Goal: Transaction & Acquisition: Purchase product/service

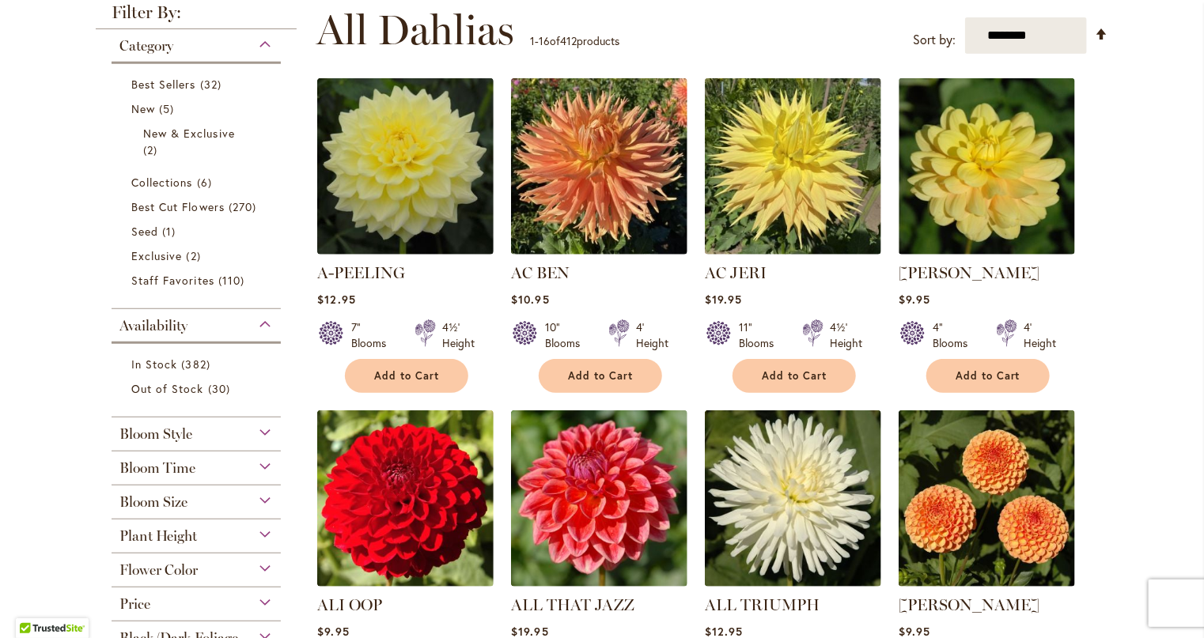
scroll to position [395, 0]
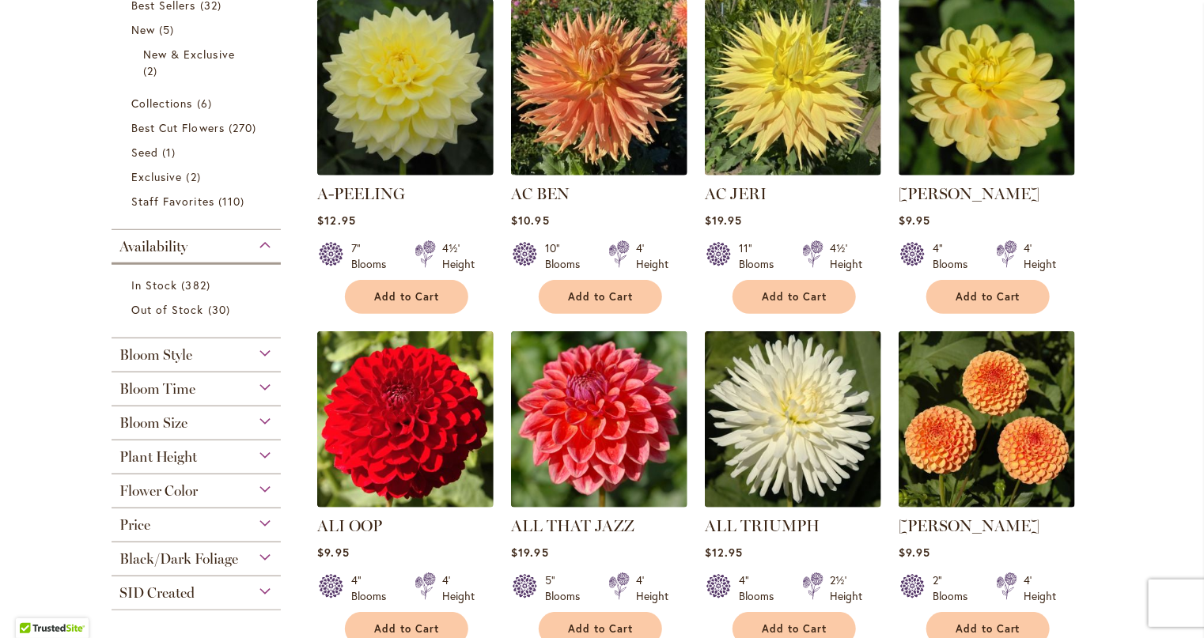
click at [253, 490] on div "Flower Color" at bounding box center [196, 487] width 169 height 25
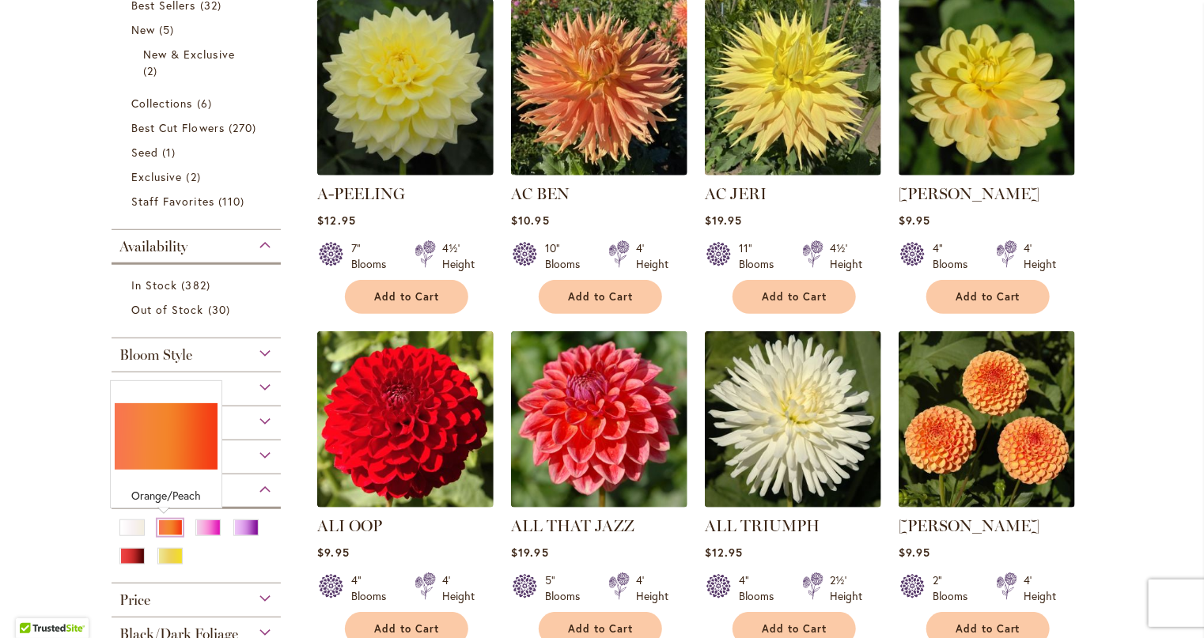
click at [164, 527] on div "Orange/Peach" at bounding box center [169, 528] width 25 height 17
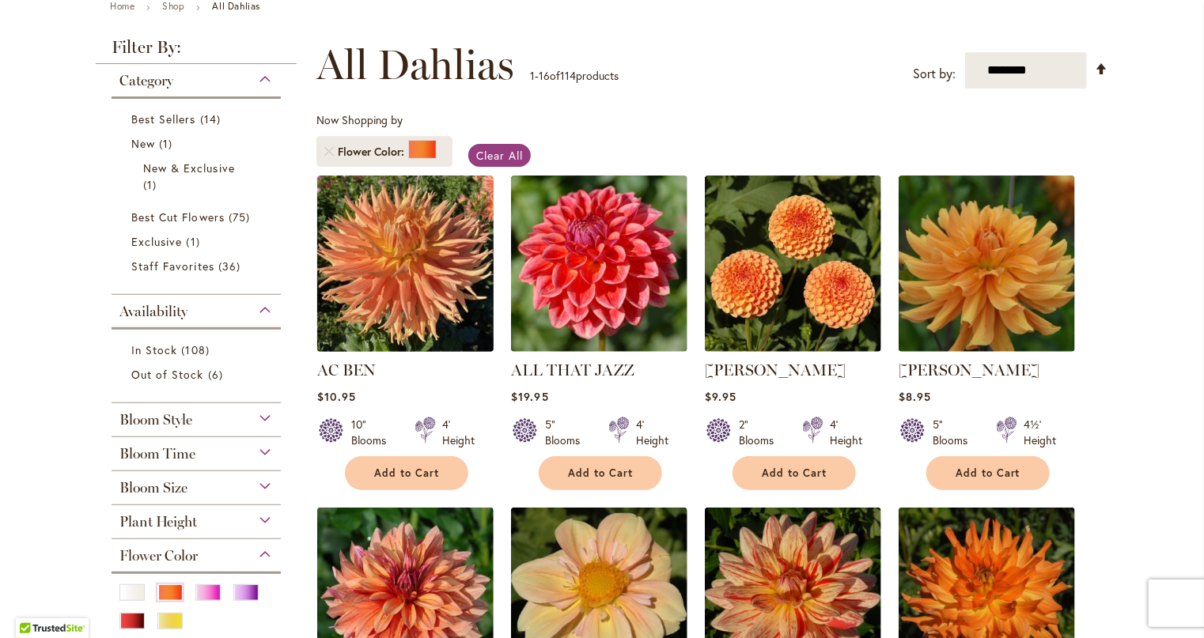
scroll to position [237, 0]
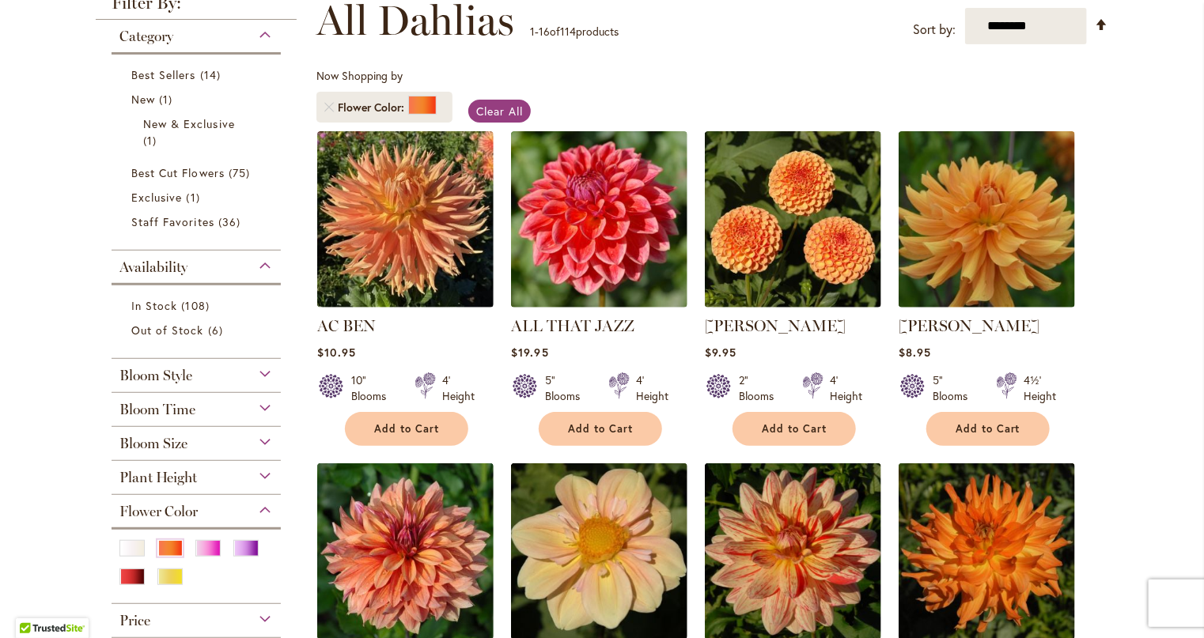
click at [202, 557] on div at bounding box center [212, 550] width 35 height 21
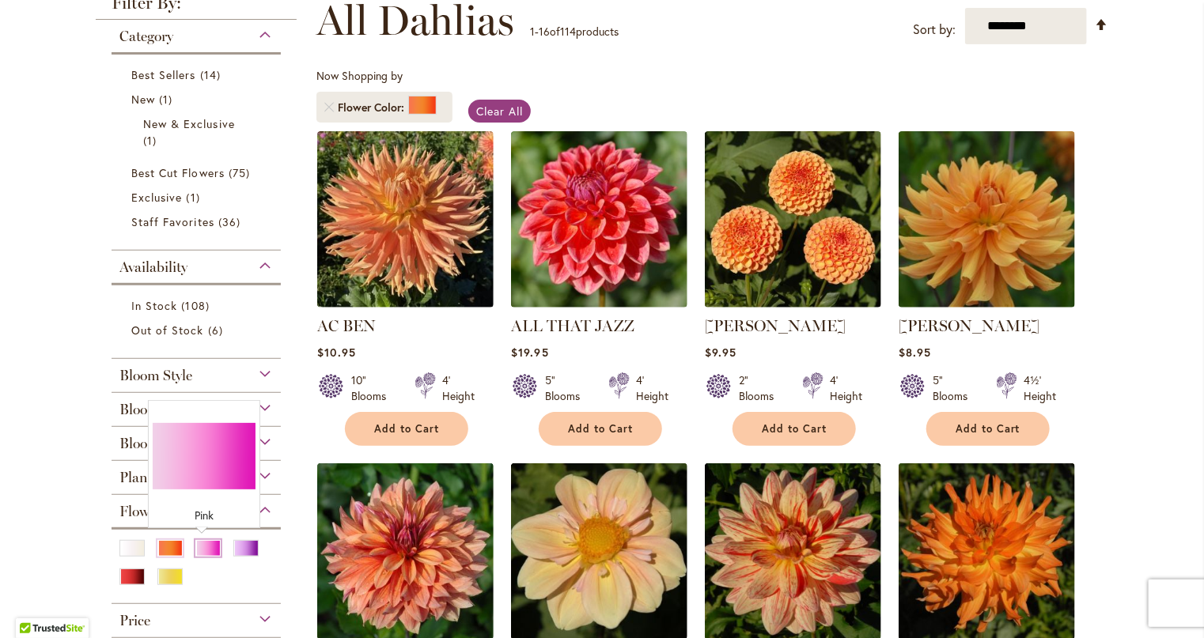
click at [202, 547] on div "Pink" at bounding box center [207, 548] width 25 height 17
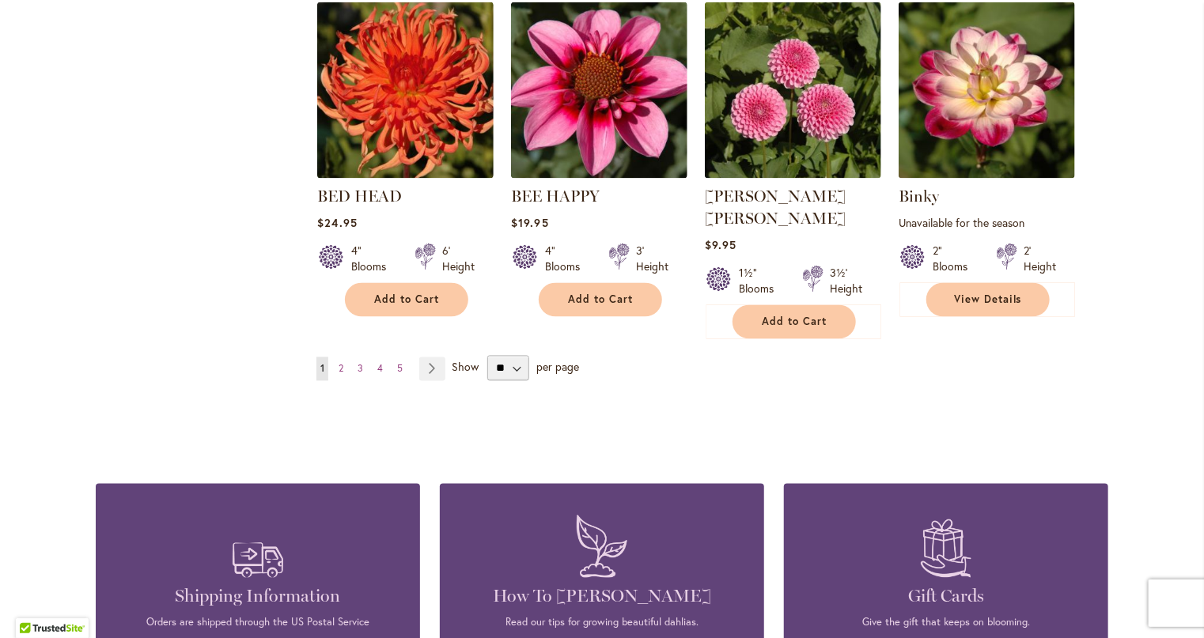
scroll to position [1424, 0]
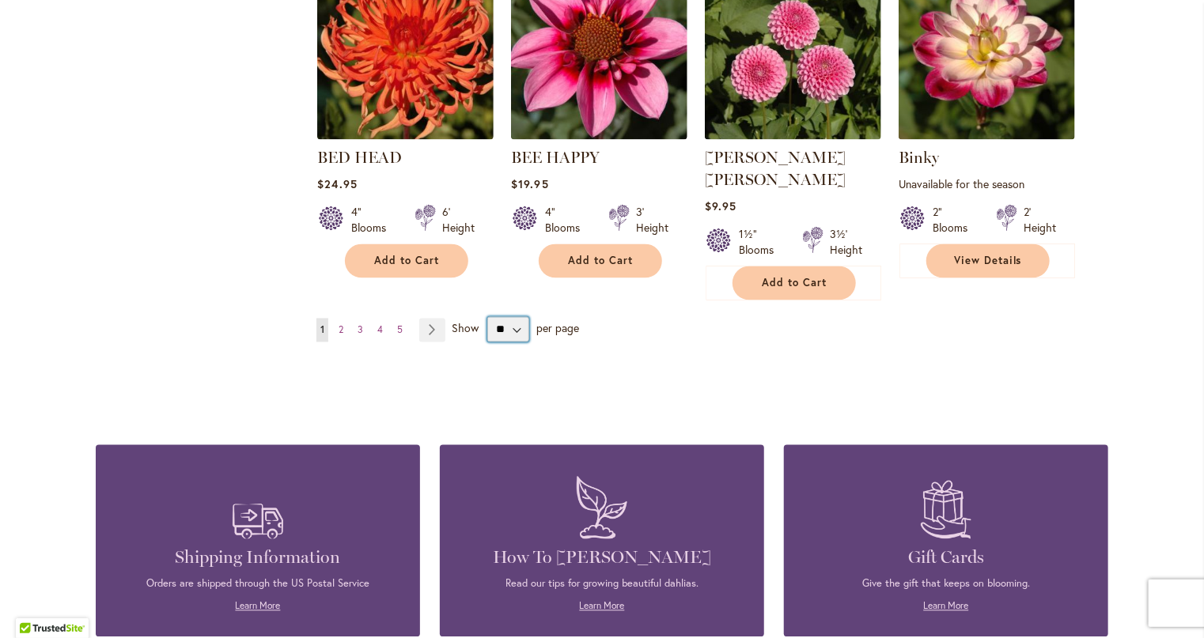
click at [509, 317] on select "** ** ** **" at bounding box center [508, 329] width 42 height 25
select select "**"
click at [487, 317] on select "** ** ** **" at bounding box center [508, 329] width 42 height 25
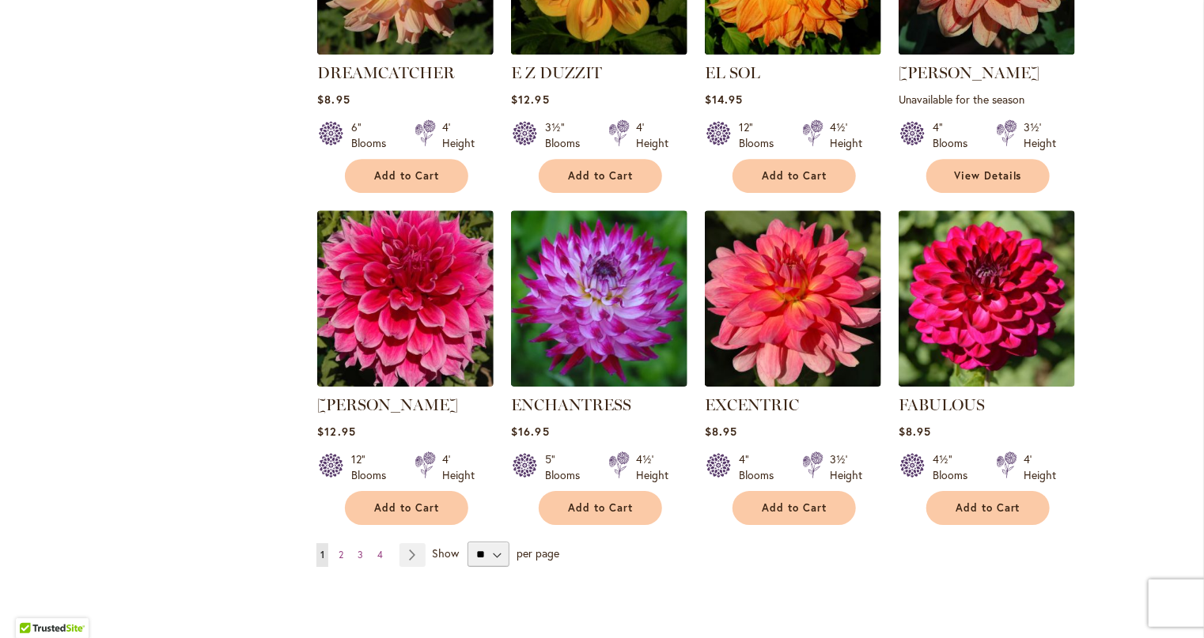
scroll to position [5306, 0]
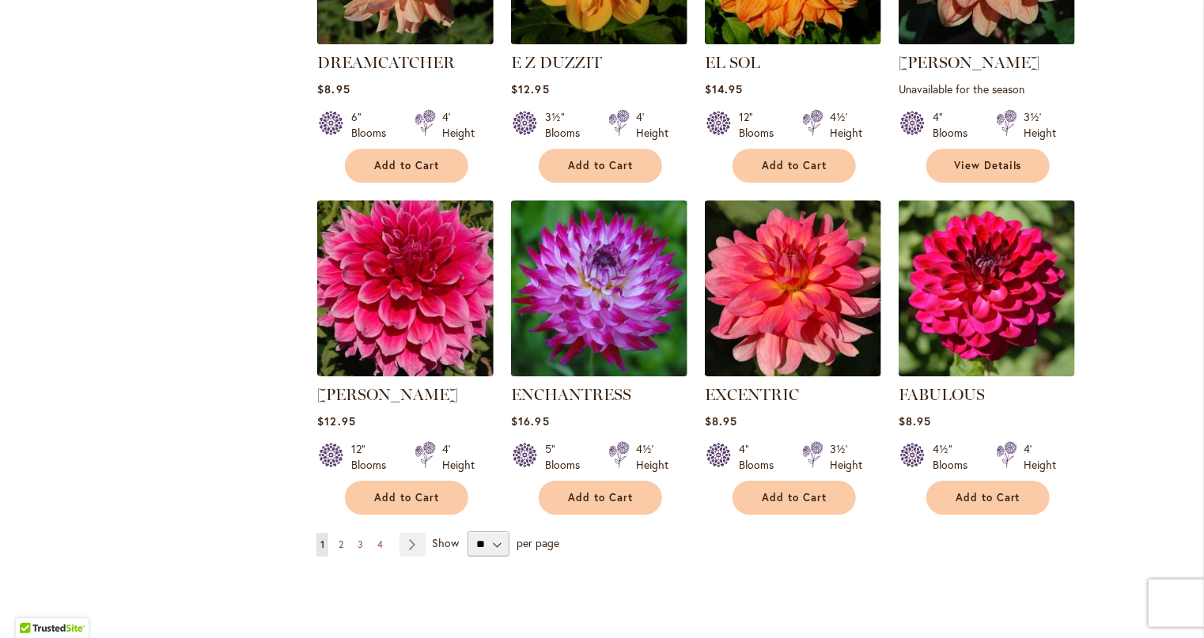
click at [338, 539] on span "2" at bounding box center [340, 545] width 5 height 12
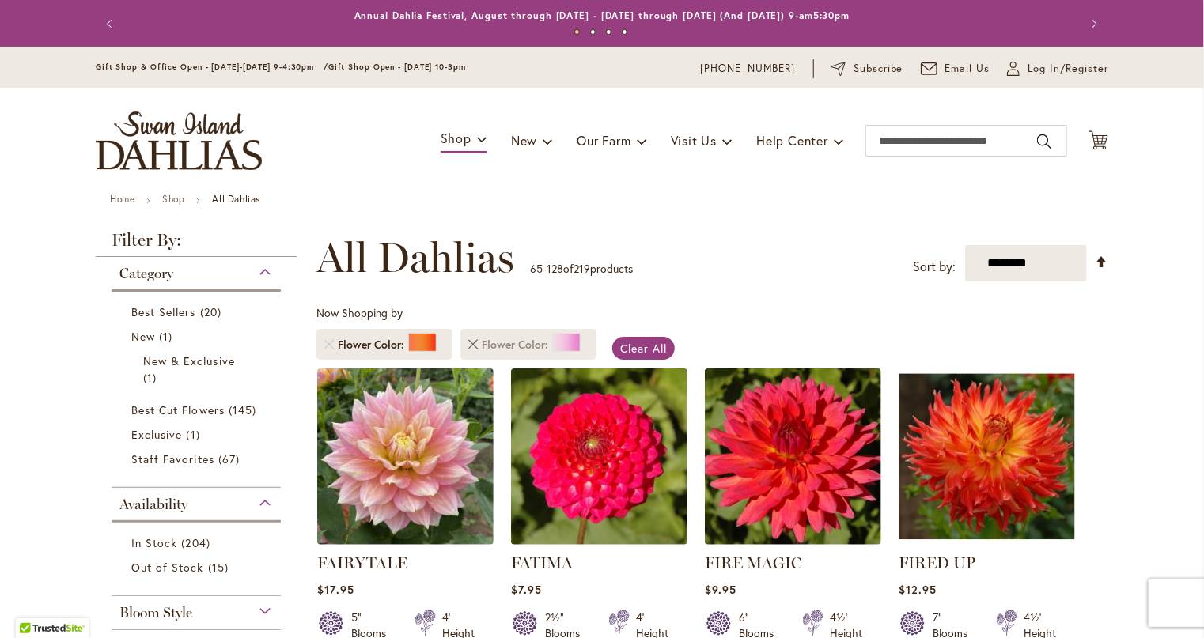
click at [469, 345] on link "Remove Flower Color Pink" at bounding box center [472, 344] width 9 height 9
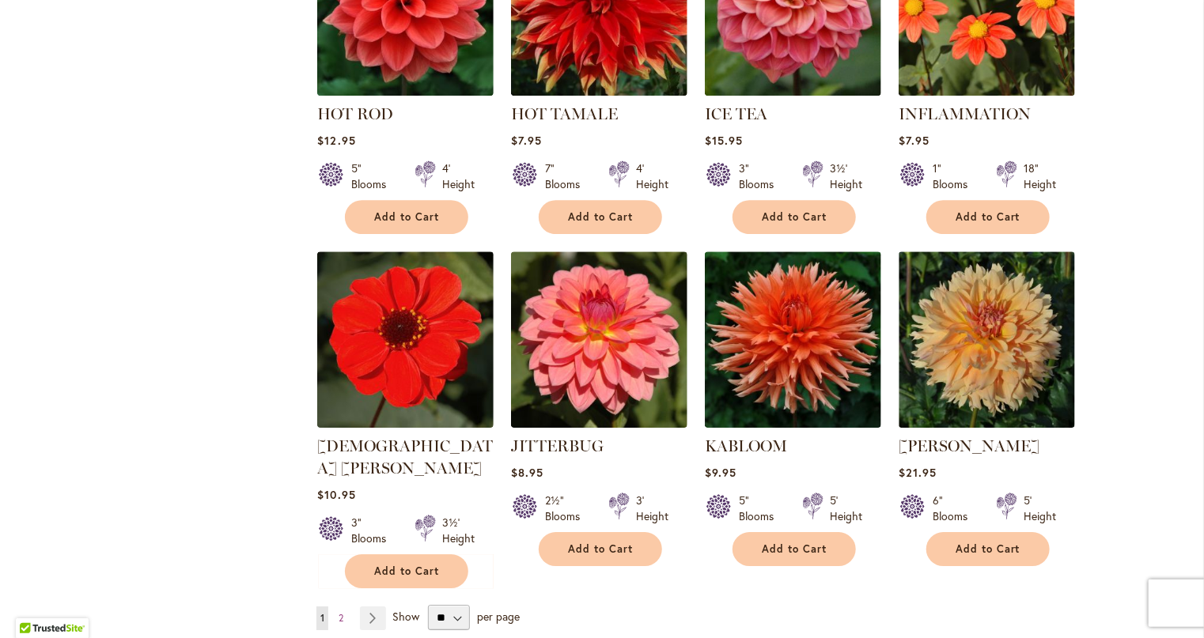
scroll to position [5464, 0]
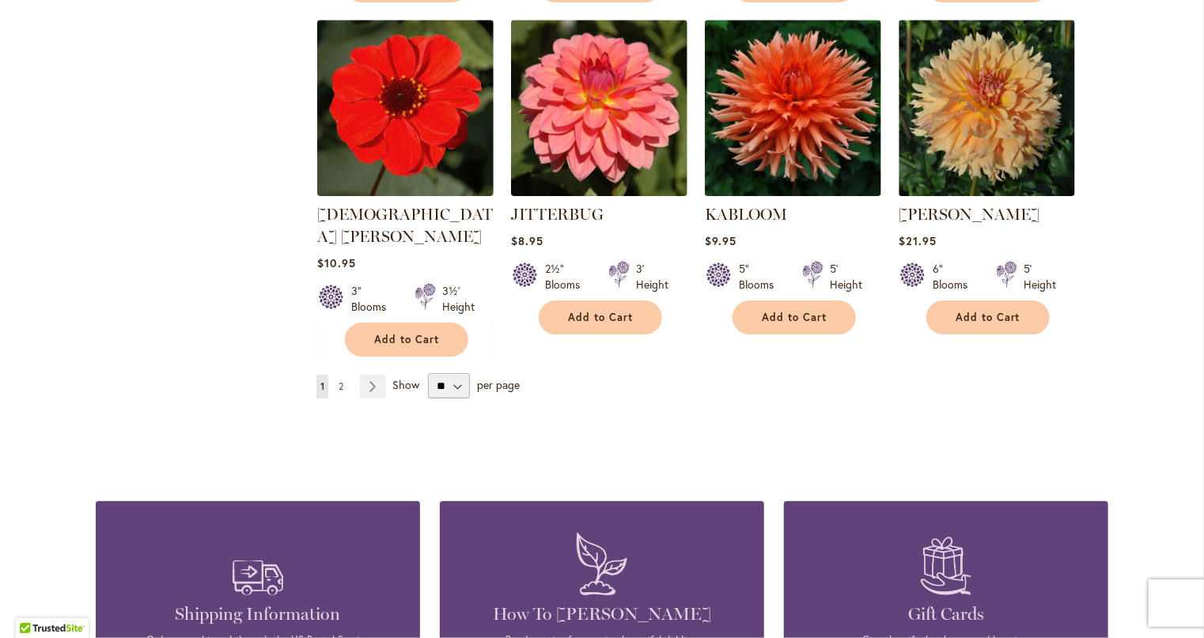
click at [338, 380] on span "2" at bounding box center [340, 386] width 5 height 12
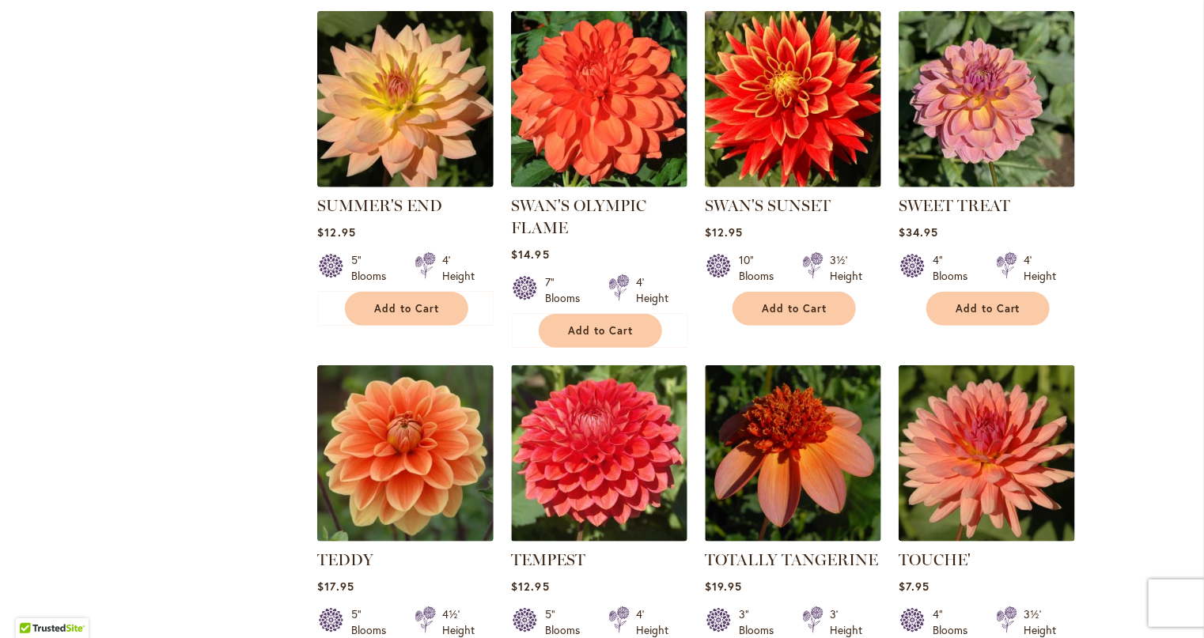
scroll to position [3408, 0]
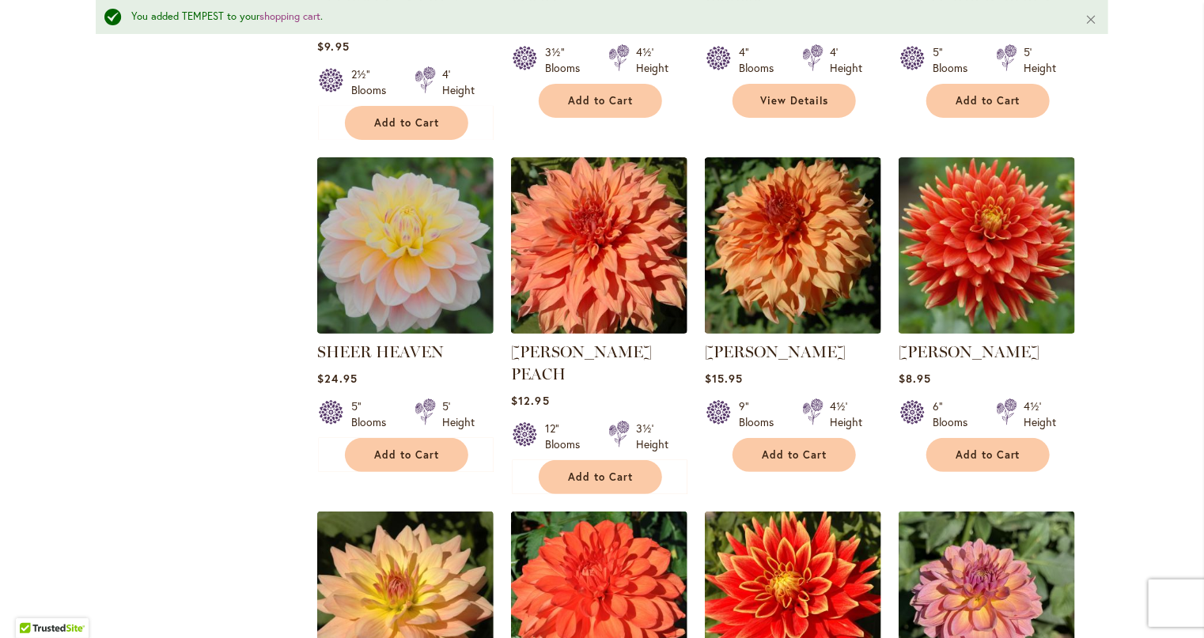
scroll to position [2974, 0]
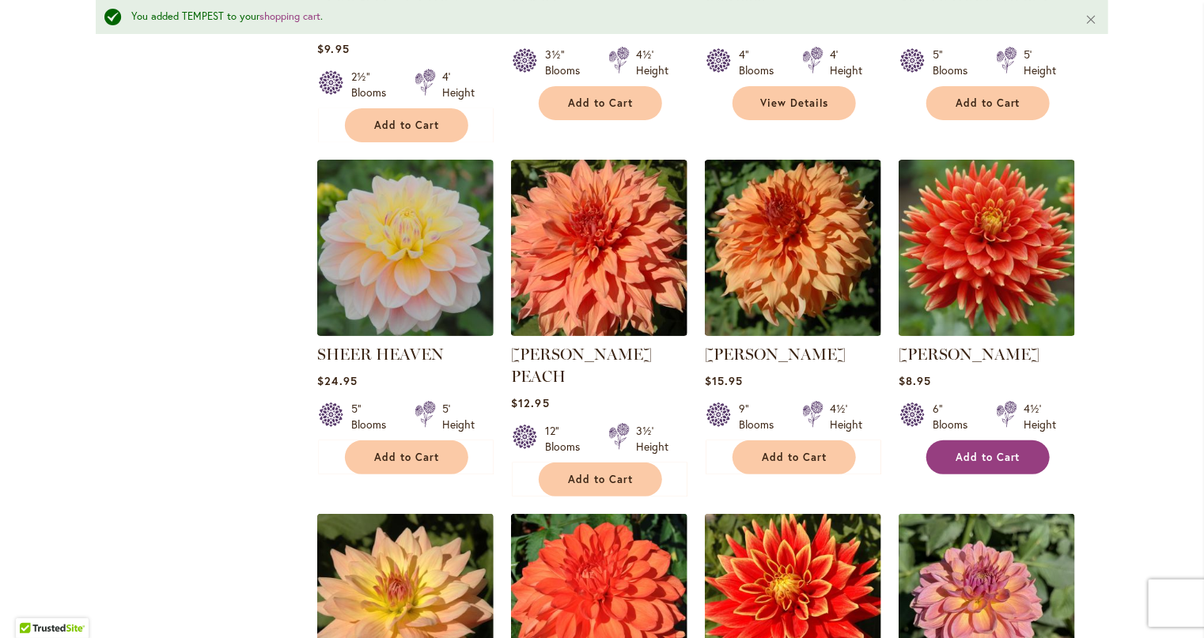
click at [992, 451] on span "Add to Cart" at bounding box center [987, 457] width 65 height 13
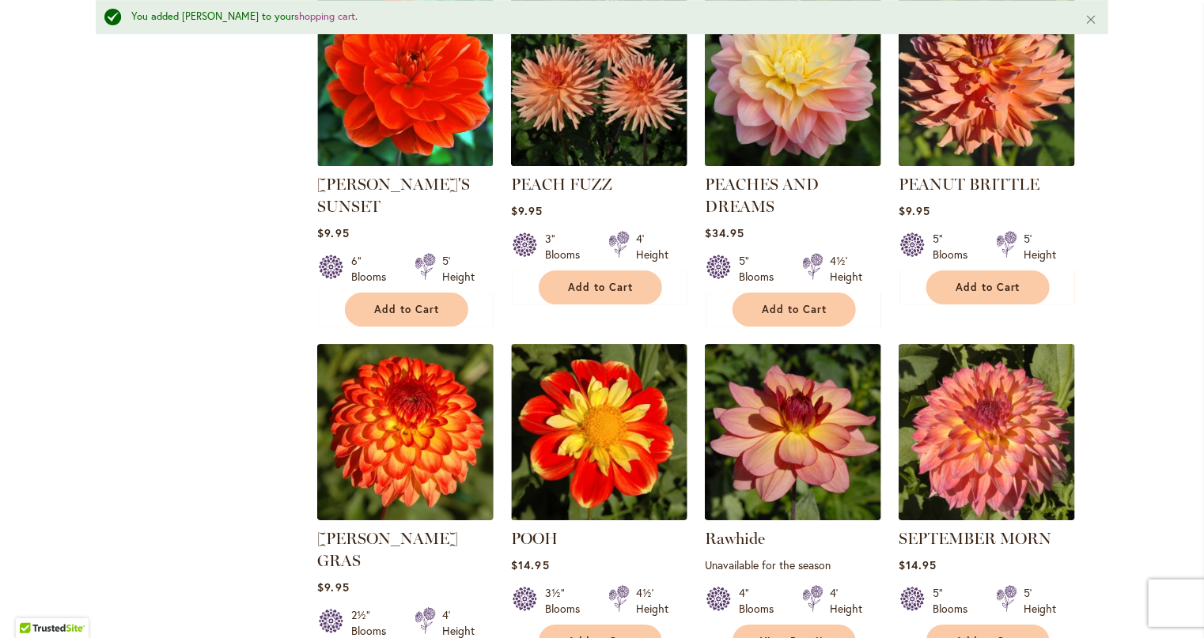
scroll to position [2342, 0]
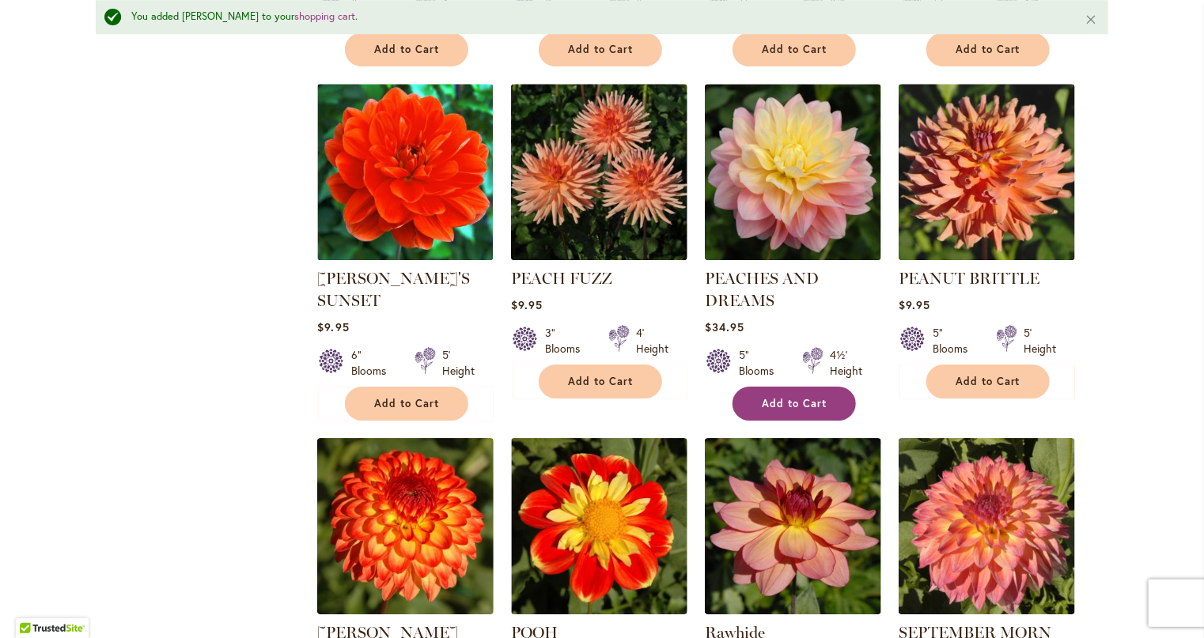
click at [822, 387] on button "Add to Cart" at bounding box center [793, 404] width 123 height 34
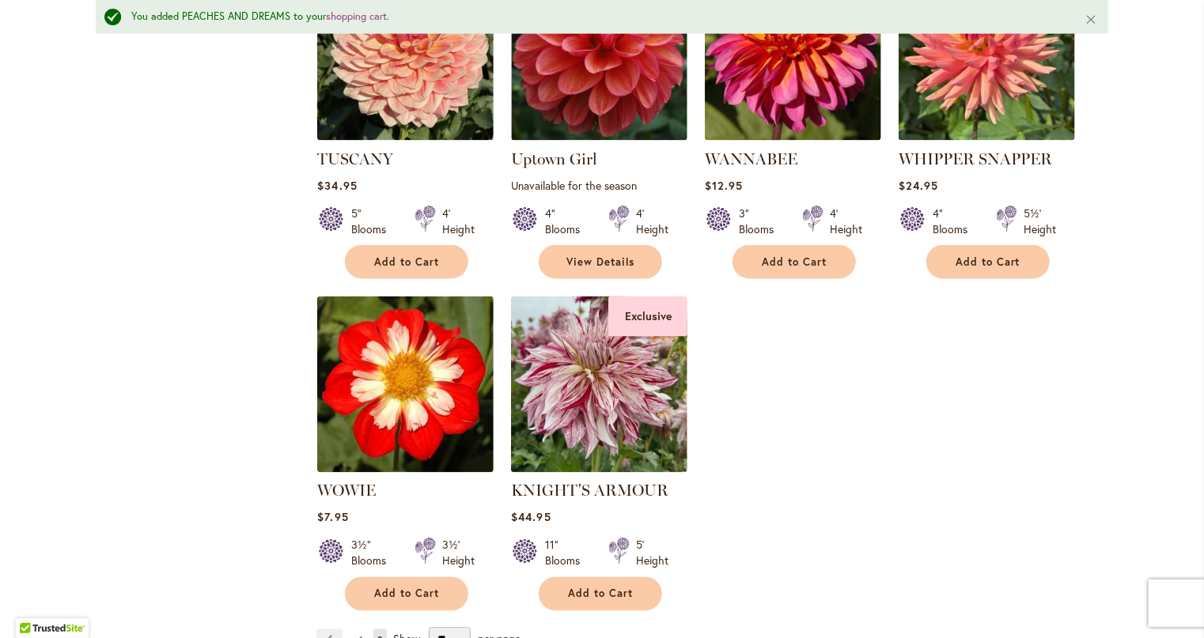
scroll to position [4398, 0]
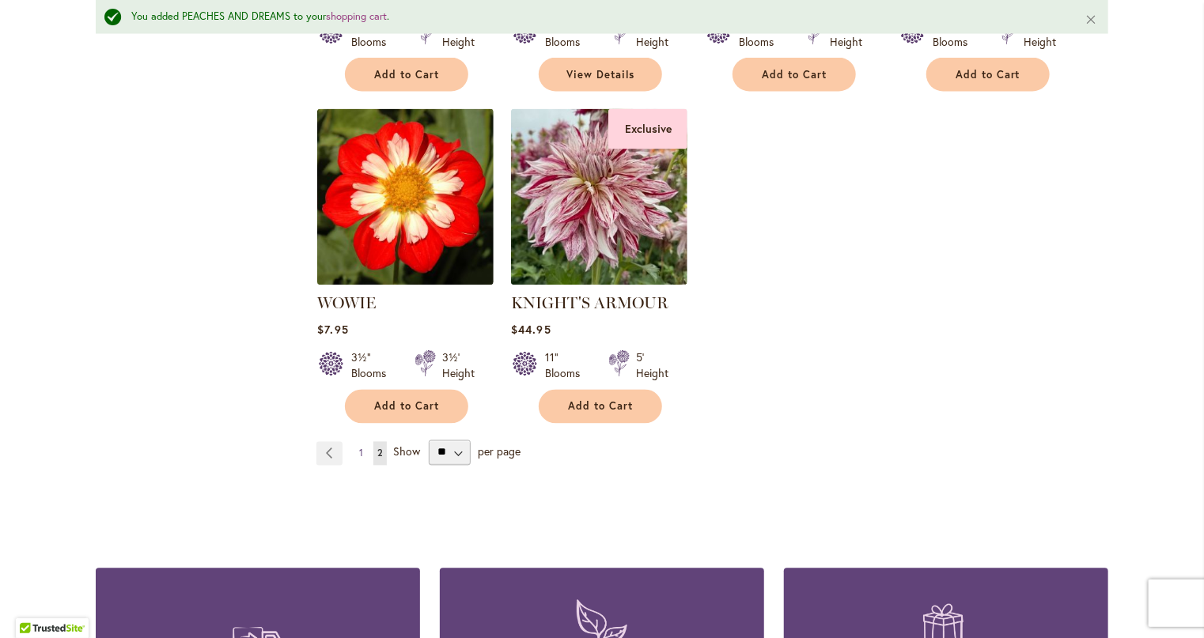
click at [359, 448] on span "1" at bounding box center [361, 454] width 4 height 12
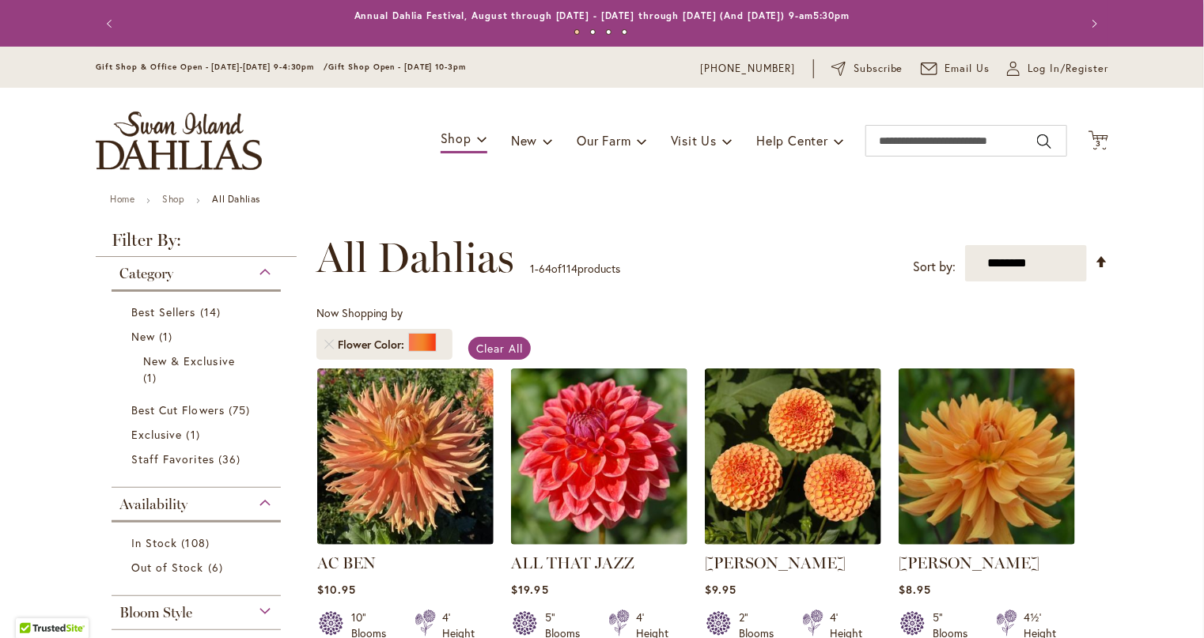
scroll to position [244, 0]
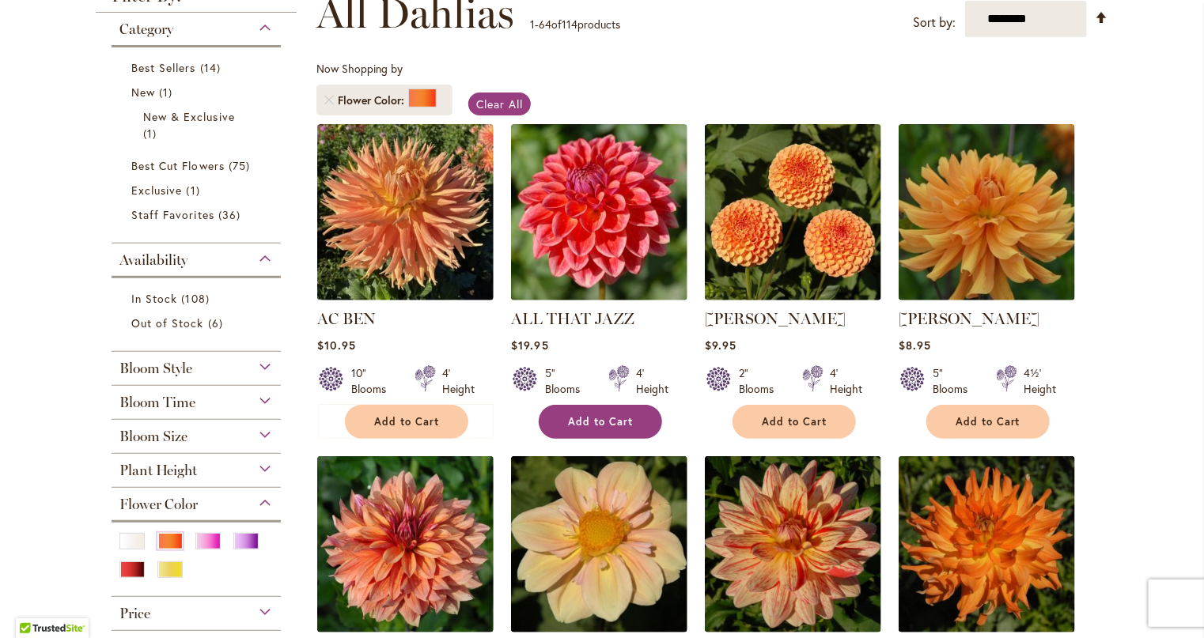
click at [626, 418] on span "Add to Cart" at bounding box center [600, 421] width 65 height 13
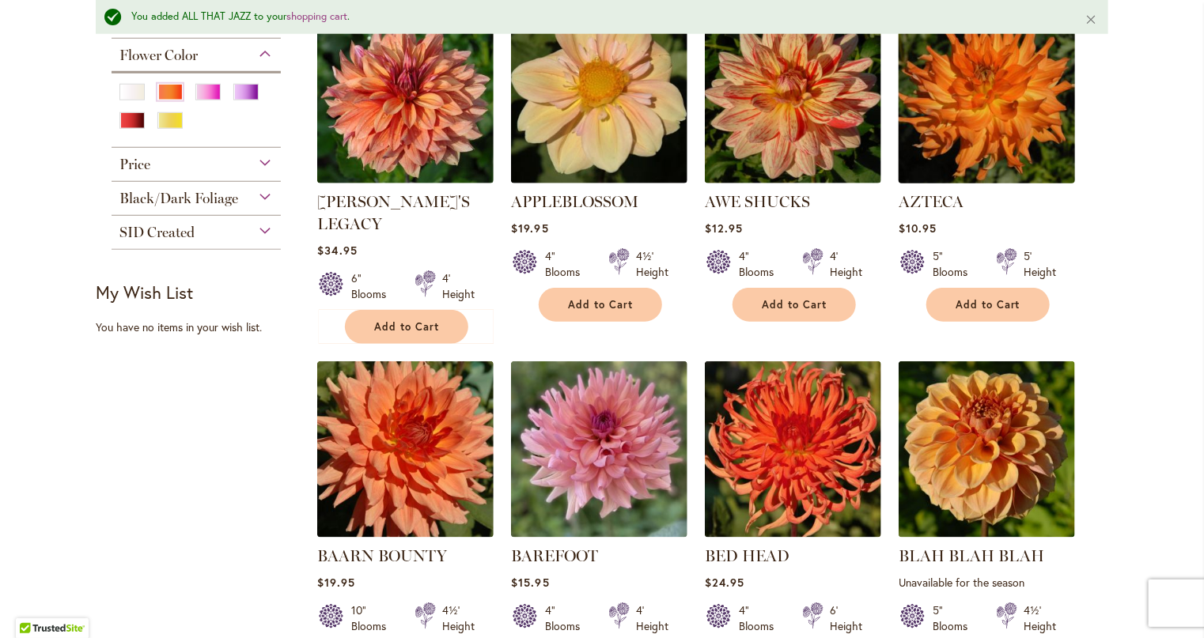
scroll to position [760, 0]
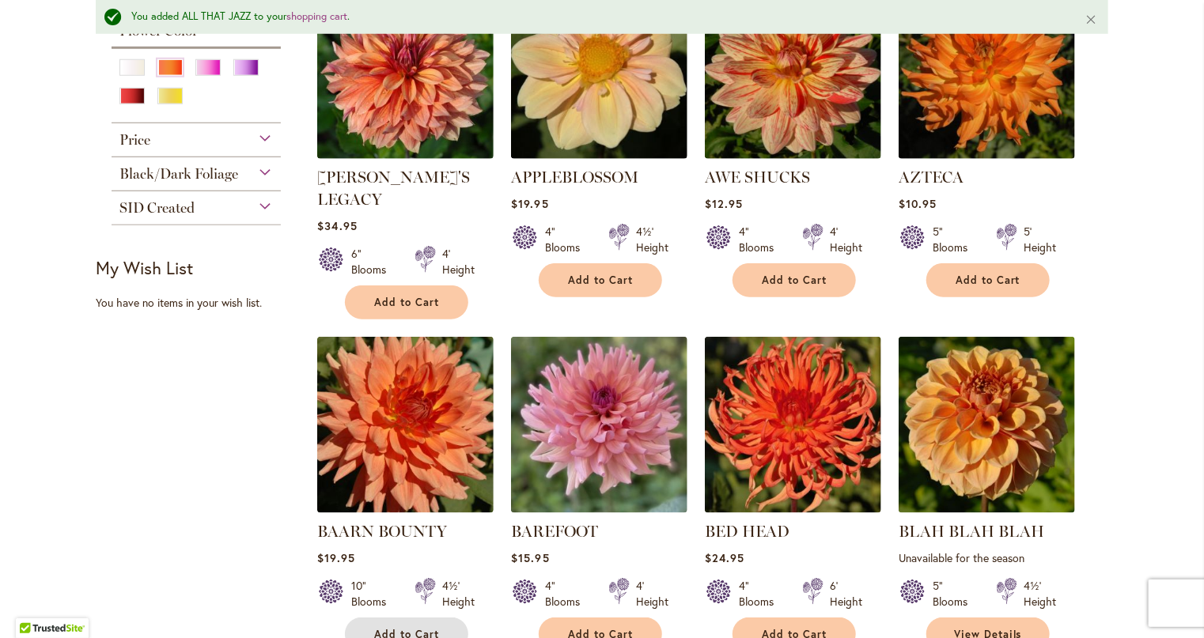
click at [367, 618] on button "Add to Cart" at bounding box center [406, 635] width 123 height 34
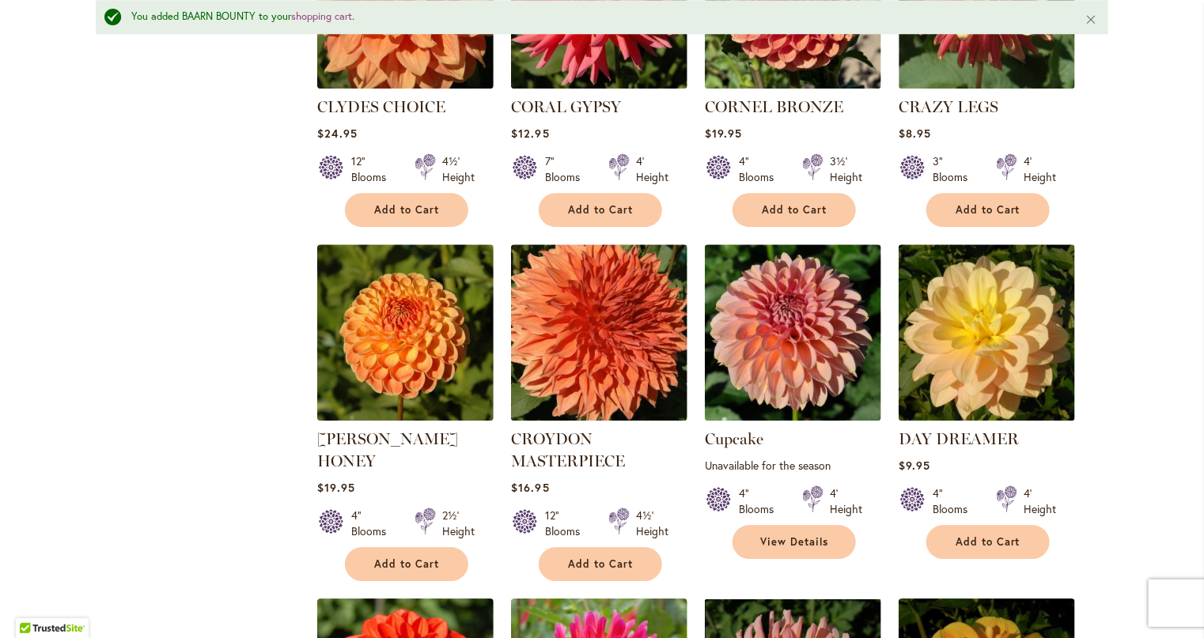
scroll to position [2183, 0]
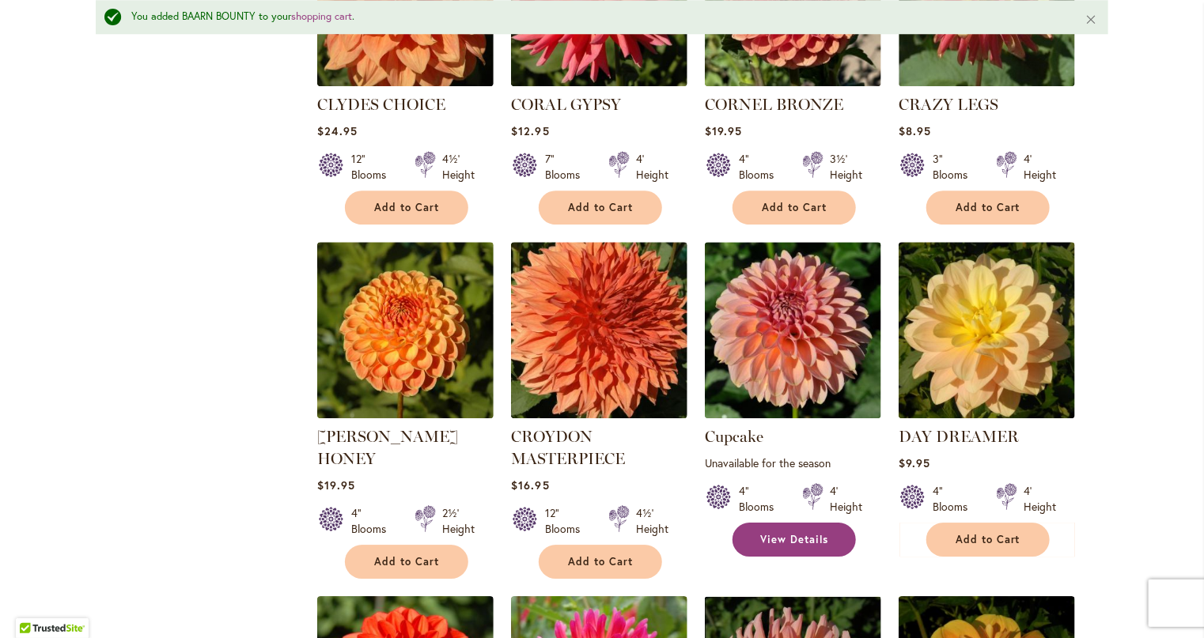
click at [807, 533] on span "View Details" at bounding box center [794, 539] width 68 height 13
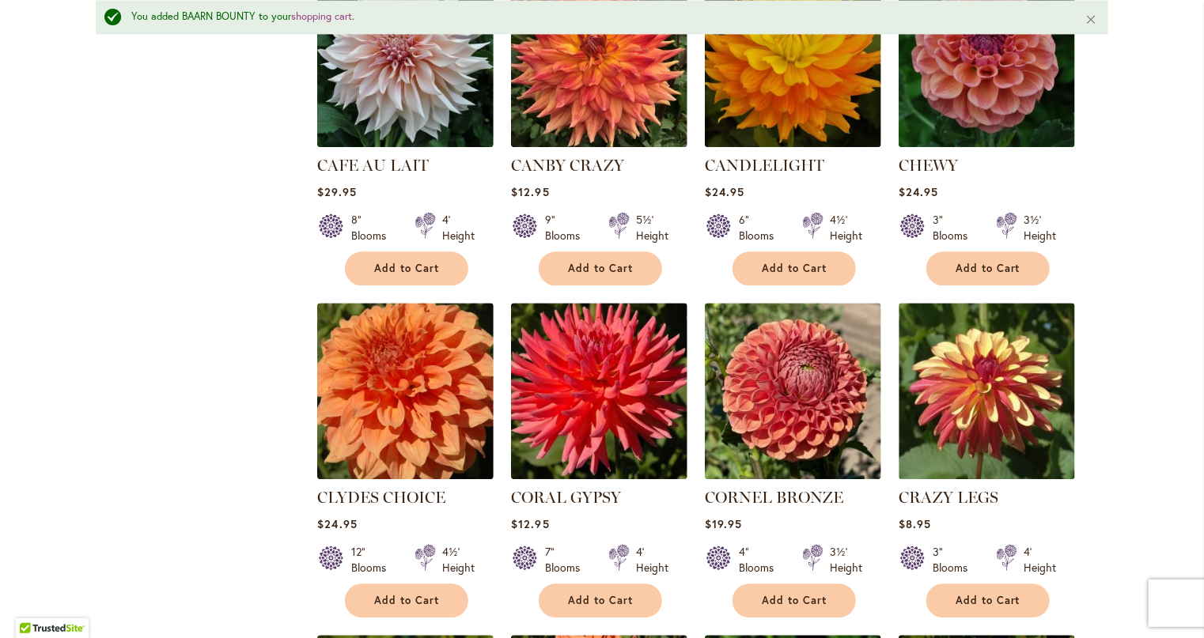
scroll to position [1709, 0]
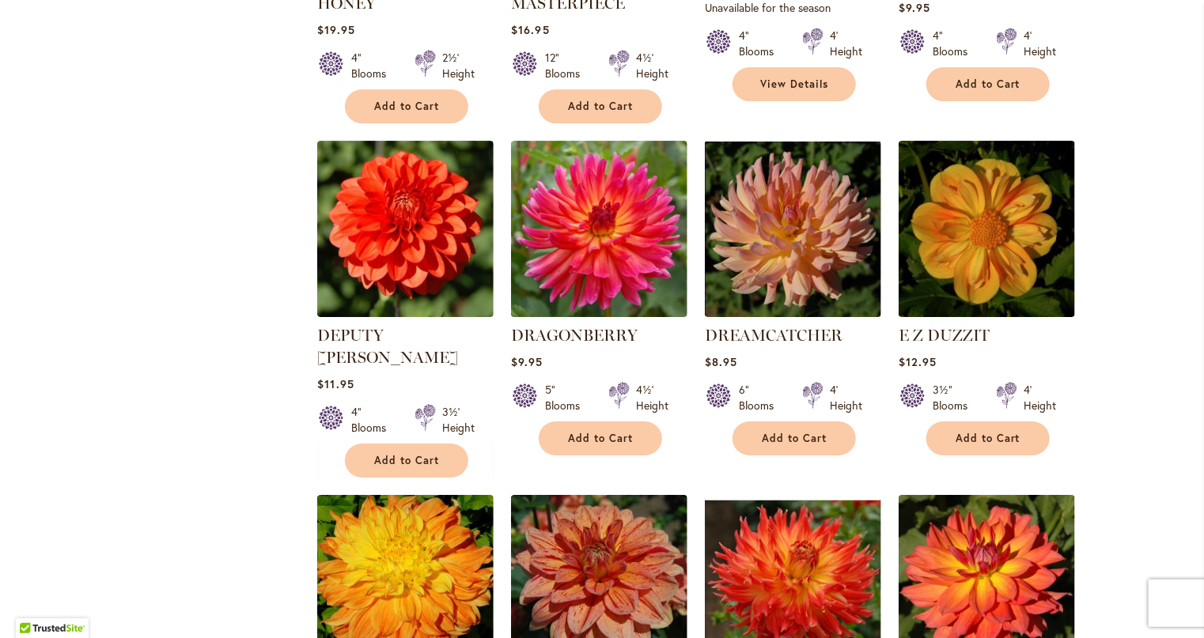
scroll to position [2610, 0]
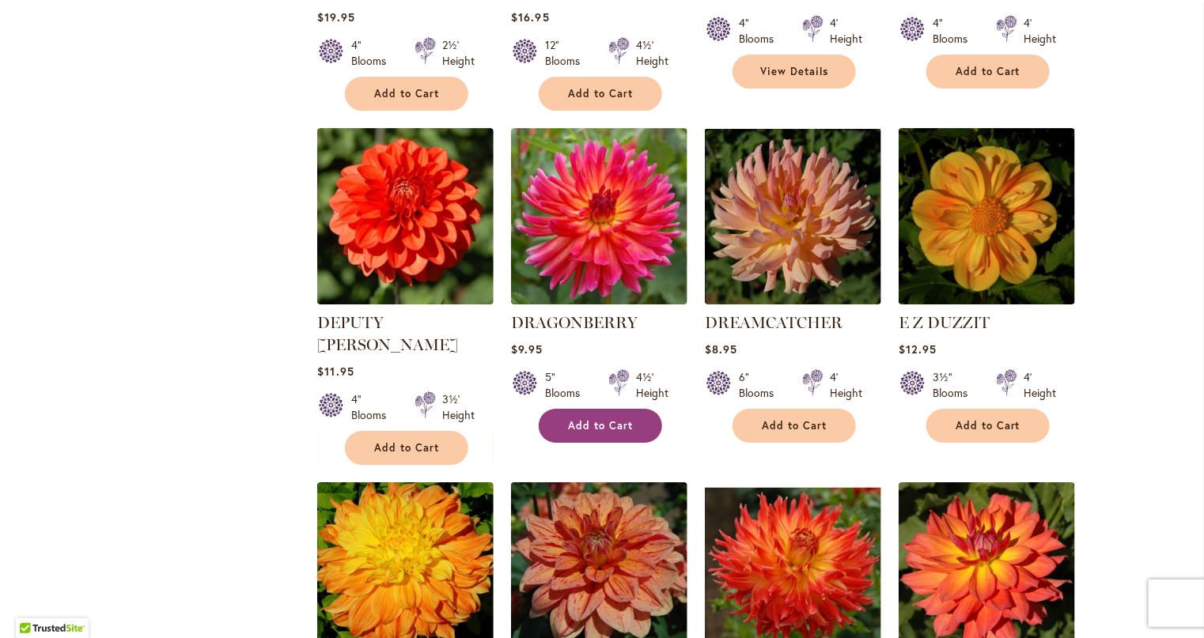
click at [596, 419] on span "Add to Cart" at bounding box center [600, 425] width 65 height 13
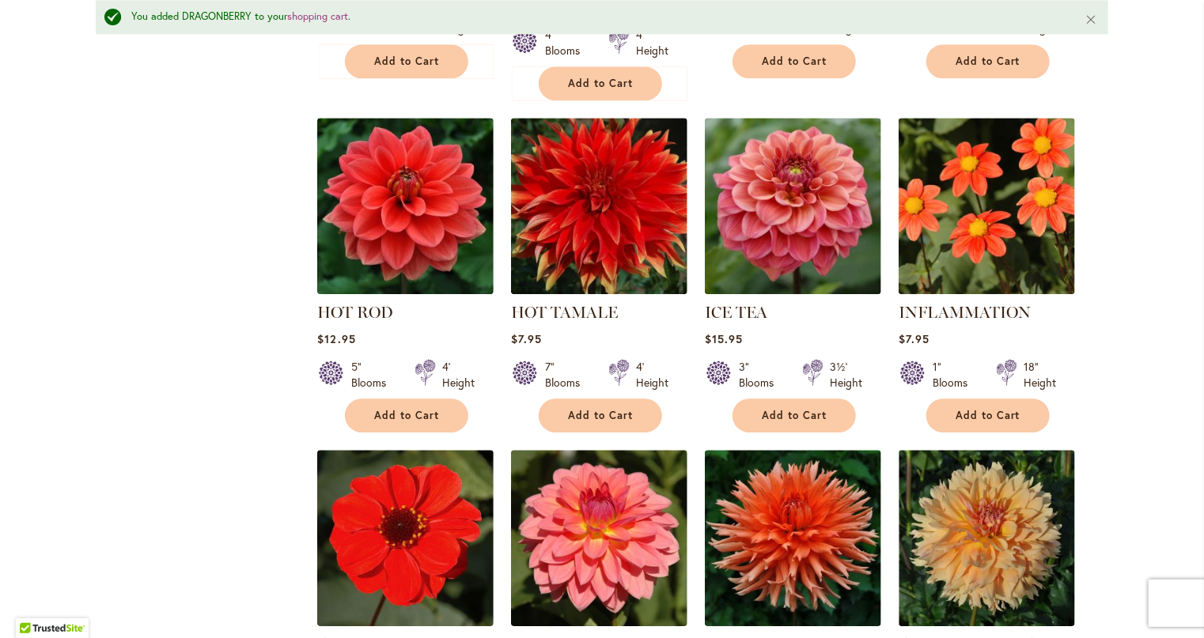
scroll to position [5023, 0]
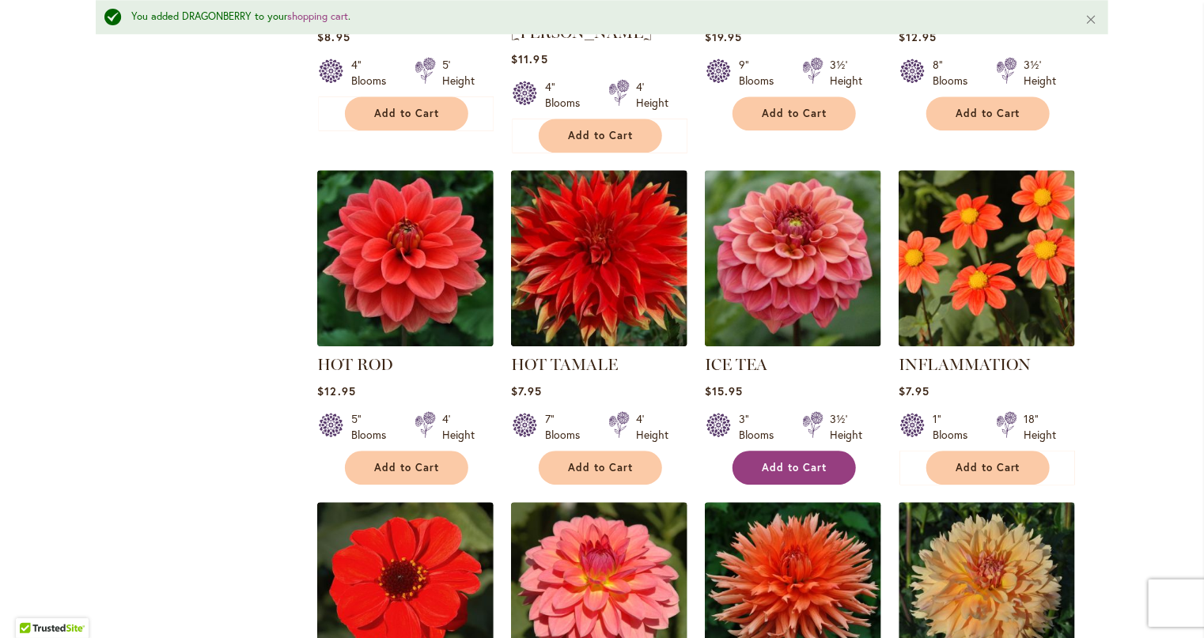
click at [766, 451] on button "Add to Cart" at bounding box center [793, 468] width 123 height 34
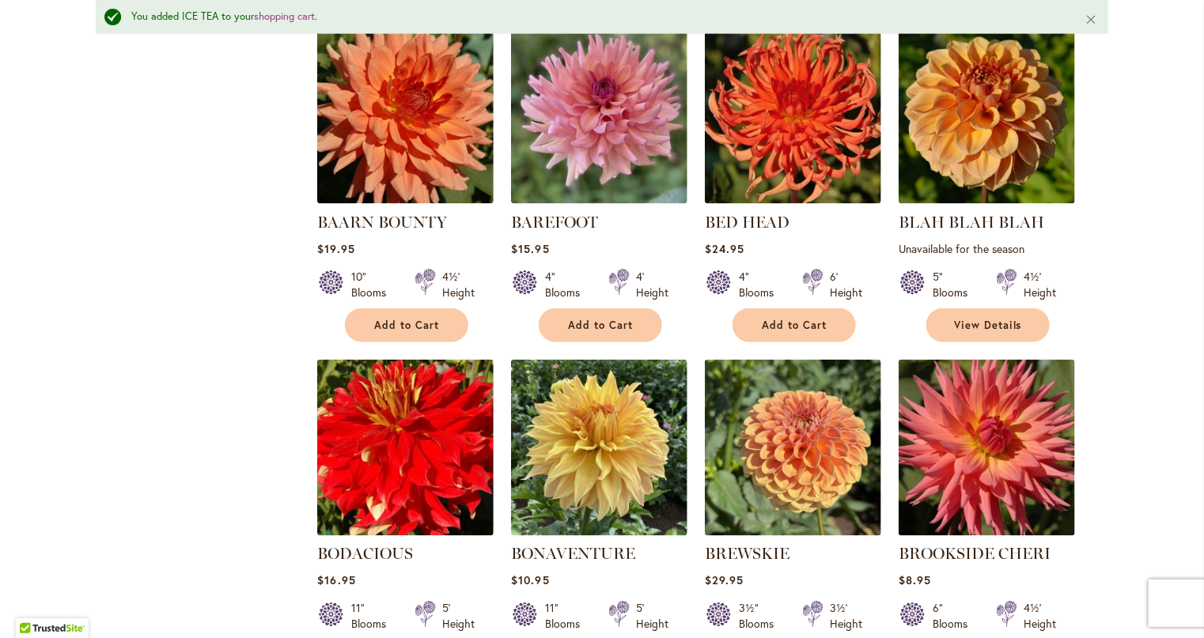
scroll to position [595, 0]
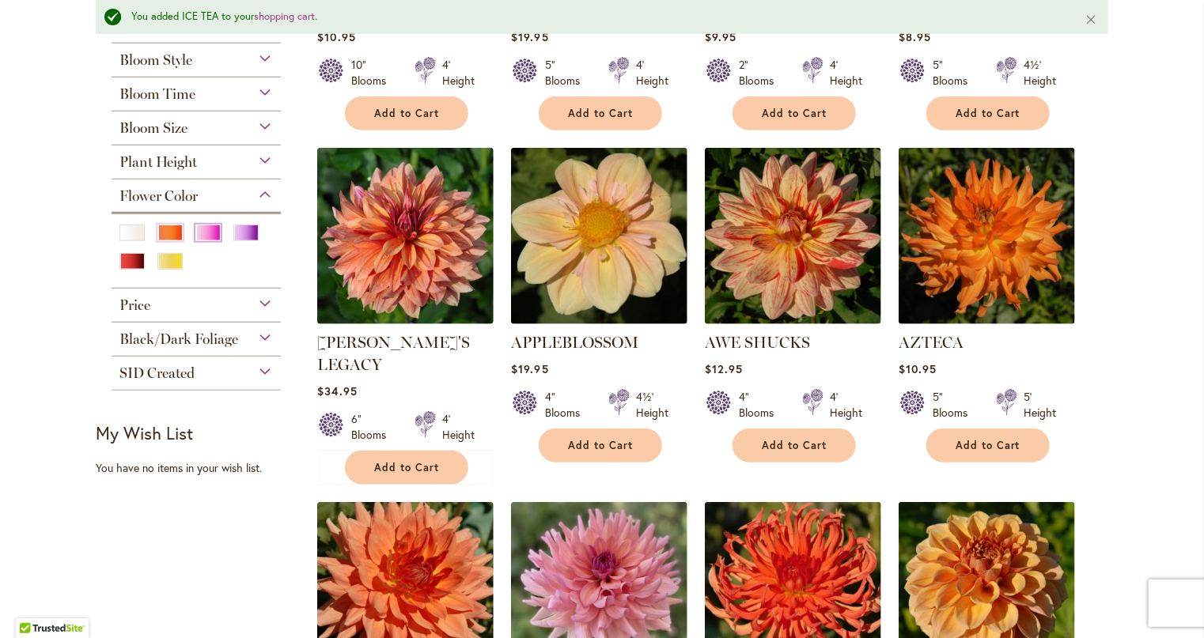
click at [206, 229] on div "Pink" at bounding box center [207, 233] width 25 height 17
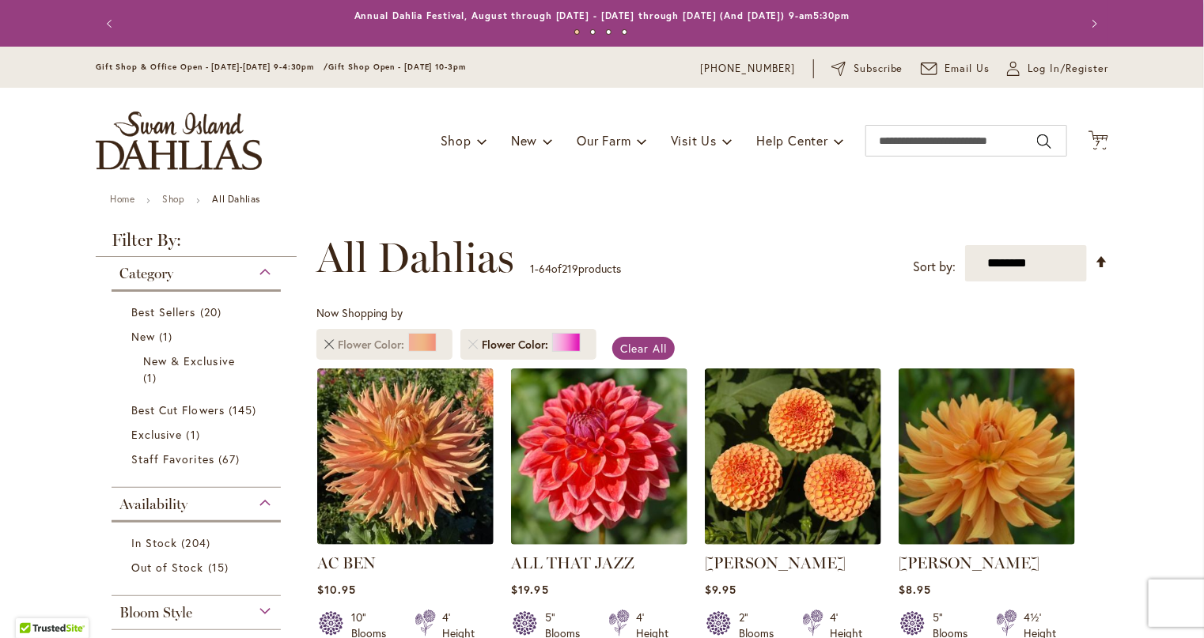
click at [324, 345] on link "Remove Flower Color Orange/Peach" at bounding box center [328, 344] width 9 height 9
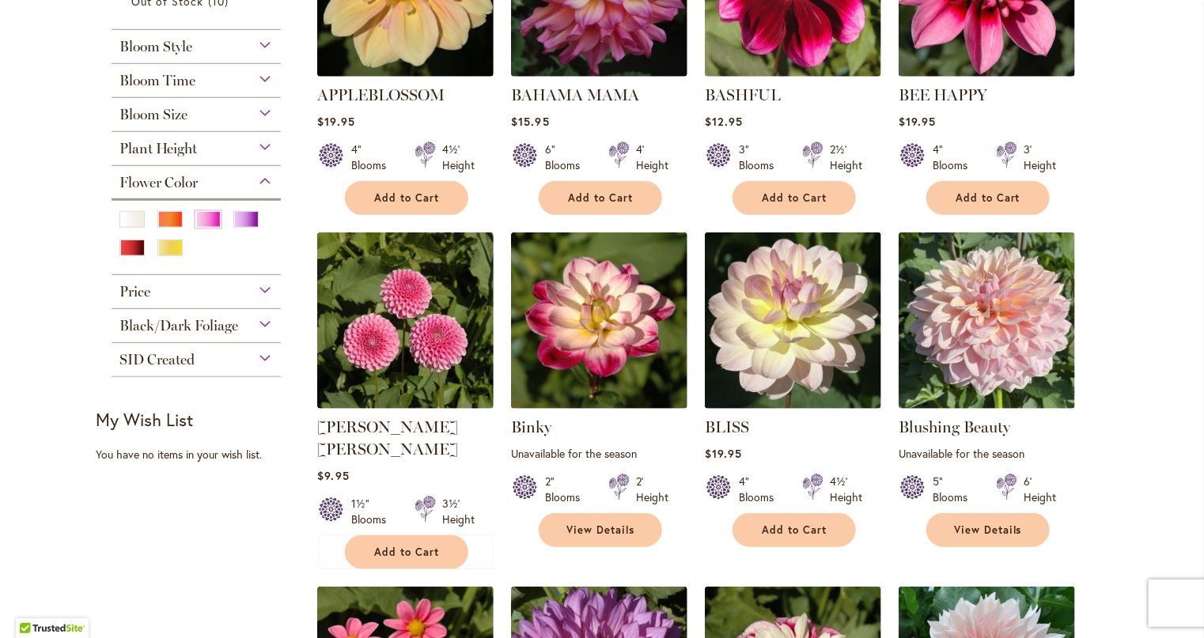
scroll to position [482, 0]
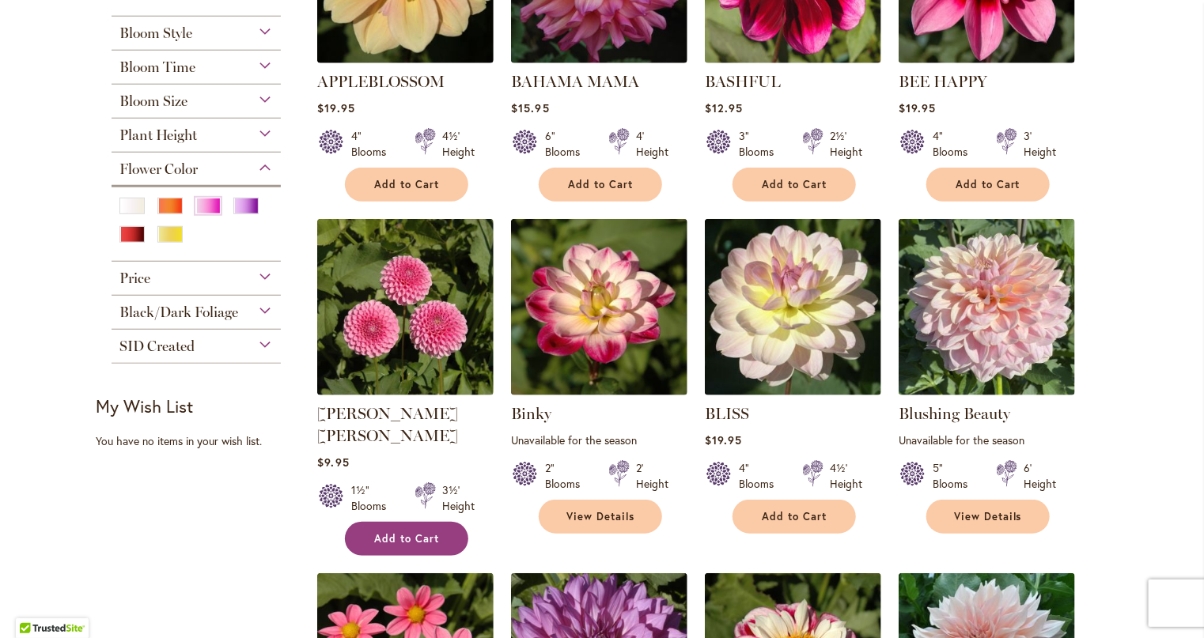
click at [402, 532] on span "Add to Cart" at bounding box center [406, 538] width 65 height 13
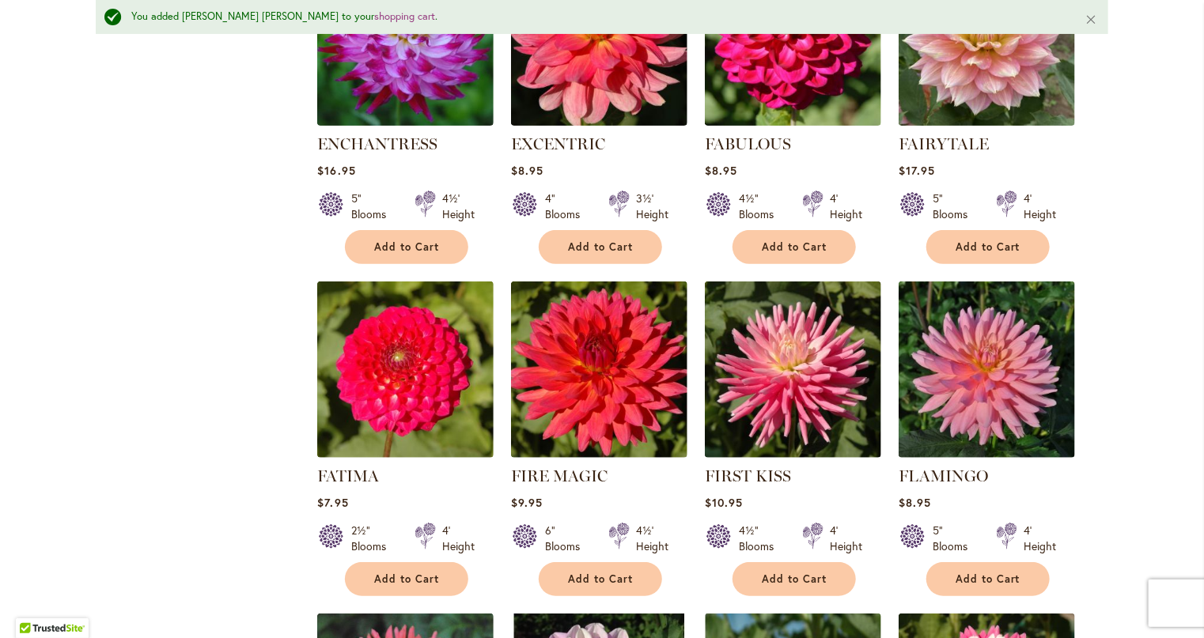
scroll to position [3212, 0]
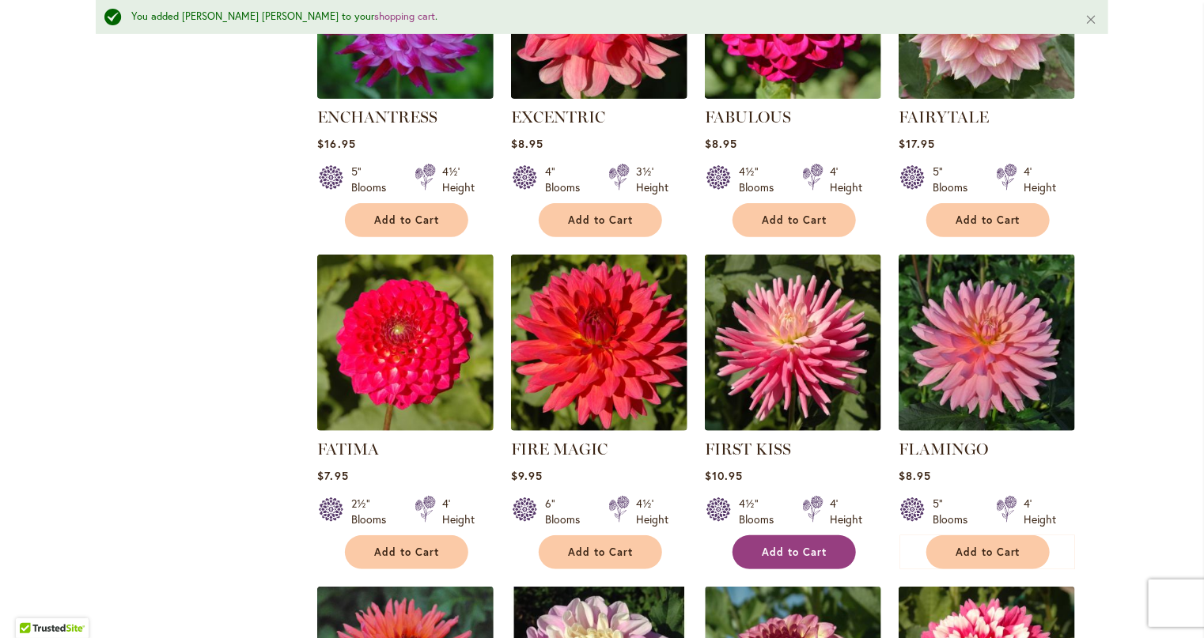
click at [784, 546] on span "Add to Cart" at bounding box center [794, 552] width 65 height 13
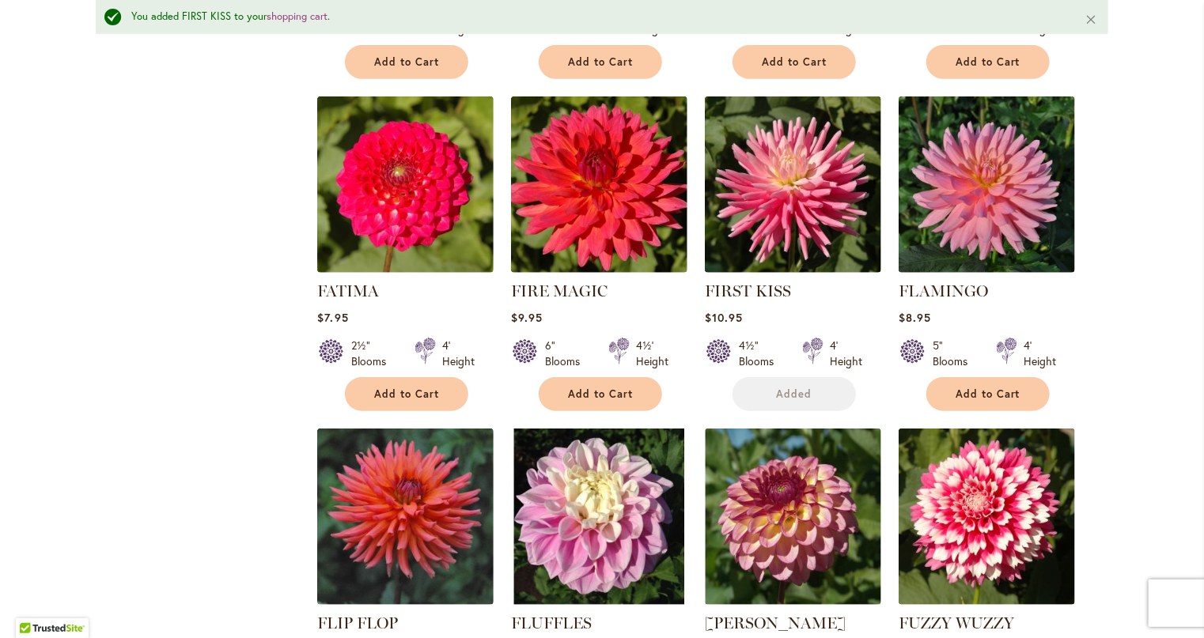
scroll to position [3528, 0]
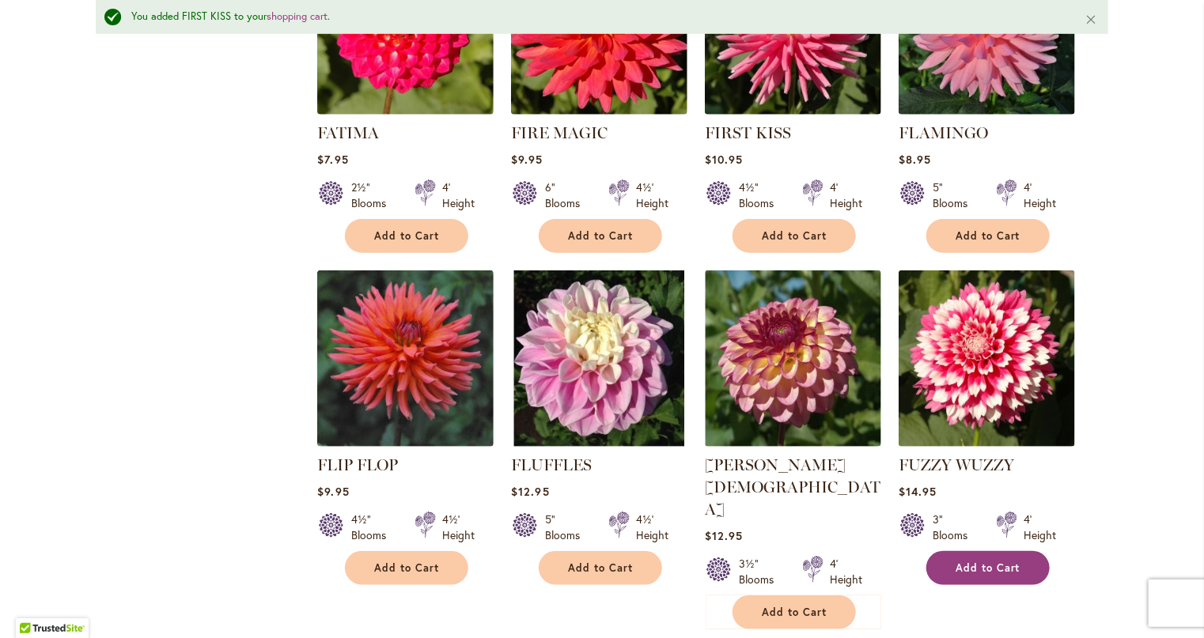
click at [1008, 561] on span "Add to Cart" at bounding box center [987, 567] width 65 height 13
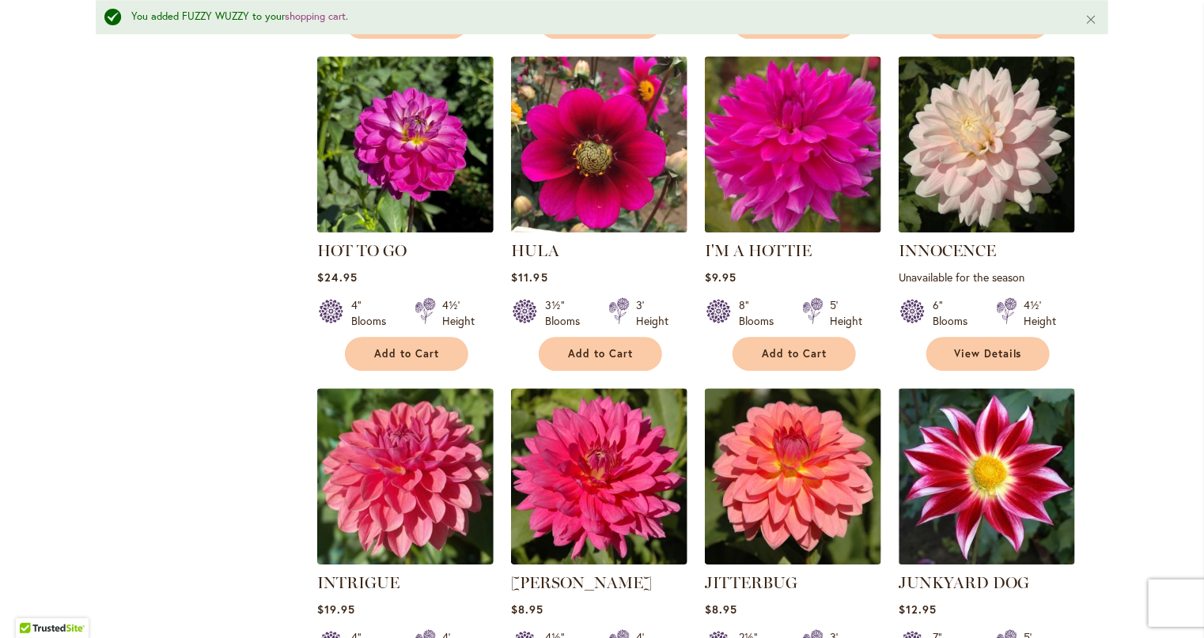
scroll to position [5268, 0]
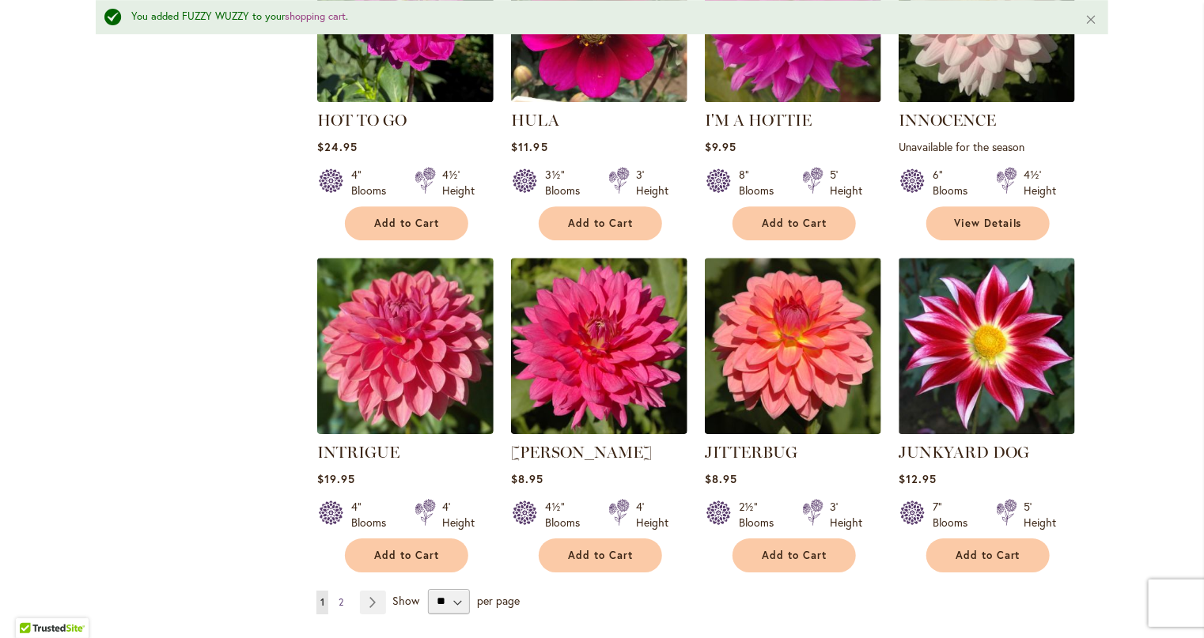
click at [338, 596] on span "2" at bounding box center [340, 602] width 5 height 12
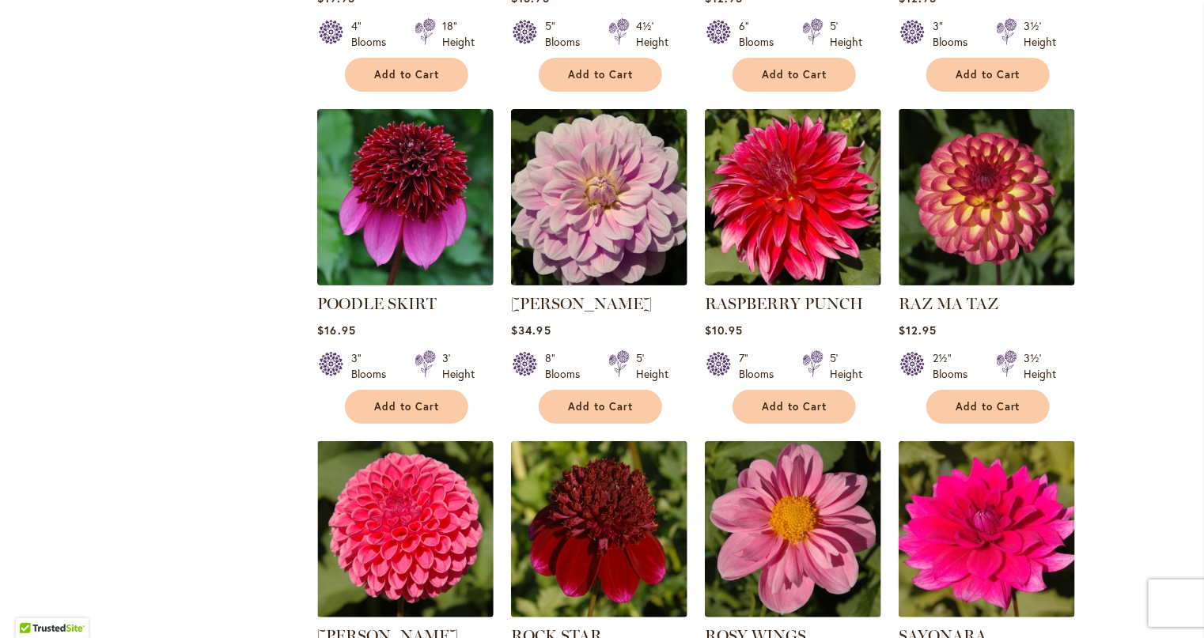
scroll to position [3084, 0]
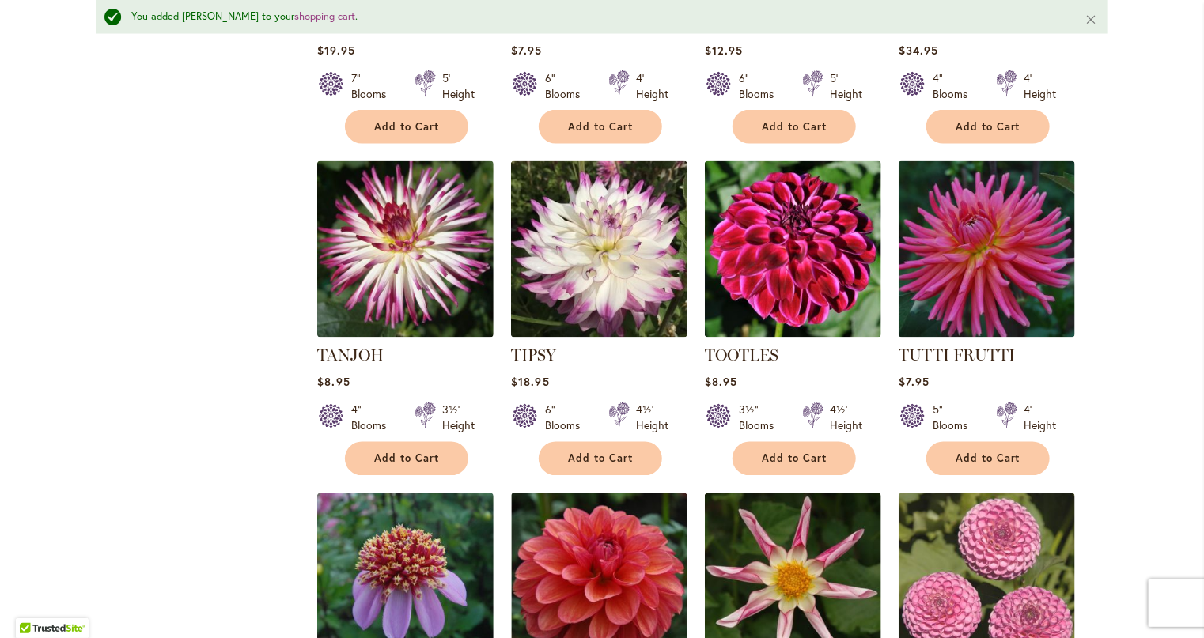
scroll to position [4470, 0]
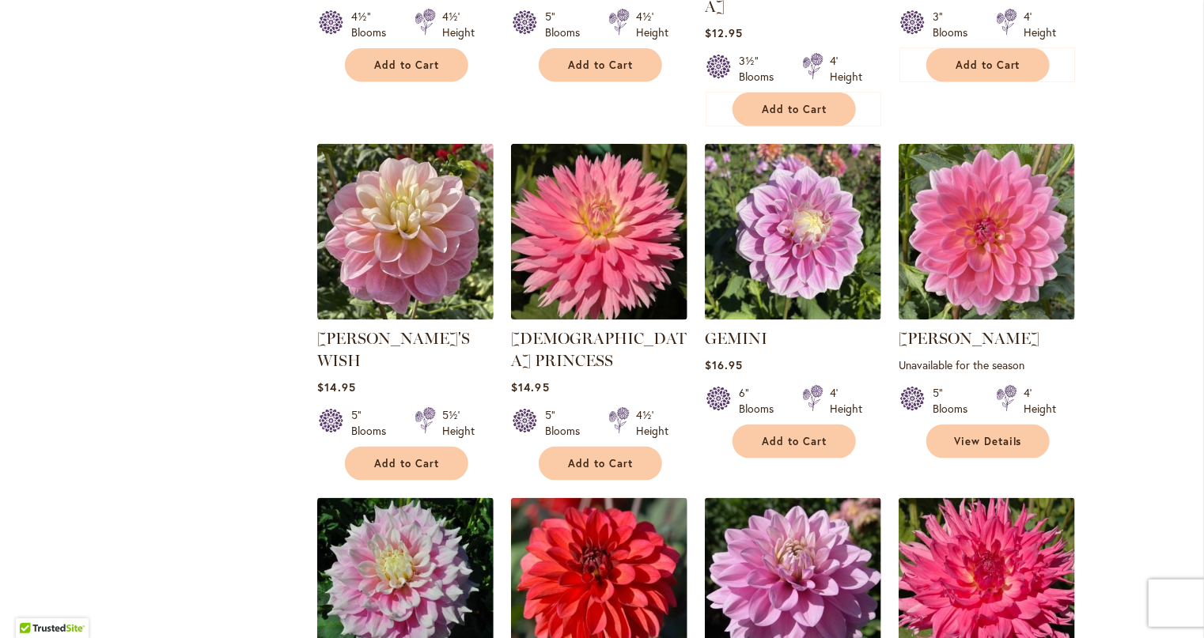
scroll to position [3875, 0]
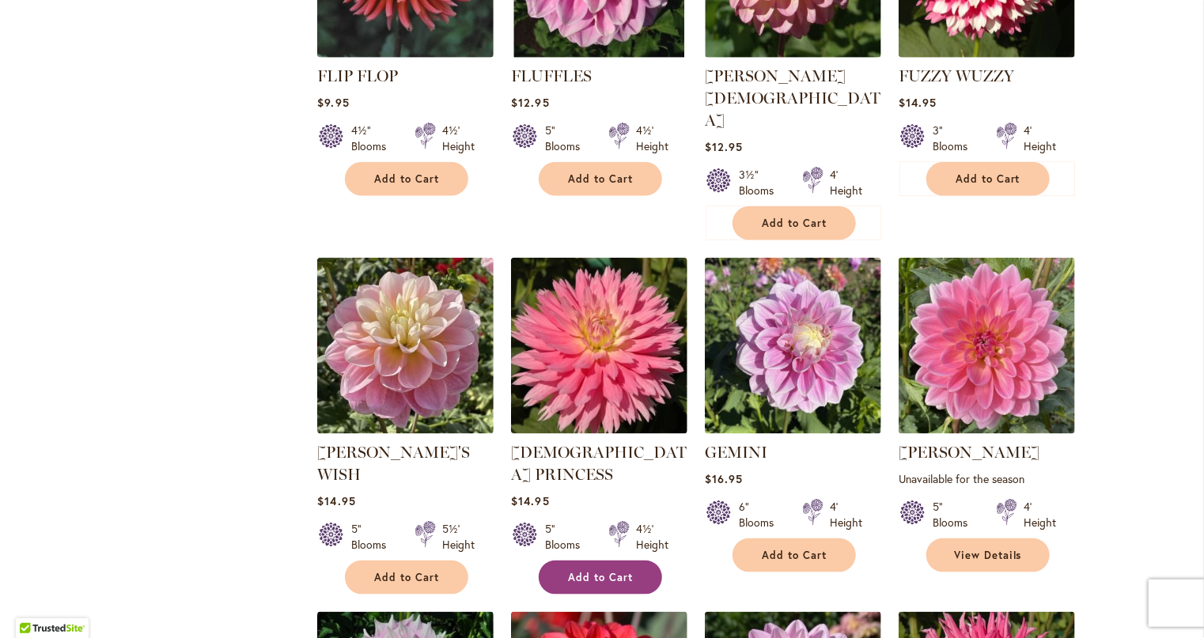
click at [616, 571] on span "Add to Cart" at bounding box center [600, 577] width 65 height 13
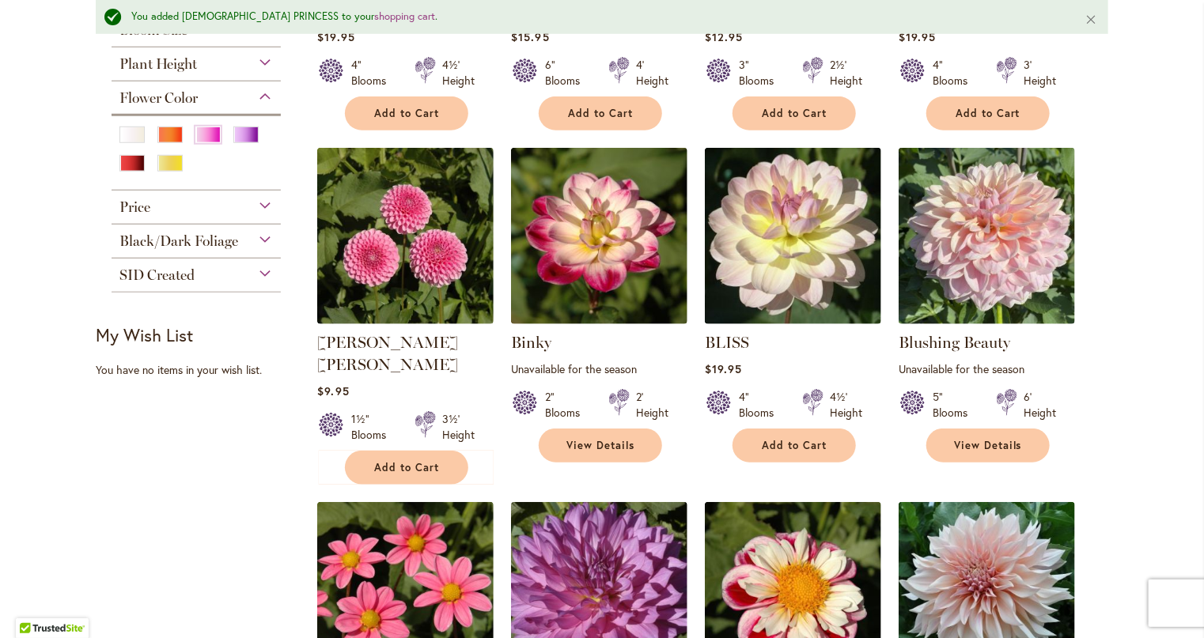
scroll to position [41, 0]
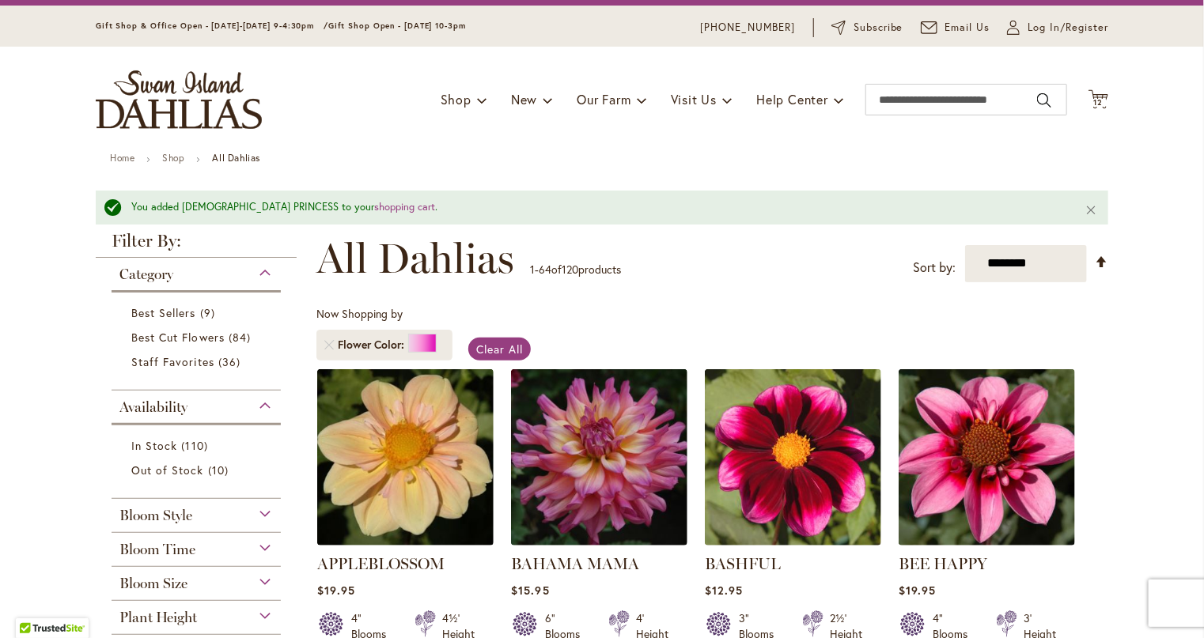
click at [1102, 99] on div "Toggle Nav Shop Dahlia Tubers Collections Fresh Cut Dahlias Gardening Supplies …" at bounding box center [602, 100] width 1044 height 106
click at [1091, 93] on icon "Cart .cls-1 { fill: #231f20; }" at bounding box center [1098, 99] width 20 height 20
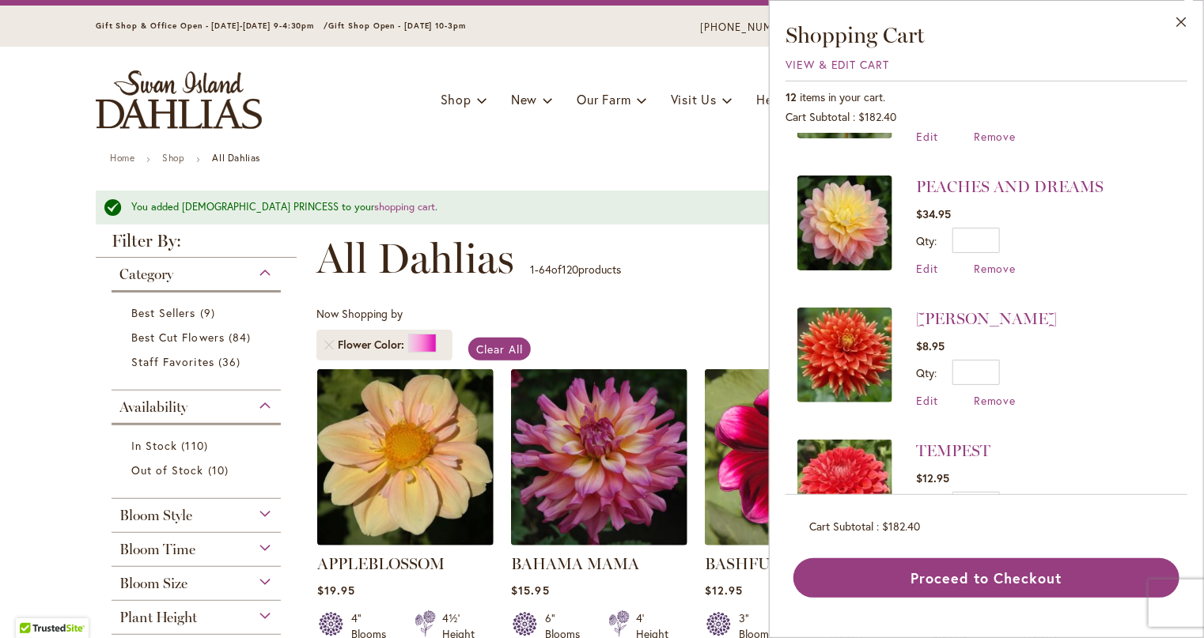
scroll to position [1210, 0]
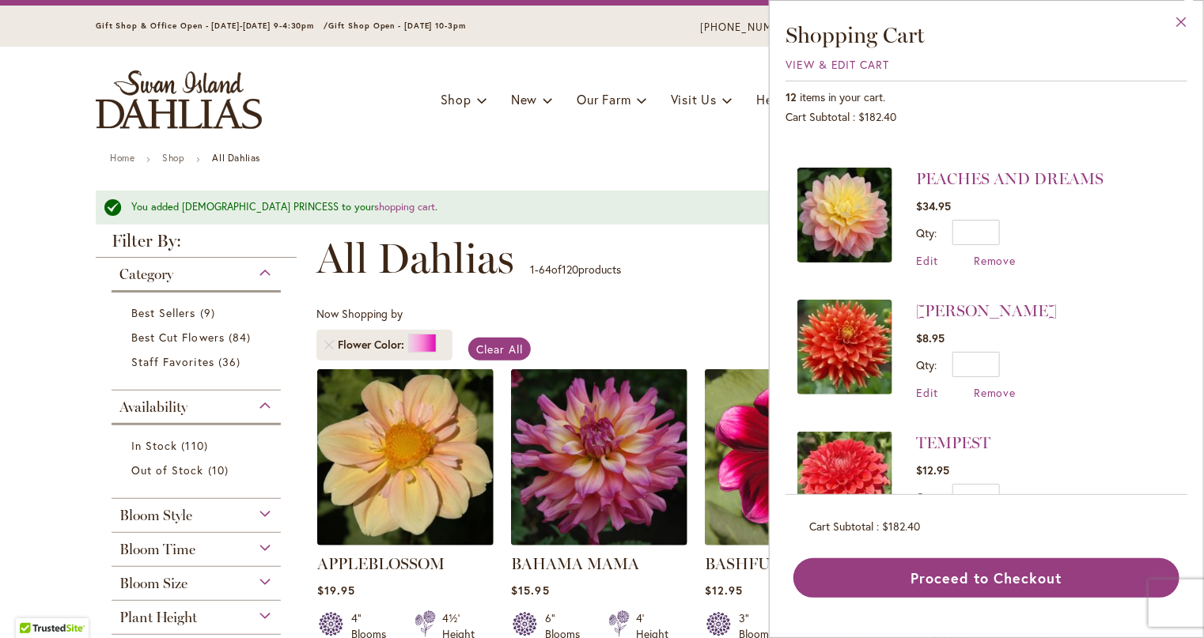
click at [1186, 21] on button "Close" at bounding box center [1180, 26] width 43 height 50
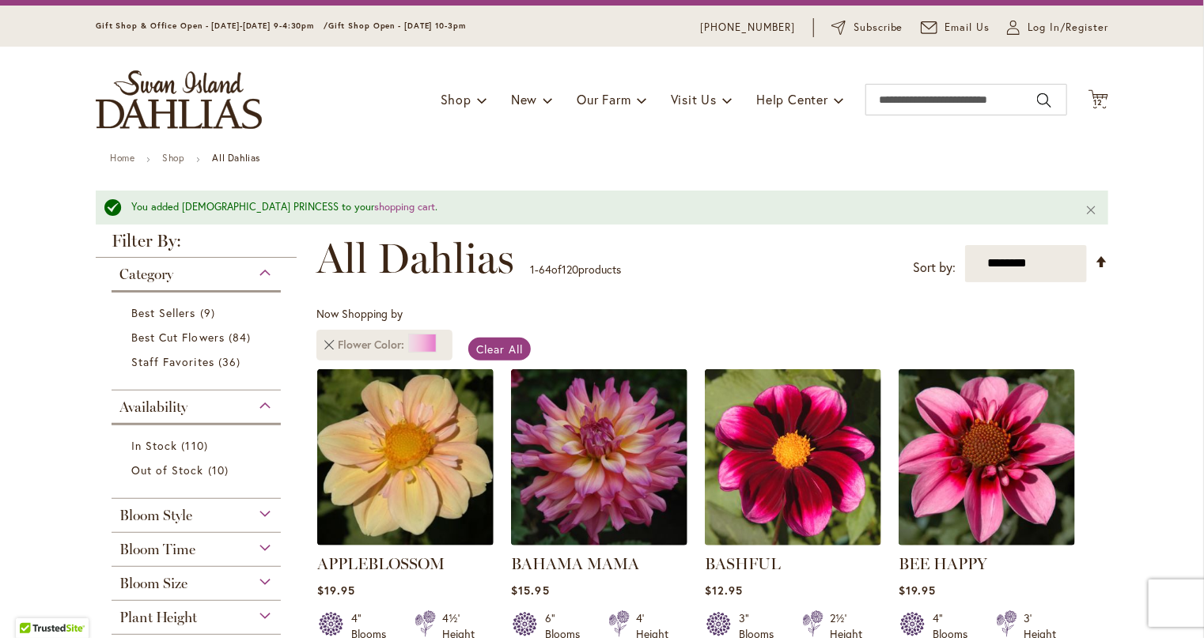
click at [327, 346] on link "Remove Flower Color Pink" at bounding box center [328, 344] width 9 height 9
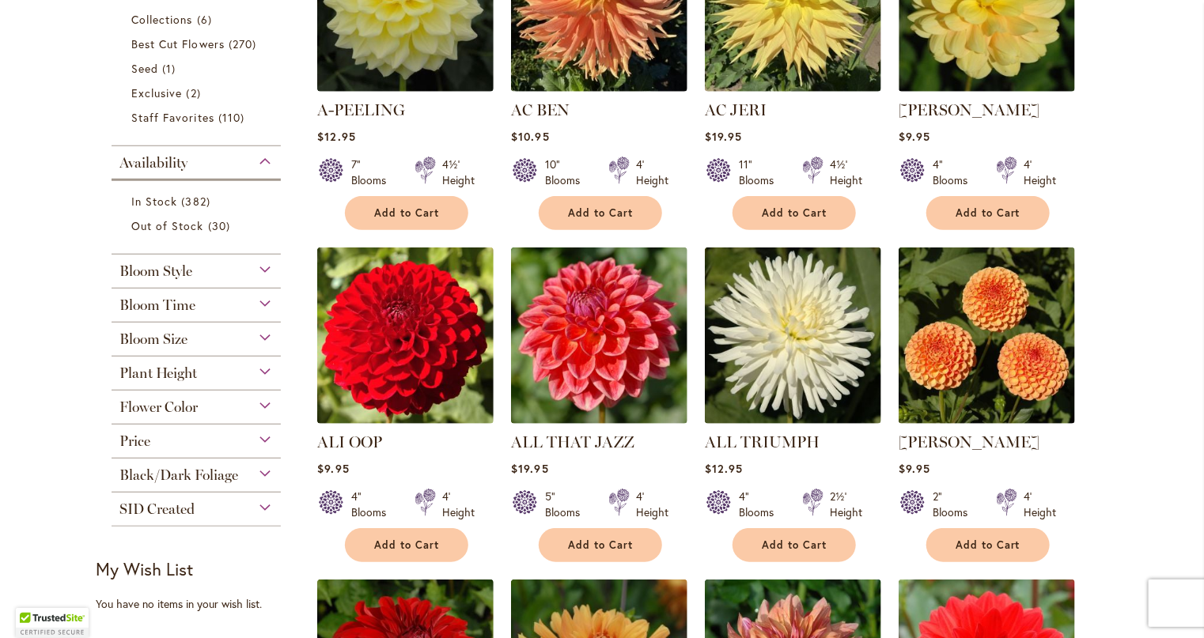
scroll to position [492, 0]
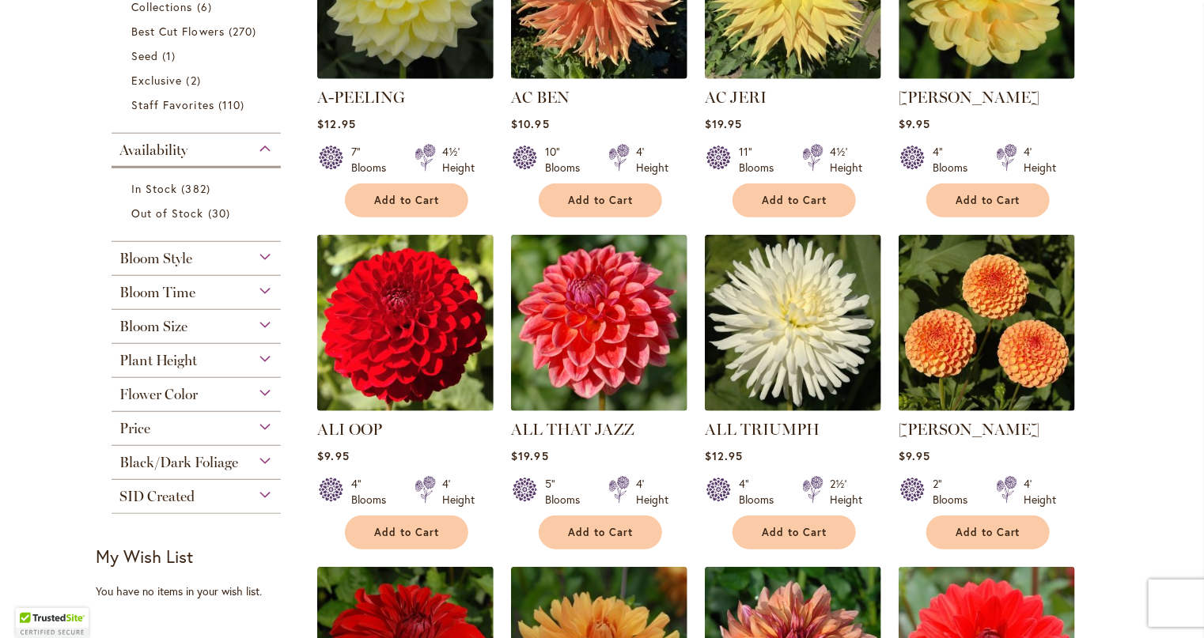
click at [227, 393] on div "Flower Color" at bounding box center [196, 390] width 169 height 25
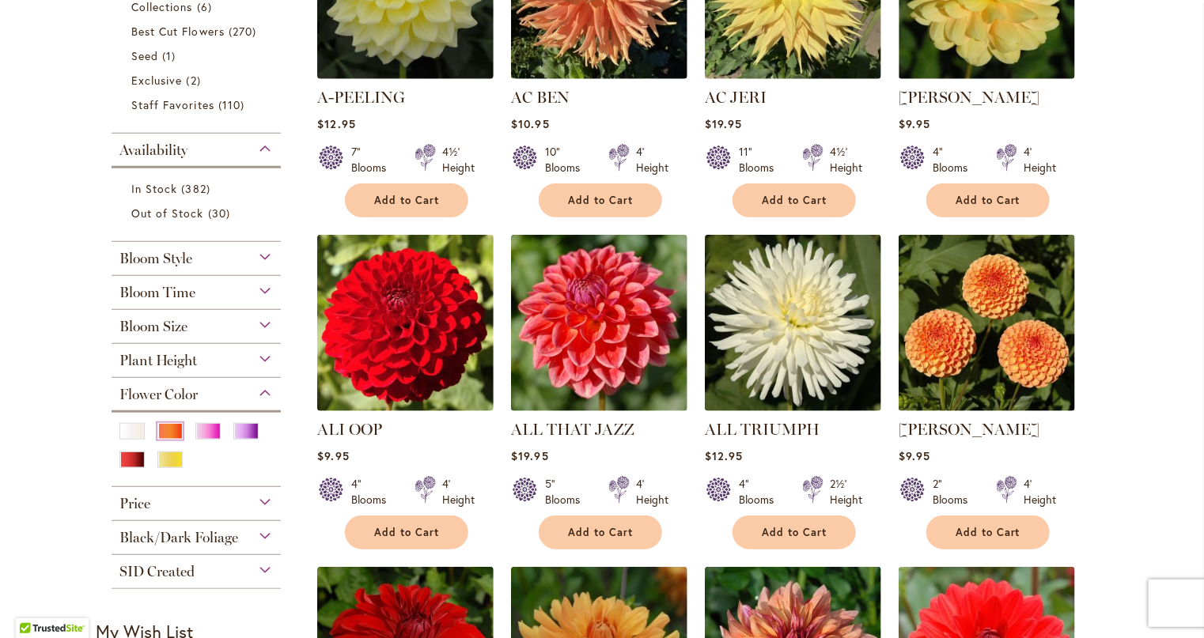
click at [163, 433] on div "Orange/Peach" at bounding box center [169, 431] width 25 height 17
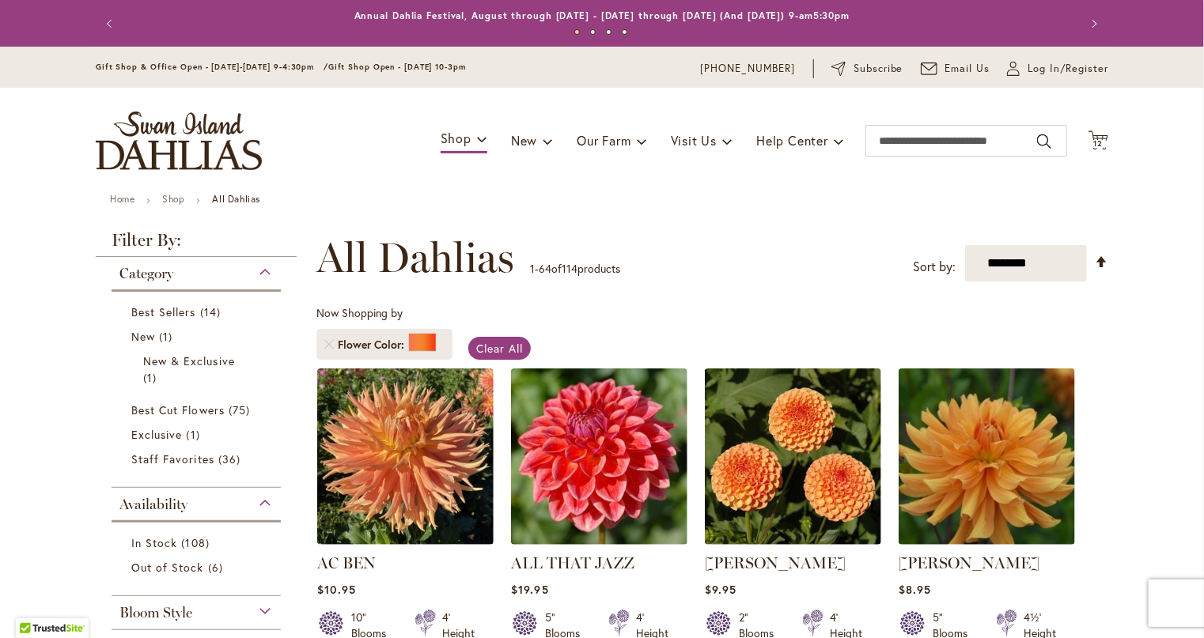
scroll to position [244, 0]
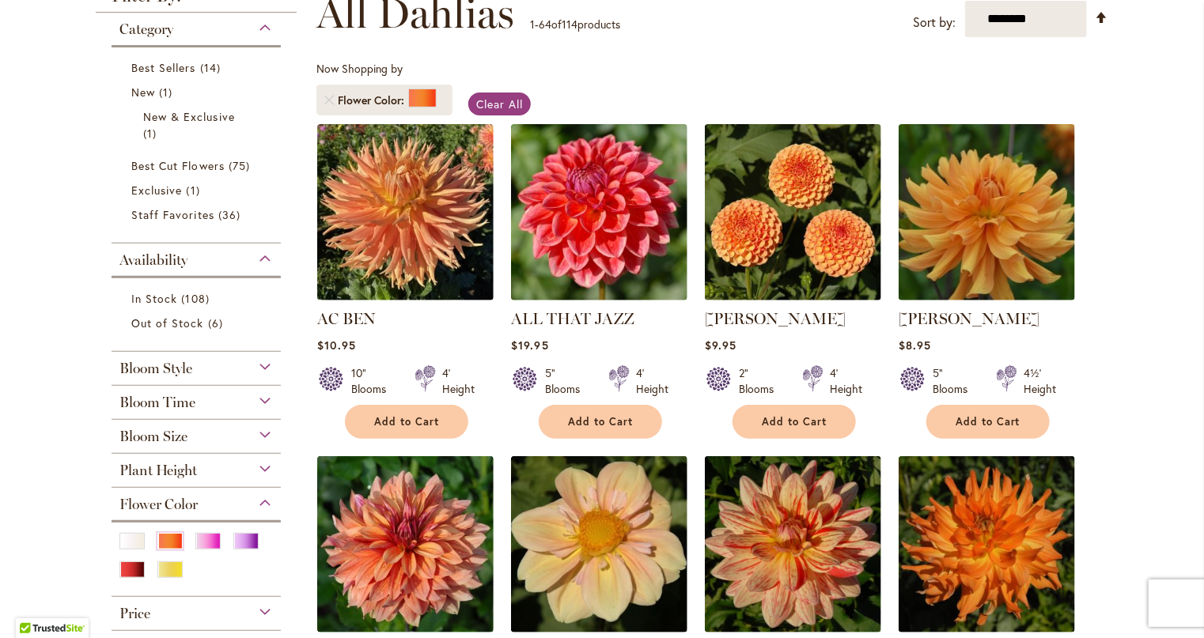
click at [196, 463] on div "Plant Height" at bounding box center [196, 466] width 169 height 25
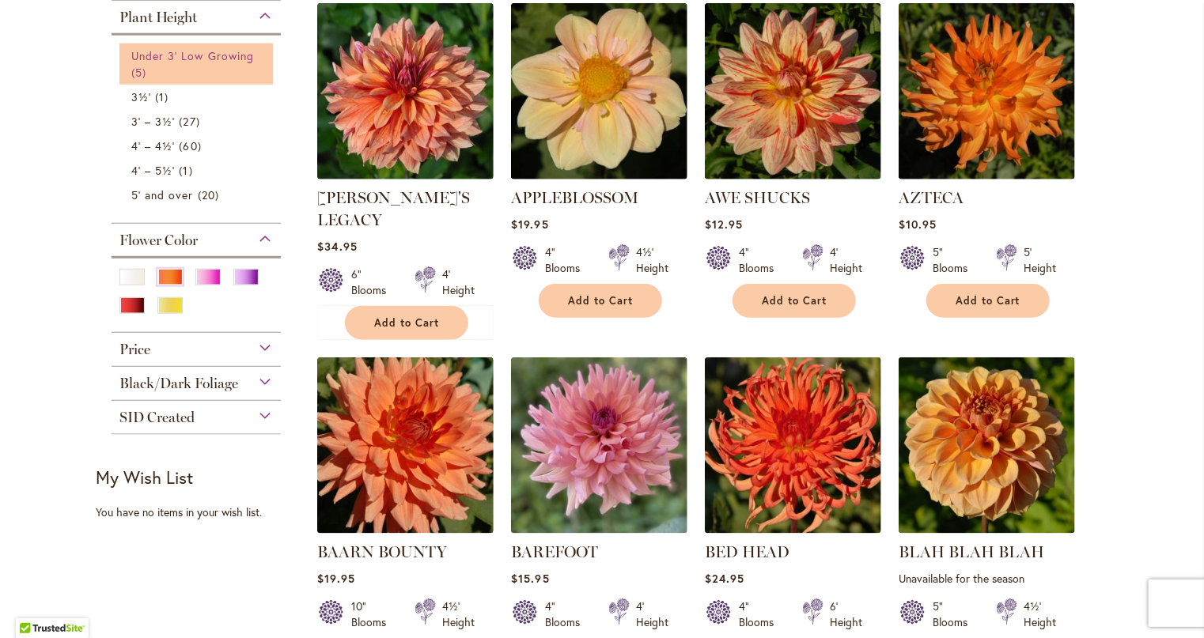
click at [174, 63] on link "Under 3' Low Growing 5 items" at bounding box center [198, 63] width 134 height 33
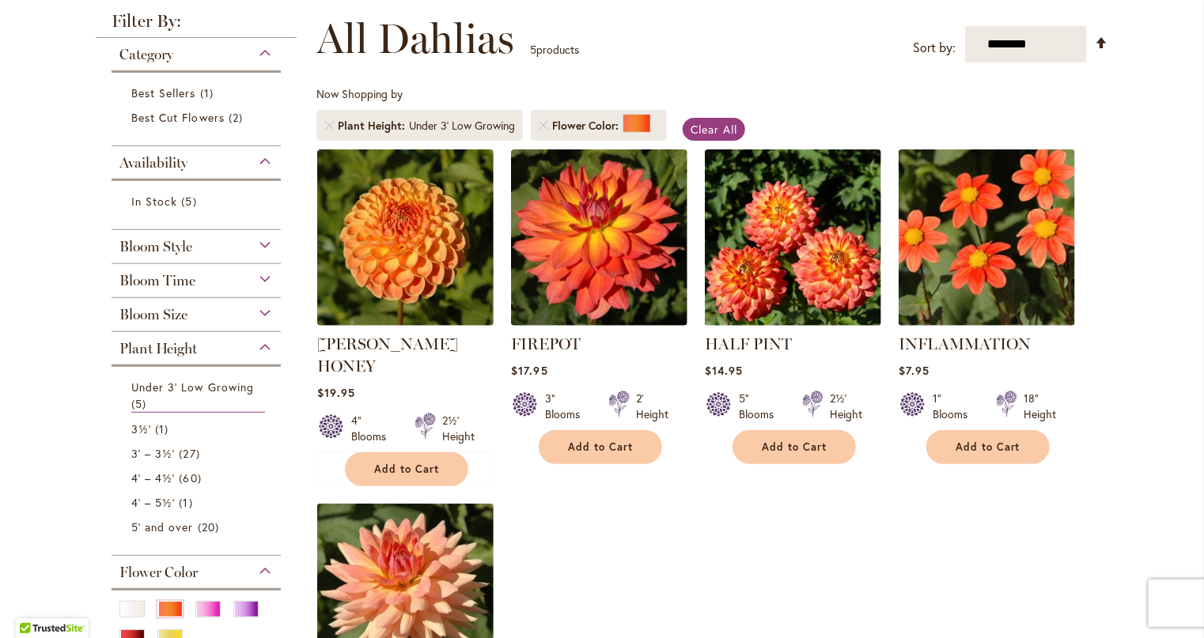
scroll to position [316, 0]
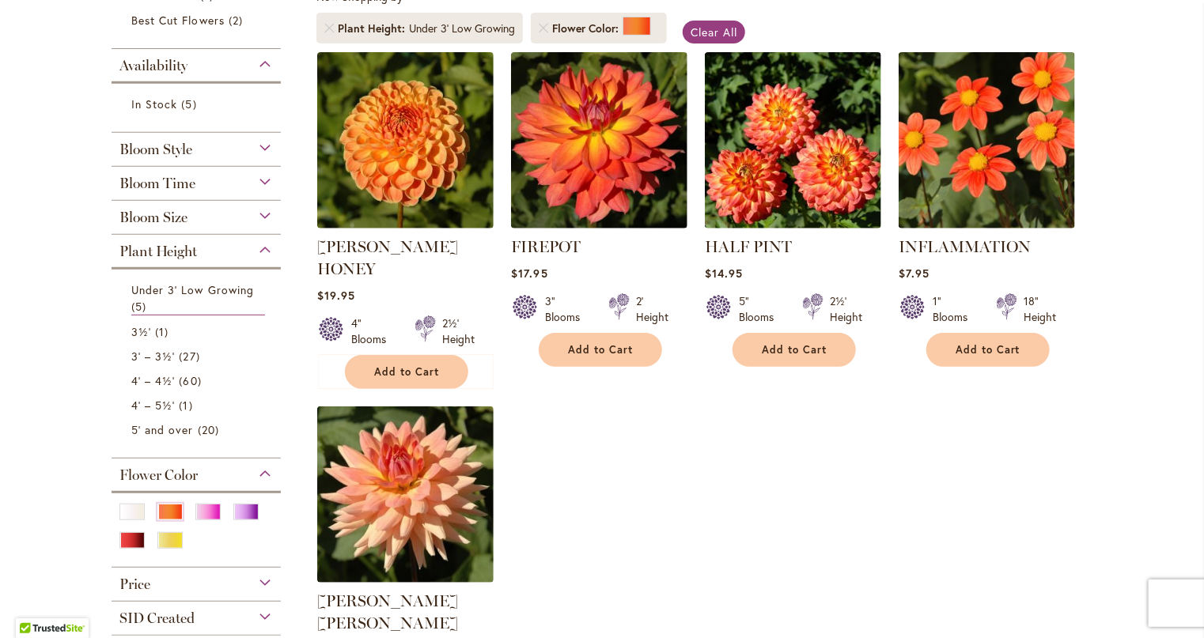
click at [261, 251] on div "Plant Height" at bounding box center [196, 247] width 169 height 25
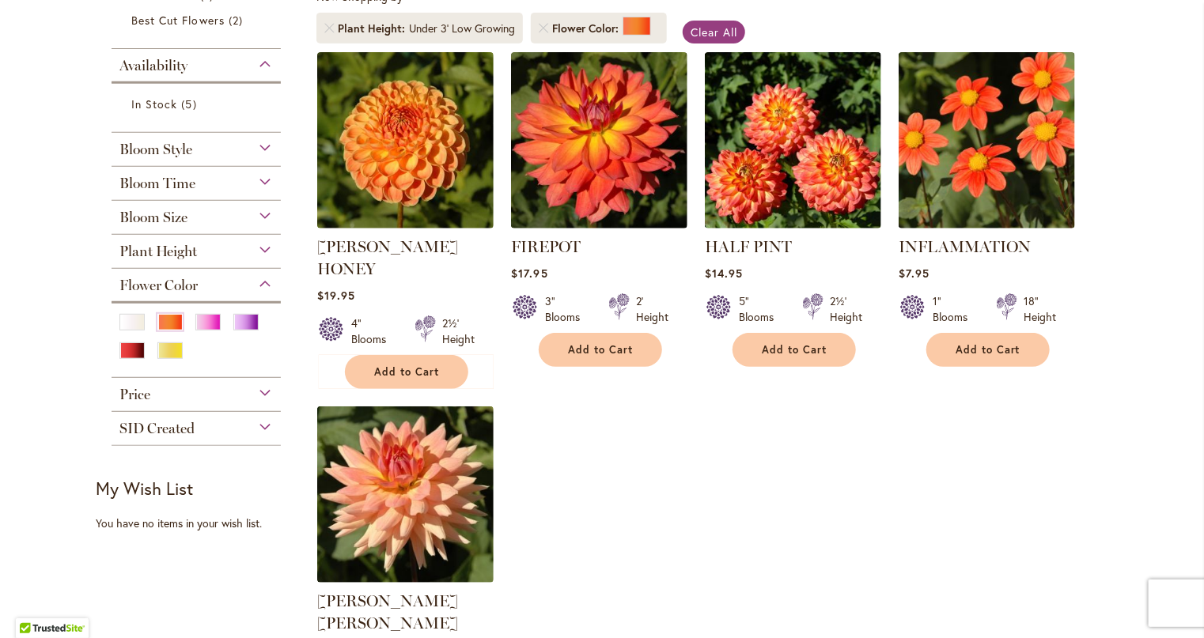
click at [258, 209] on div "Bloom Size" at bounding box center [196, 213] width 169 height 25
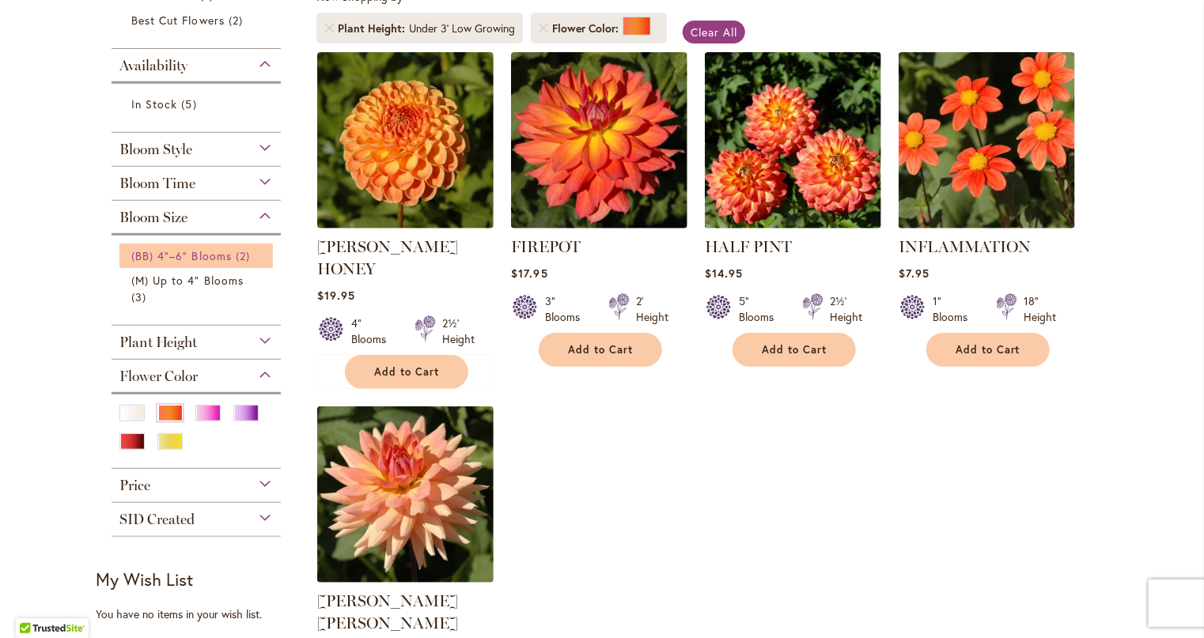
click at [196, 253] on span "(BB) 4"–6" Blooms" at bounding box center [181, 255] width 100 height 15
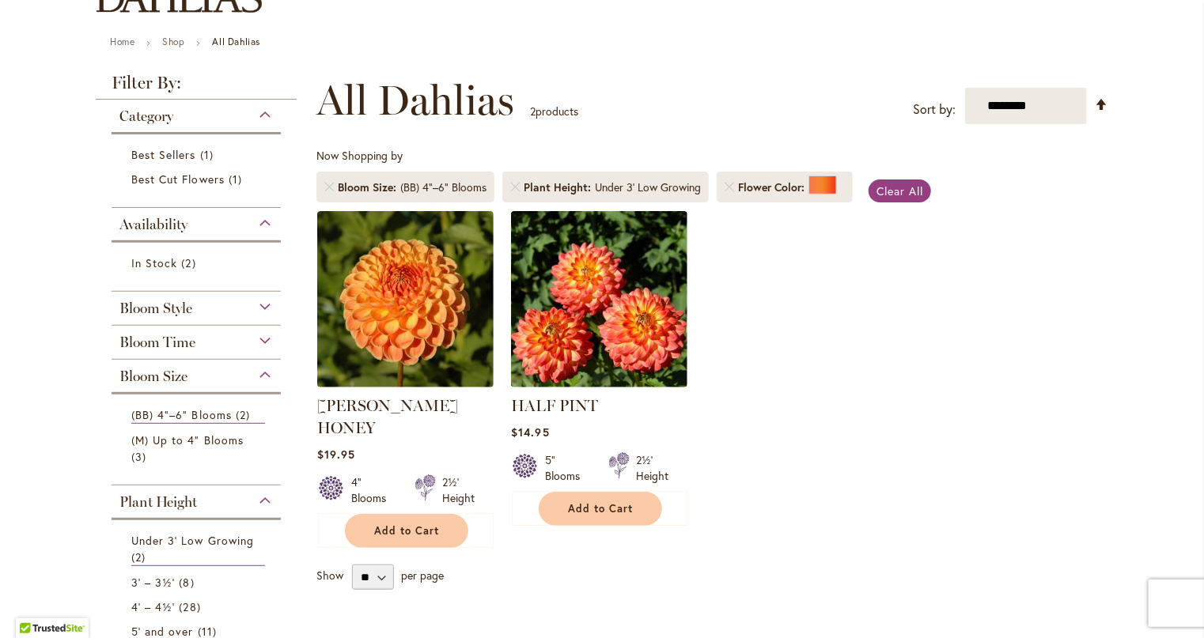
scroll to position [158, 0]
click at [263, 375] on div "Bloom Size" at bounding box center [196, 371] width 169 height 25
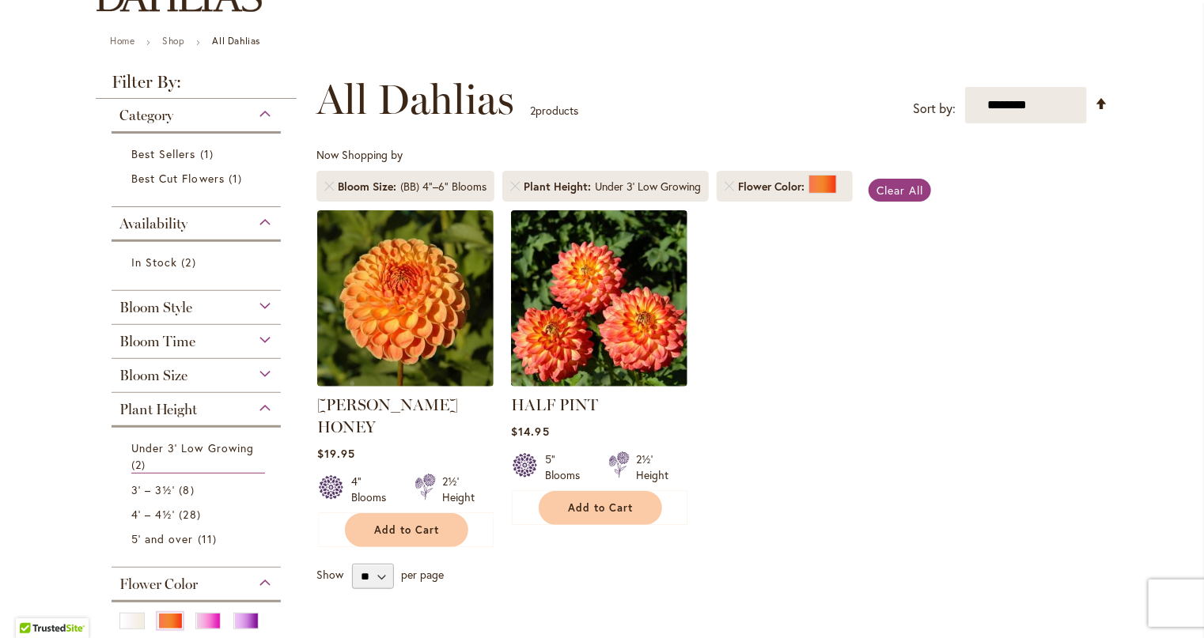
click at [247, 334] on div "Bloom Time" at bounding box center [196, 337] width 169 height 25
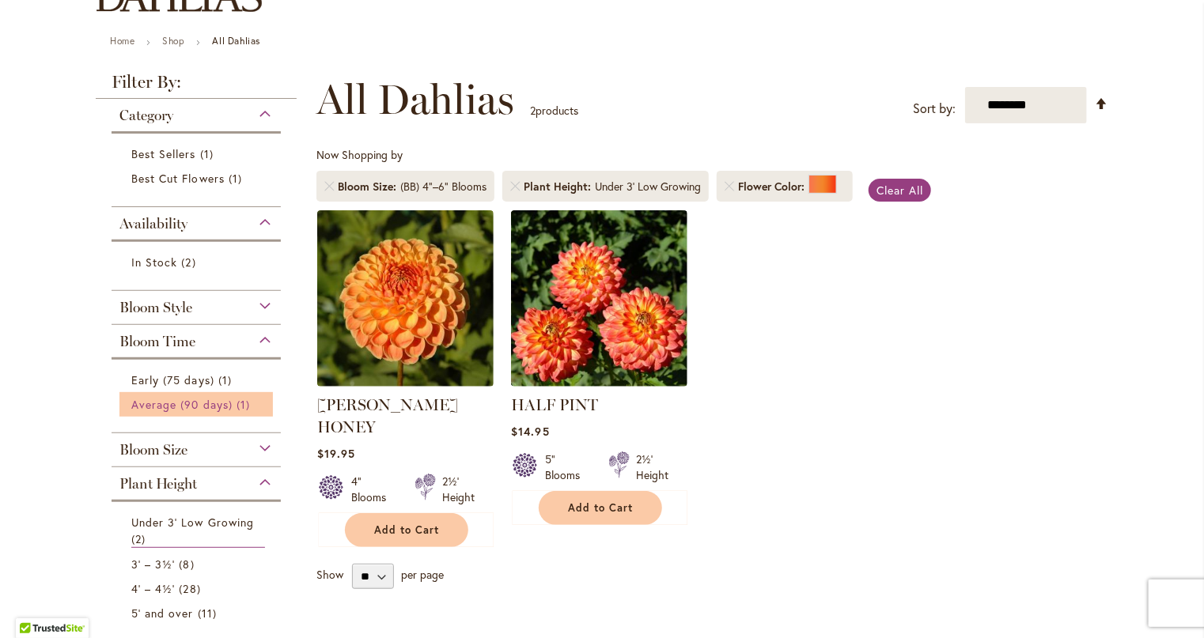
click at [218, 406] on span "Average (90 days)" at bounding box center [181, 404] width 101 height 15
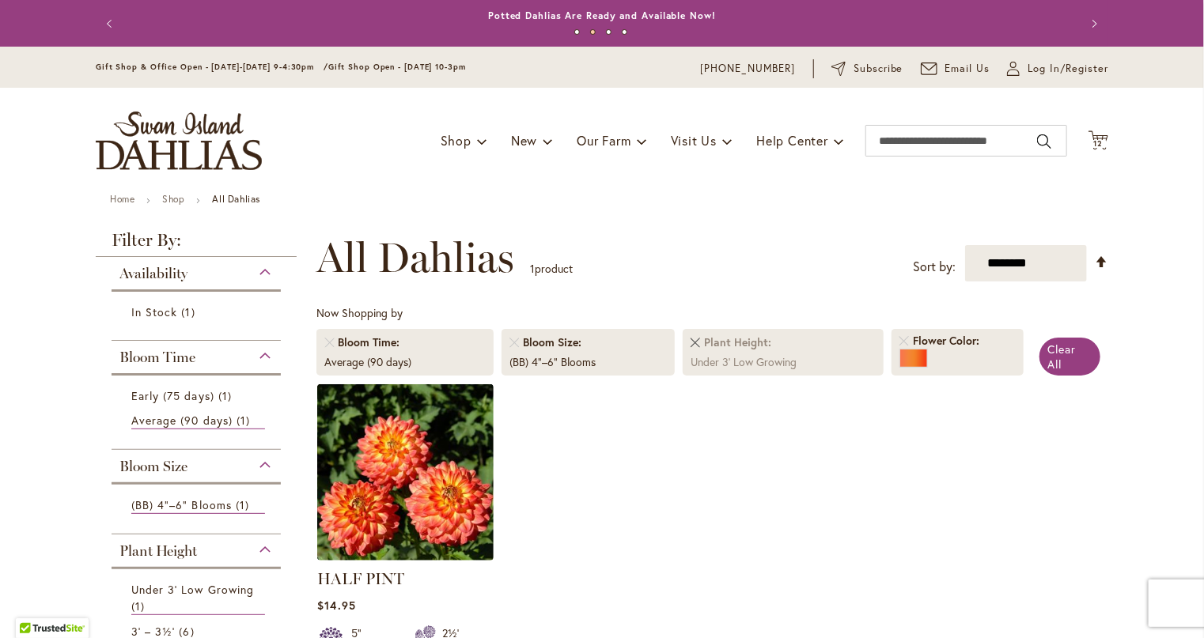
click at [691, 343] on link "Remove Plant Height Under 3' Low Growing" at bounding box center [694, 342] width 9 height 9
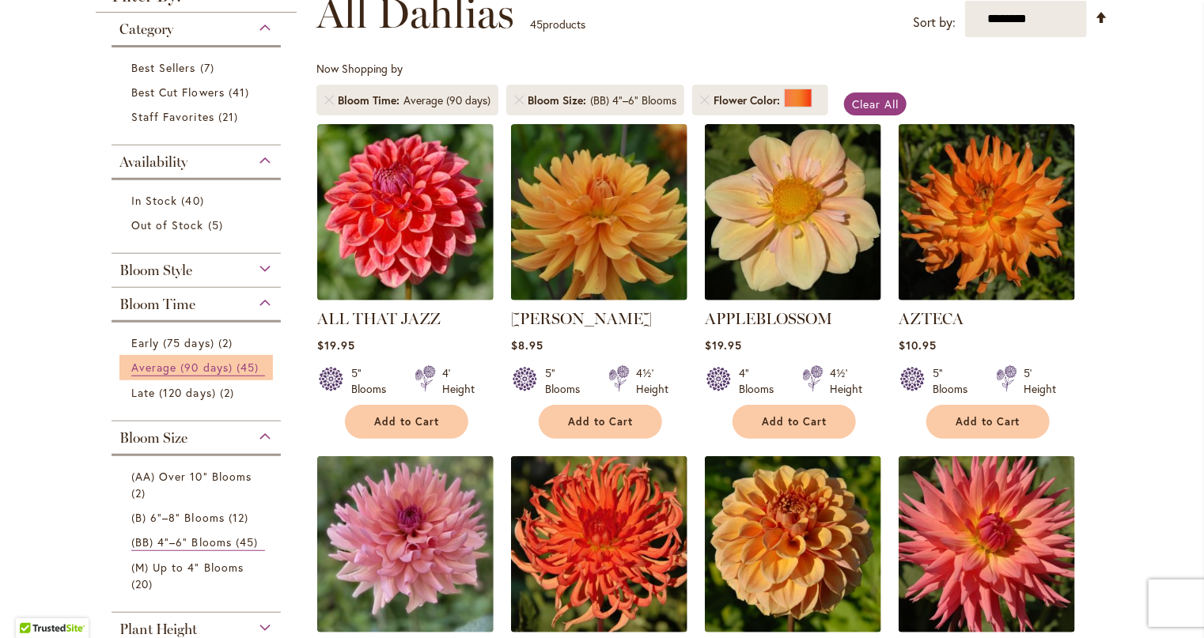
scroll to position [86, 0]
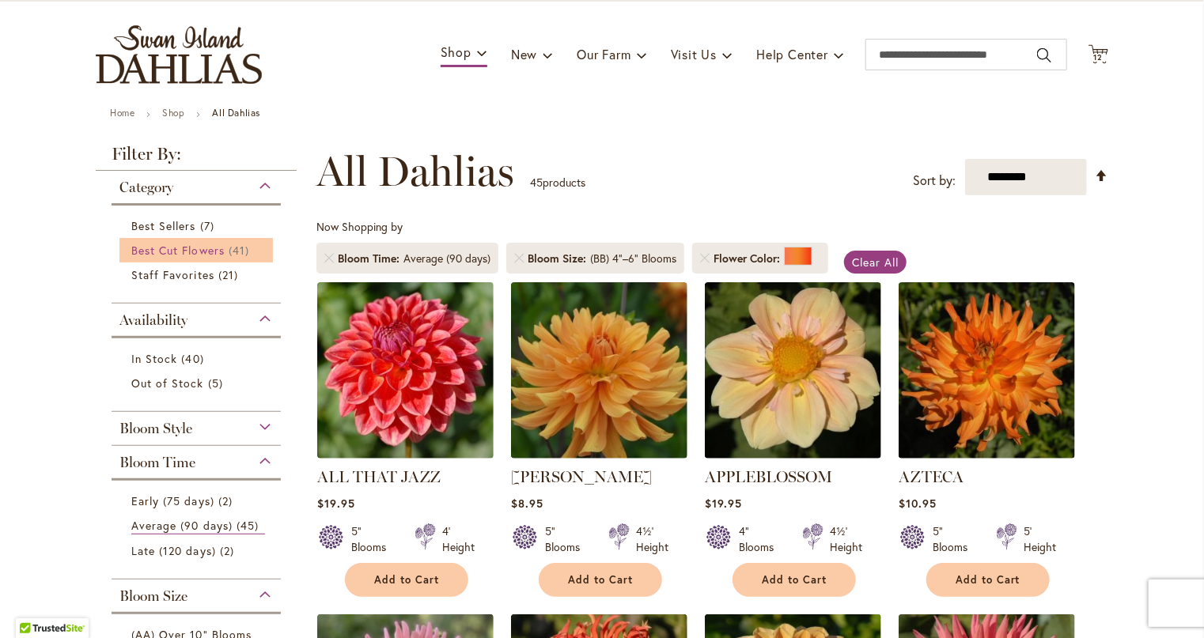
click at [192, 251] on span "Best Cut Flowers" at bounding box center [177, 250] width 93 height 15
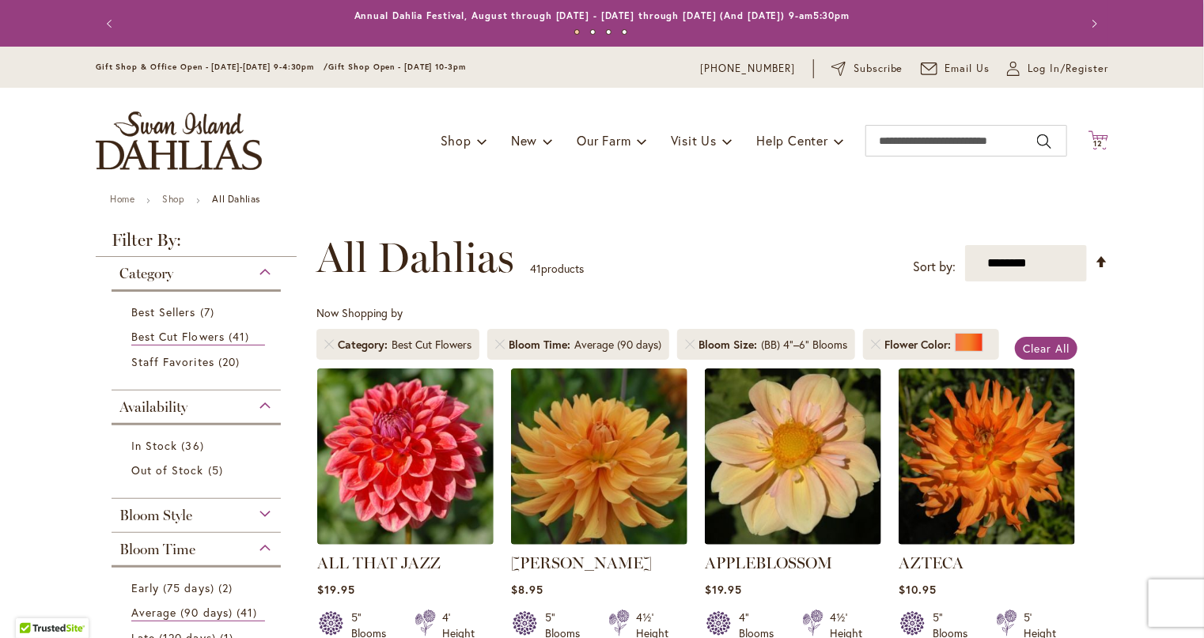
click at [1089, 138] on icon "Cart .cls-1 { fill: #231f20; }" at bounding box center [1098, 140] width 20 height 20
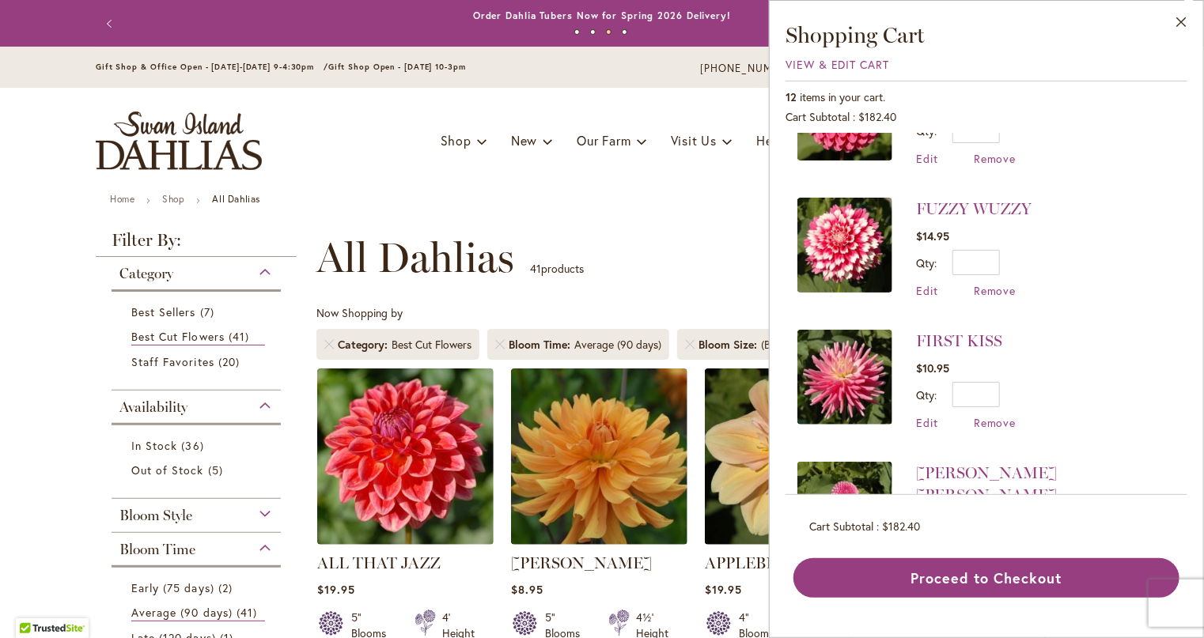
scroll to position [103, 0]
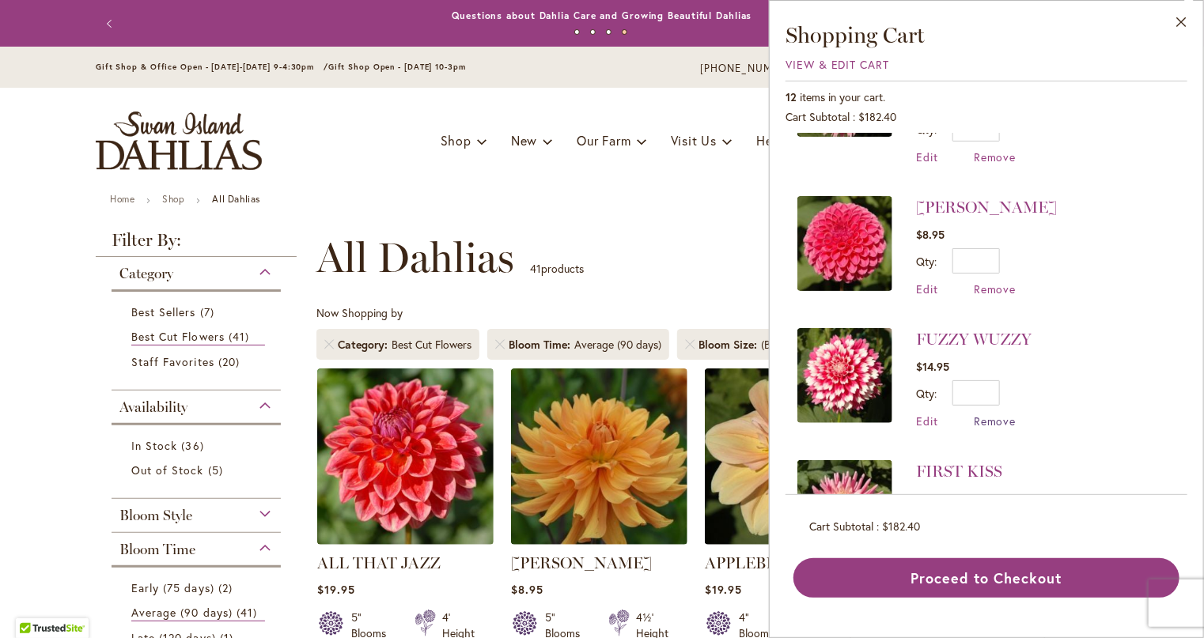
click at [985, 414] on span "Remove" at bounding box center [995, 421] width 43 height 15
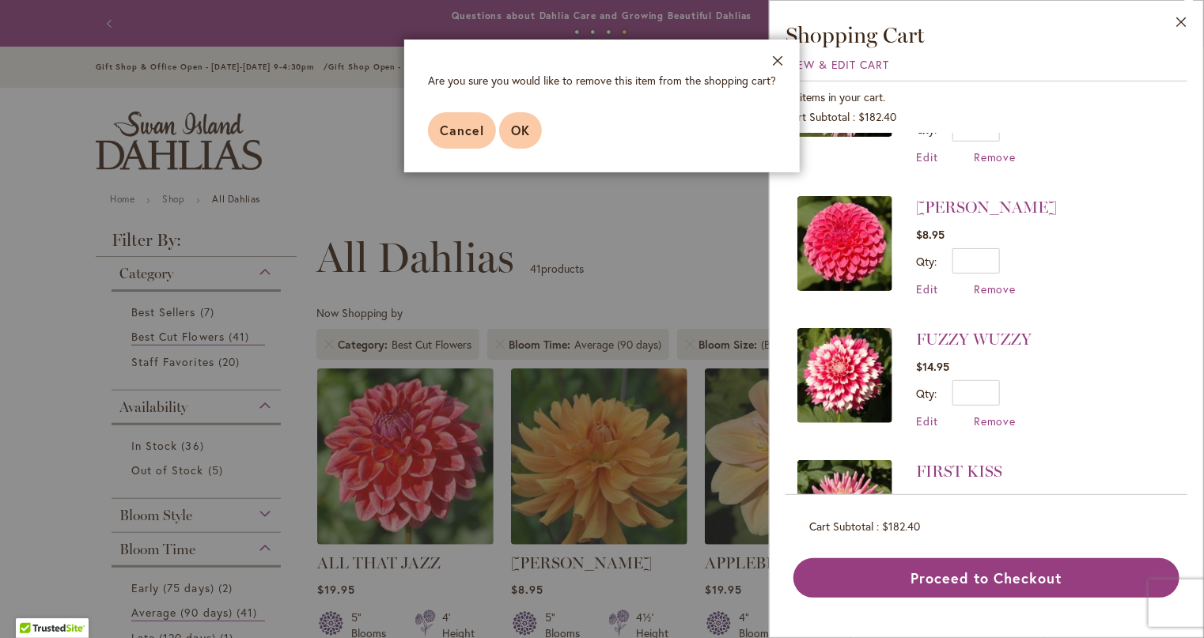
click at [509, 133] on button "OK" at bounding box center [520, 130] width 43 height 36
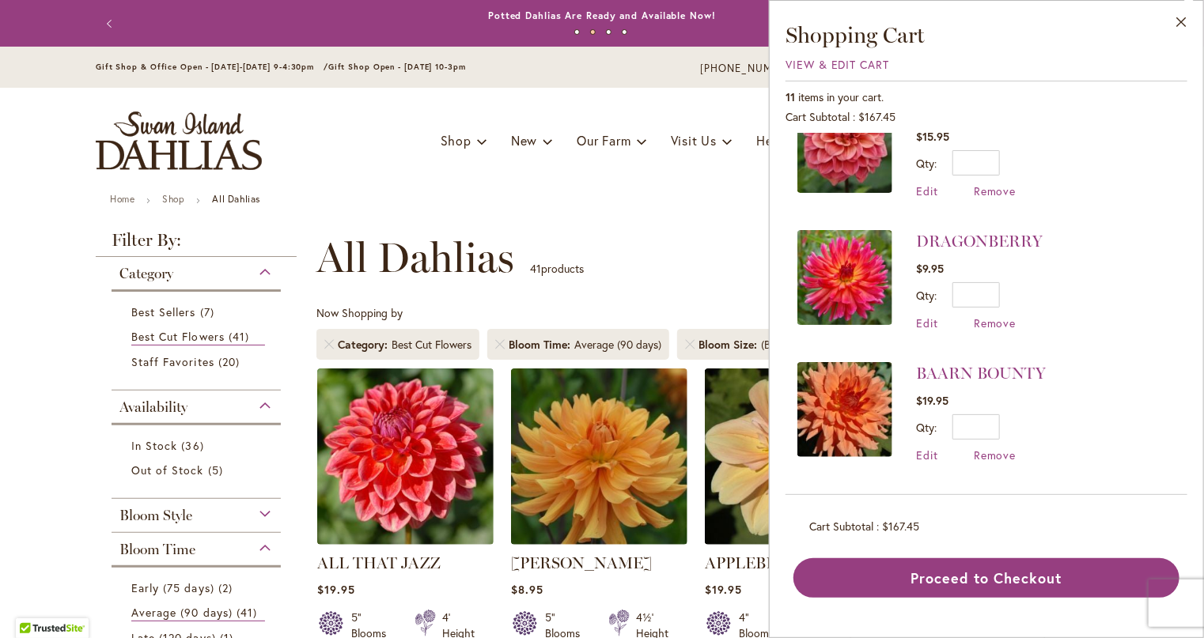
scroll to position [712, 0]
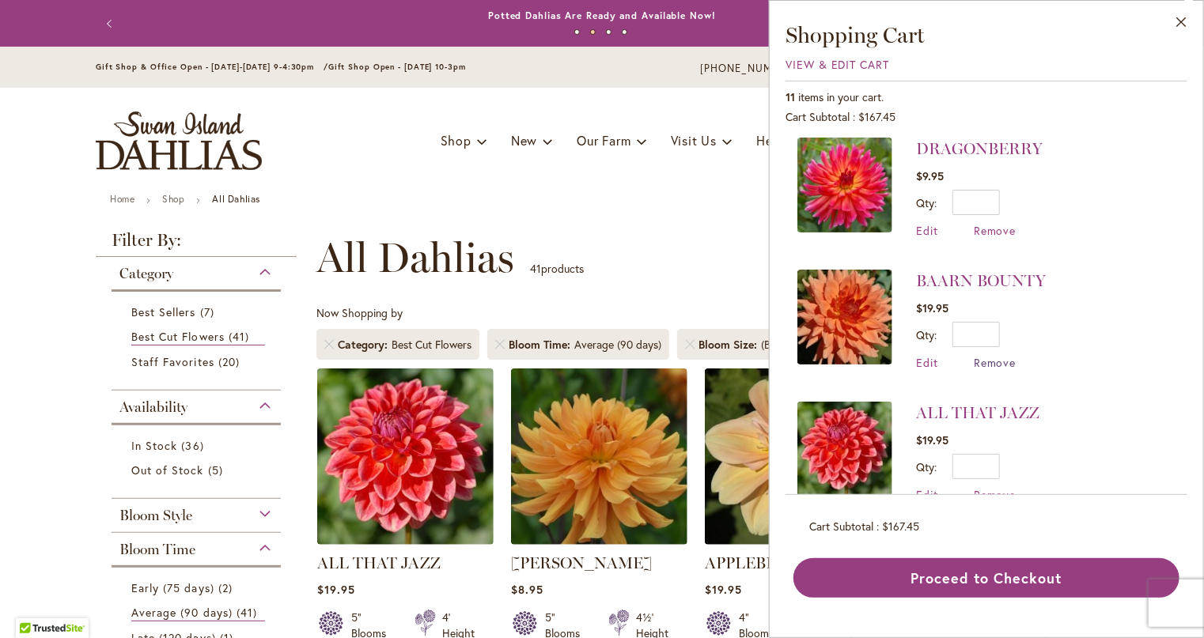
click at [992, 355] on span "Remove" at bounding box center [995, 362] width 43 height 15
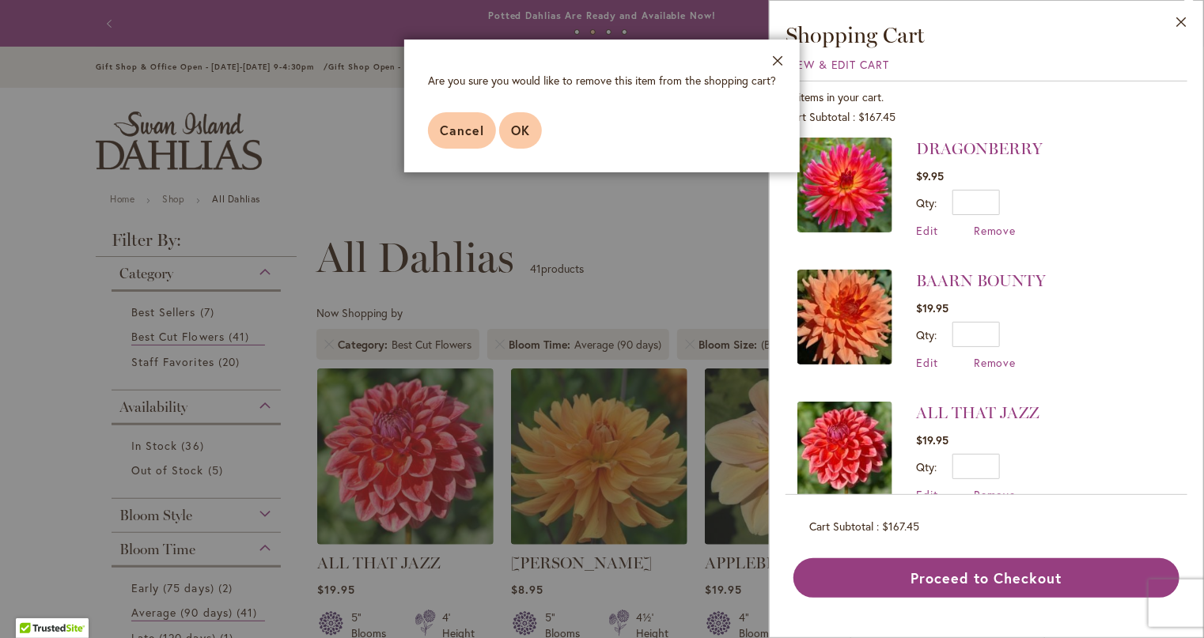
click at [519, 137] on span "OK" at bounding box center [520, 130] width 19 height 17
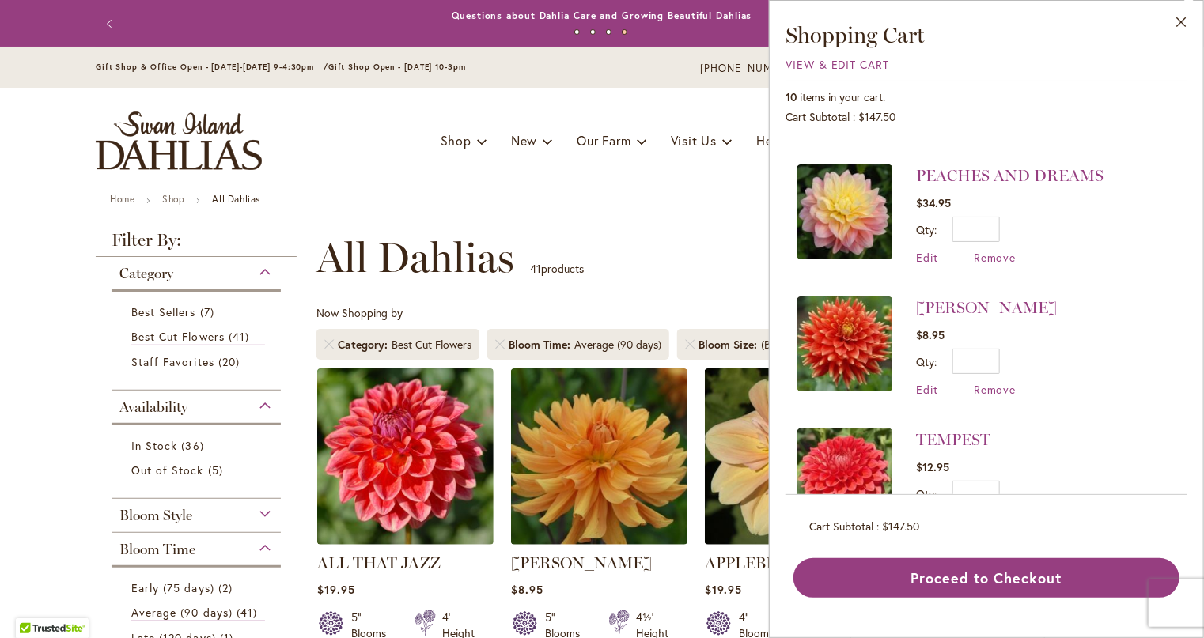
scroll to position [949, 0]
click at [994, 382] on span "Remove" at bounding box center [995, 389] width 43 height 15
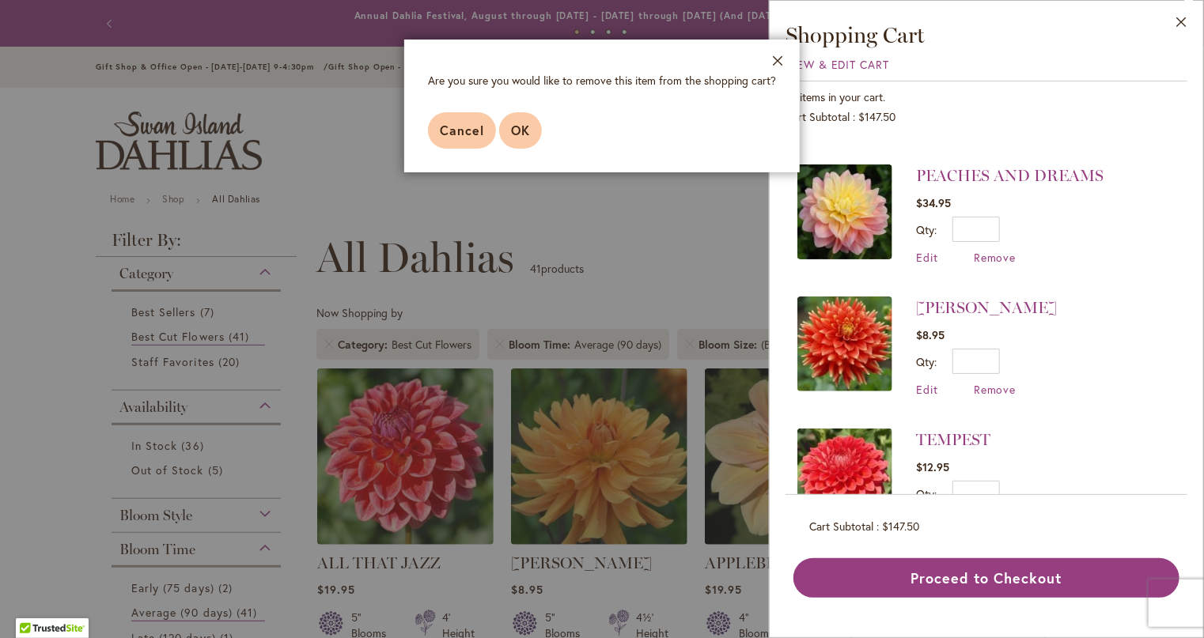
click at [523, 140] on button "OK" at bounding box center [520, 130] width 43 height 36
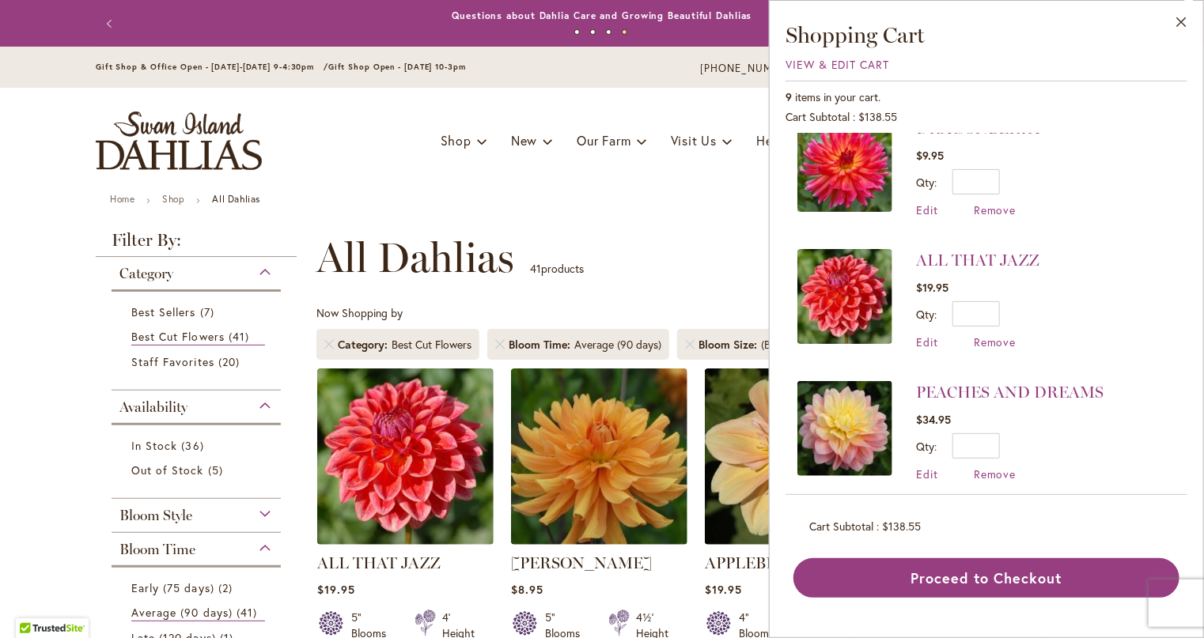
scroll to position [740, 0]
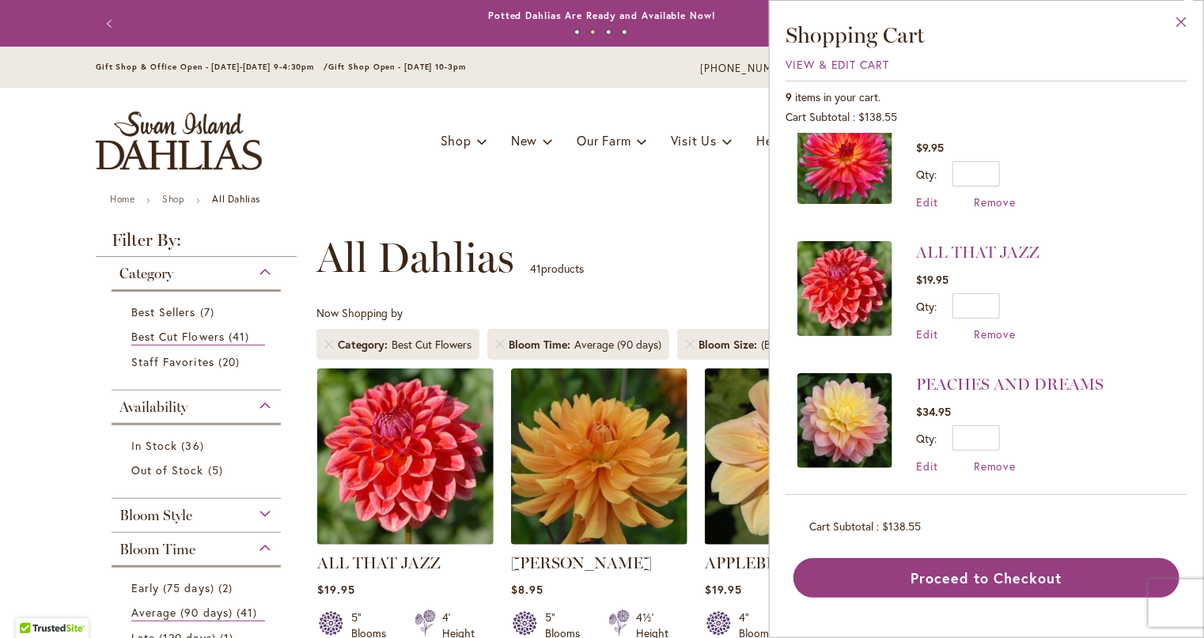
click at [1186, 19] on button "Close" at bounding box center [1180, 26] width 43 height 50
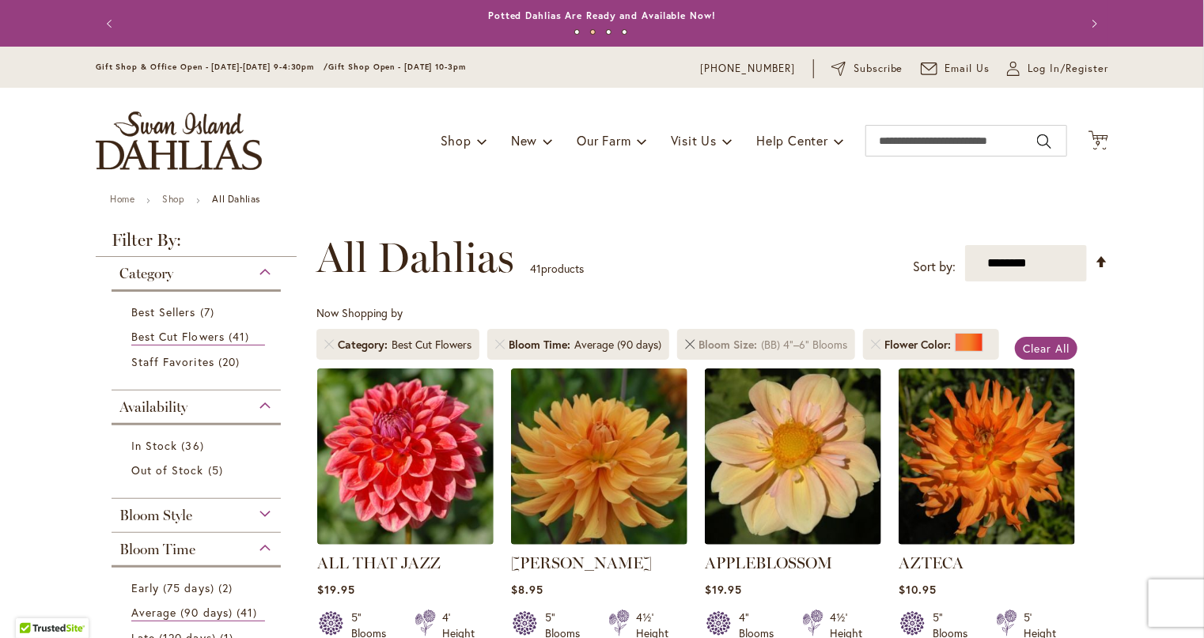
click at [685, 343] on link at bounding box center [689, 344] width 9 height 9
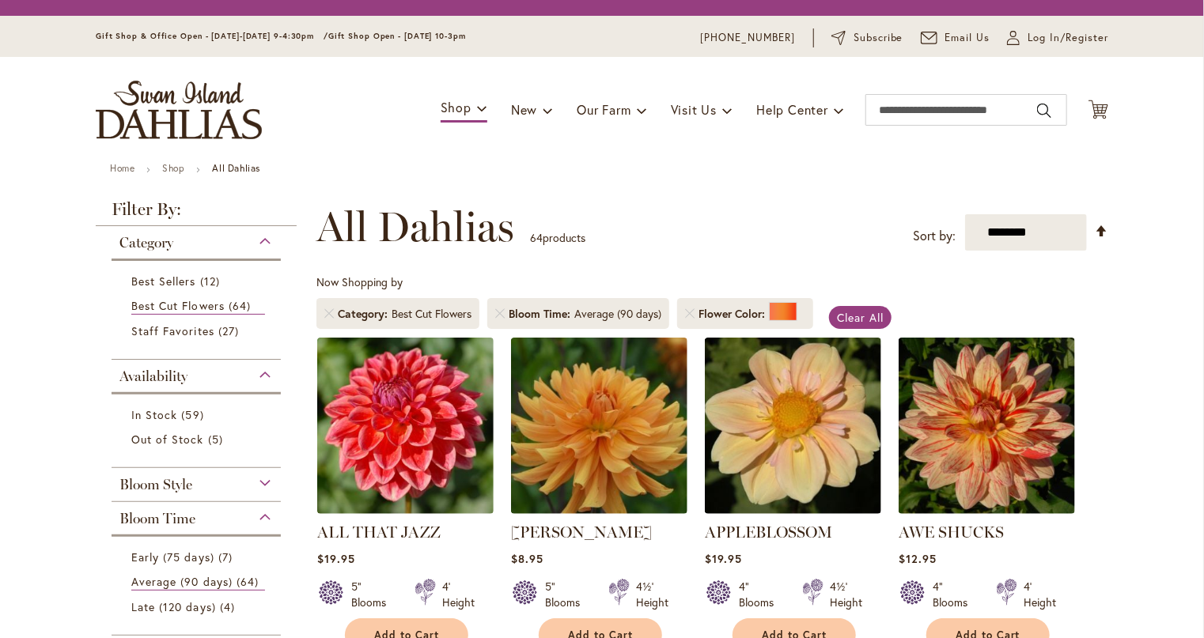
scroll to position [244, 0]
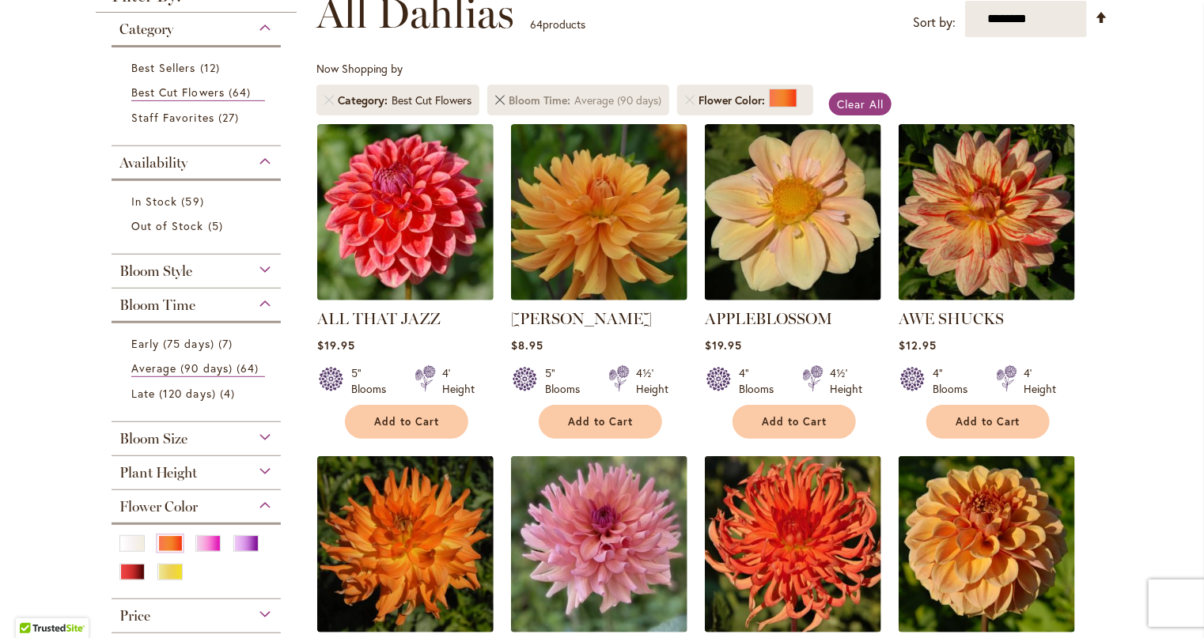
click at [499, 102] on link "Remove Bloom Time Average (90 days)" at bounding box center [499, 100] width 9 height 9
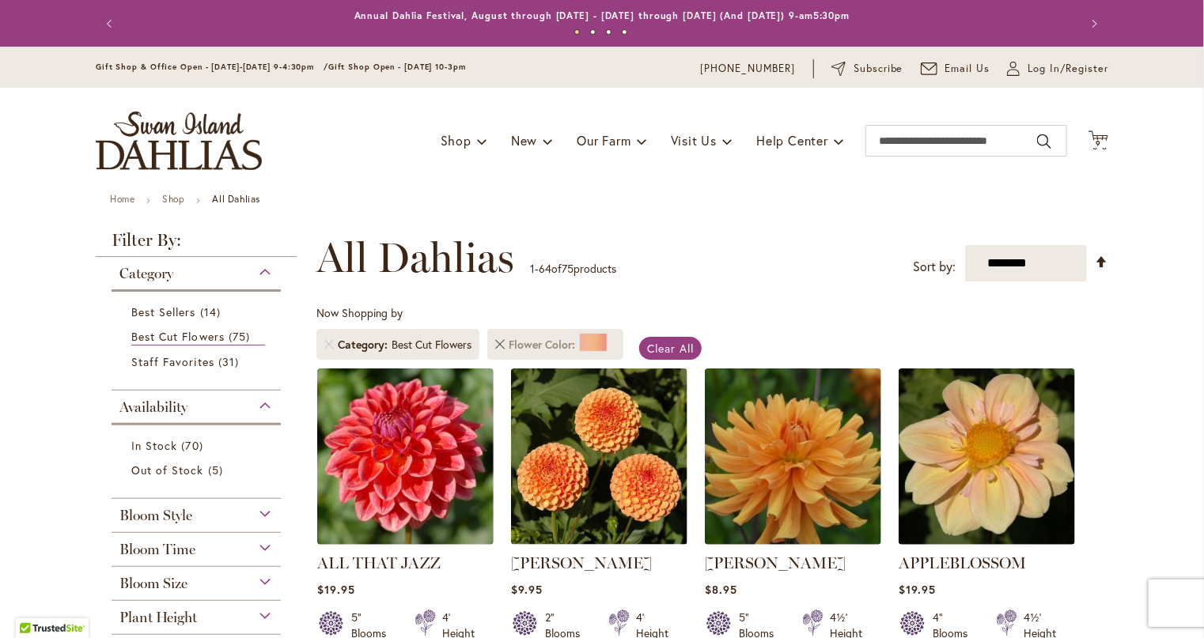
click at [495, 341] on link "Remove Flower Color Orange/Peach" at bounding box center [499, 344] width 9 height 9
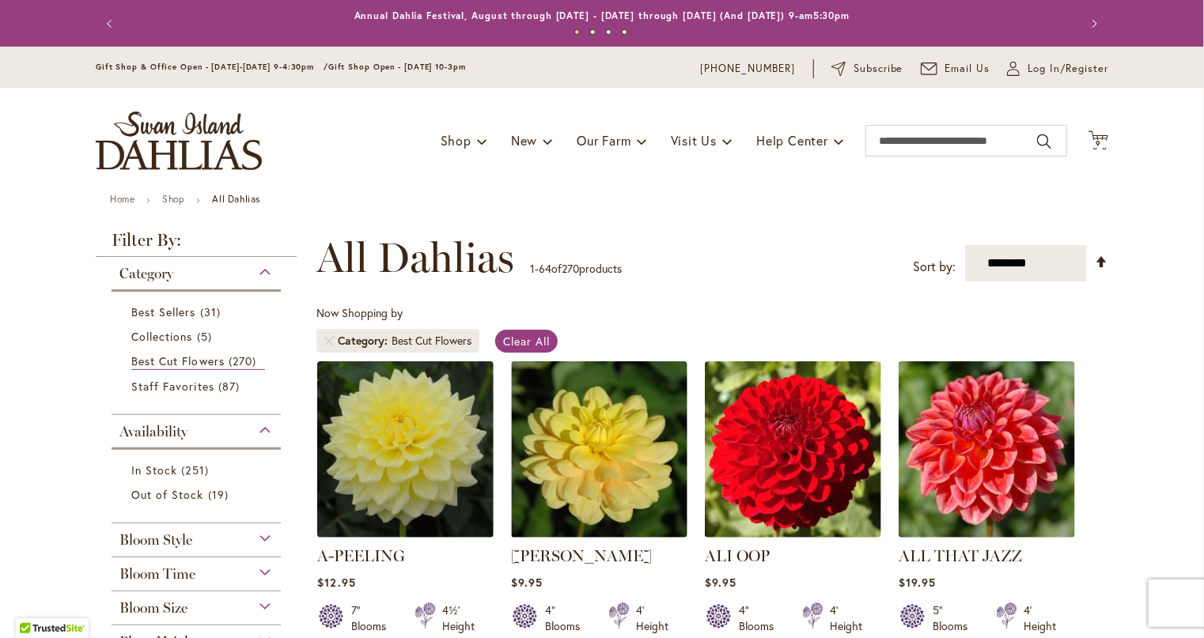
scroll to position [158, 0]
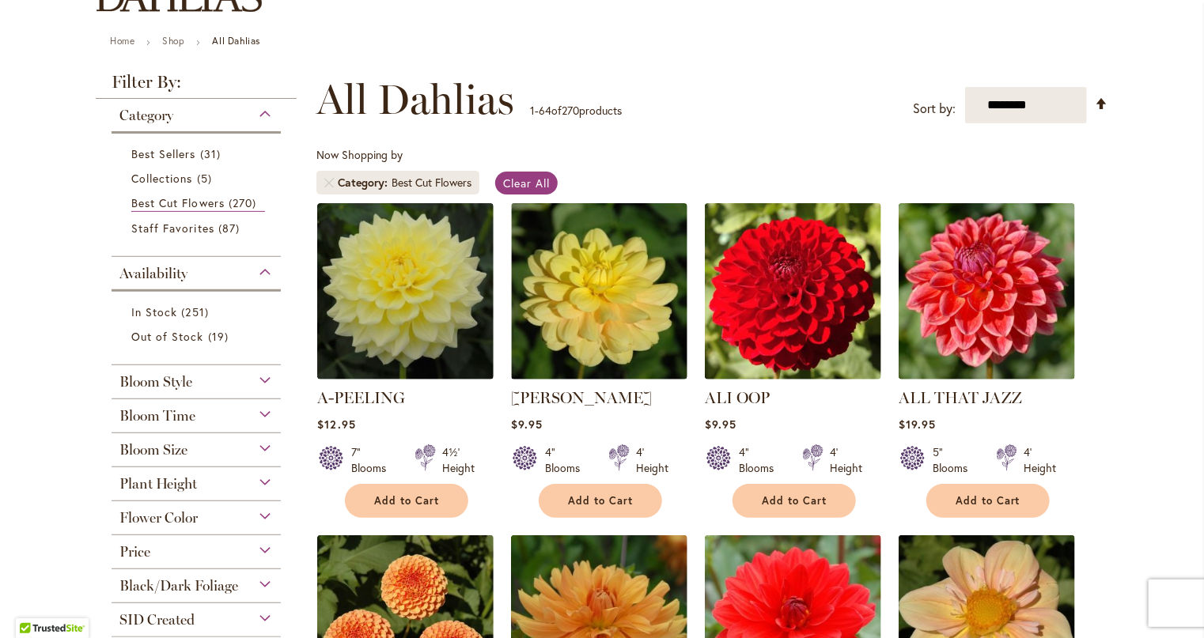
click at [169, 523] on span "Flower Color" at bounding box center [158, 517] width 78 height 17
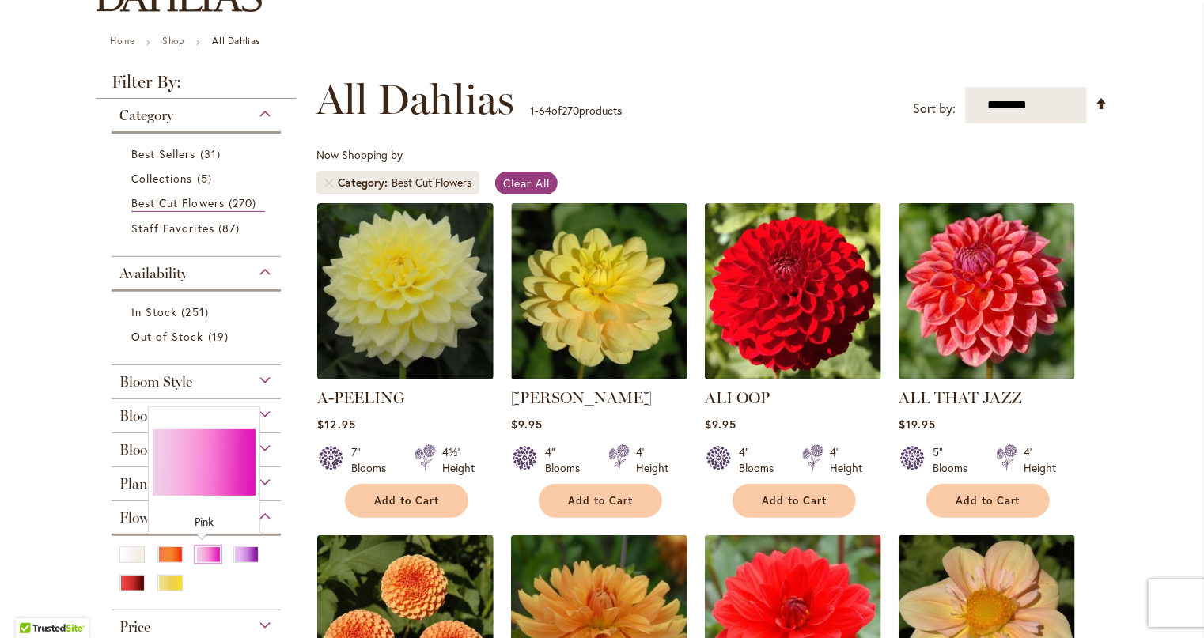
click at [201, 558] on div "Pink" at bounding box center [207, 554] width 25 height 17
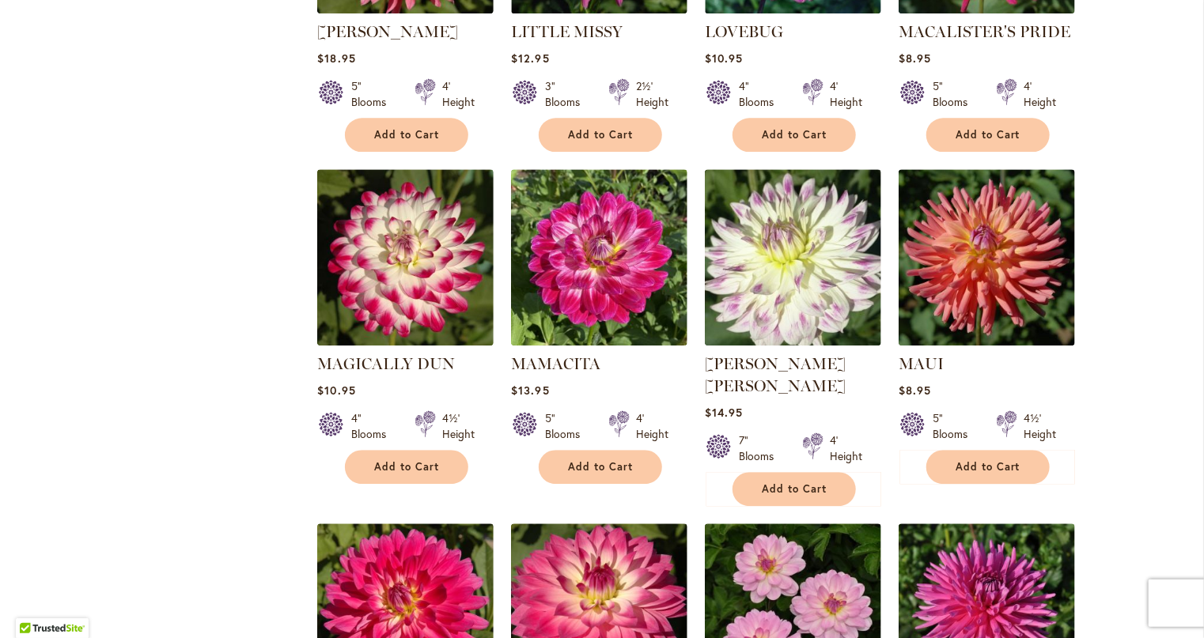
scroll to position [5148, 0]
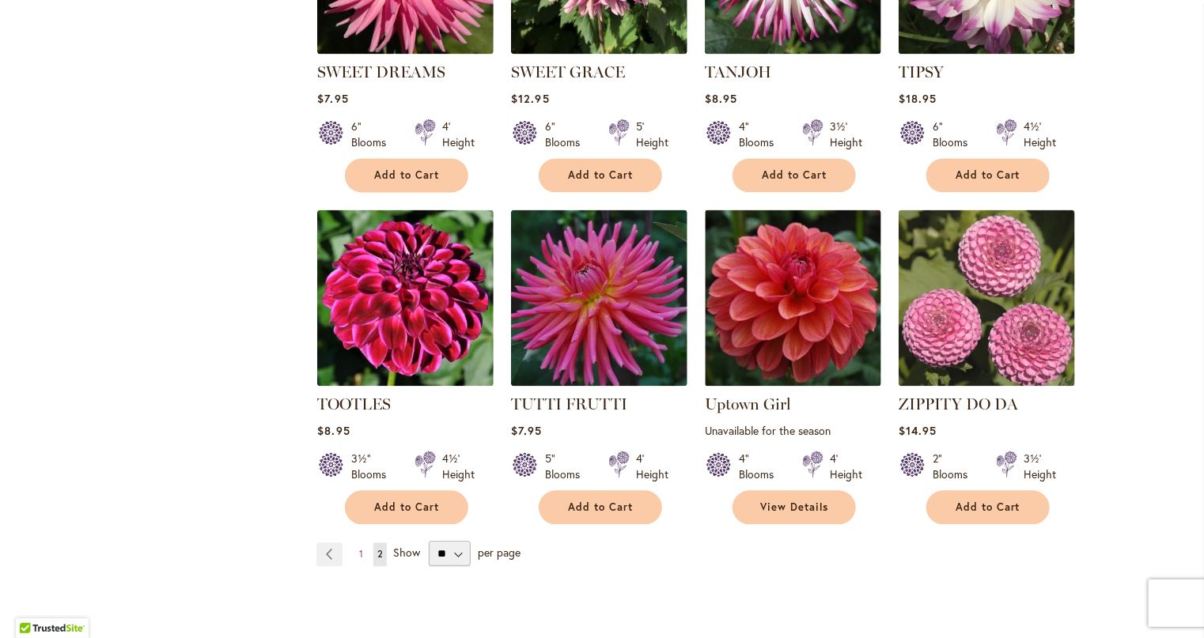
scroll to position [1510, 0]
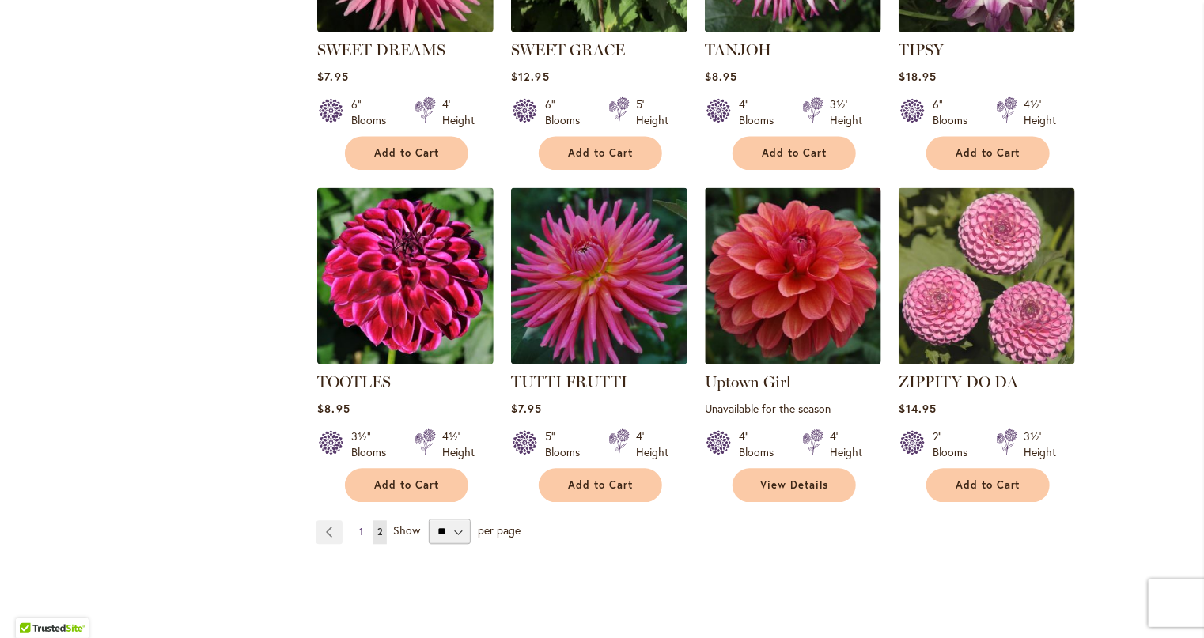
click at [359, 526] on span "1" at bounding box center [361, 532] width 4 height 12
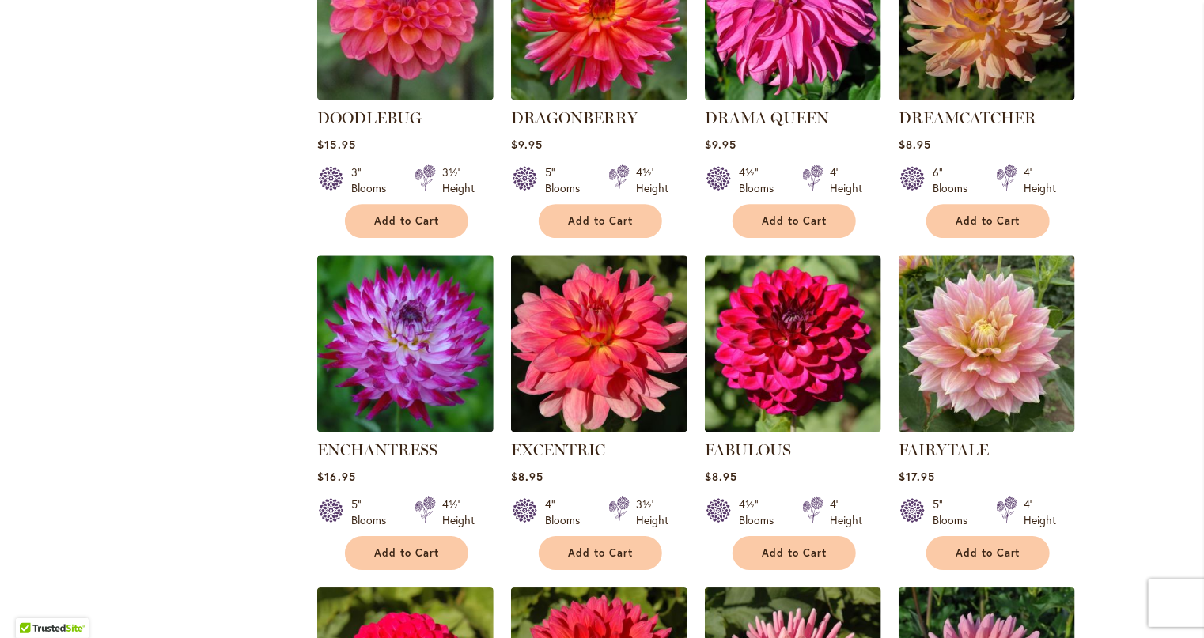
scroll to position [2135, 0]
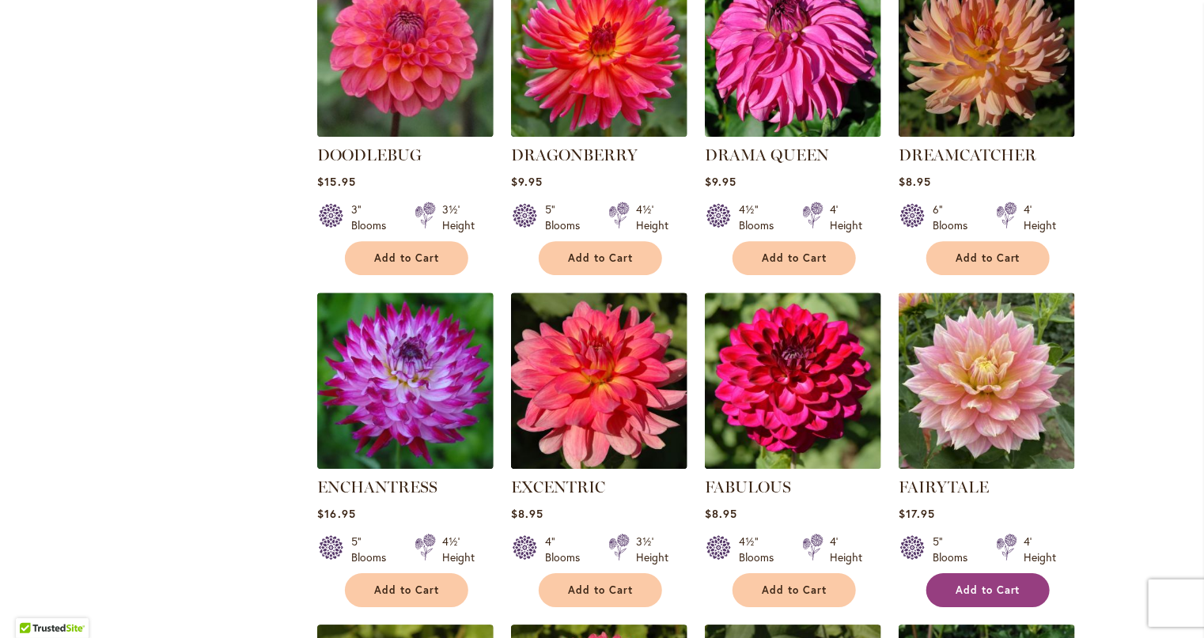
click at [990, 584] on span "Add to Cart" at bounding box center [987, 590] width 65 height 13
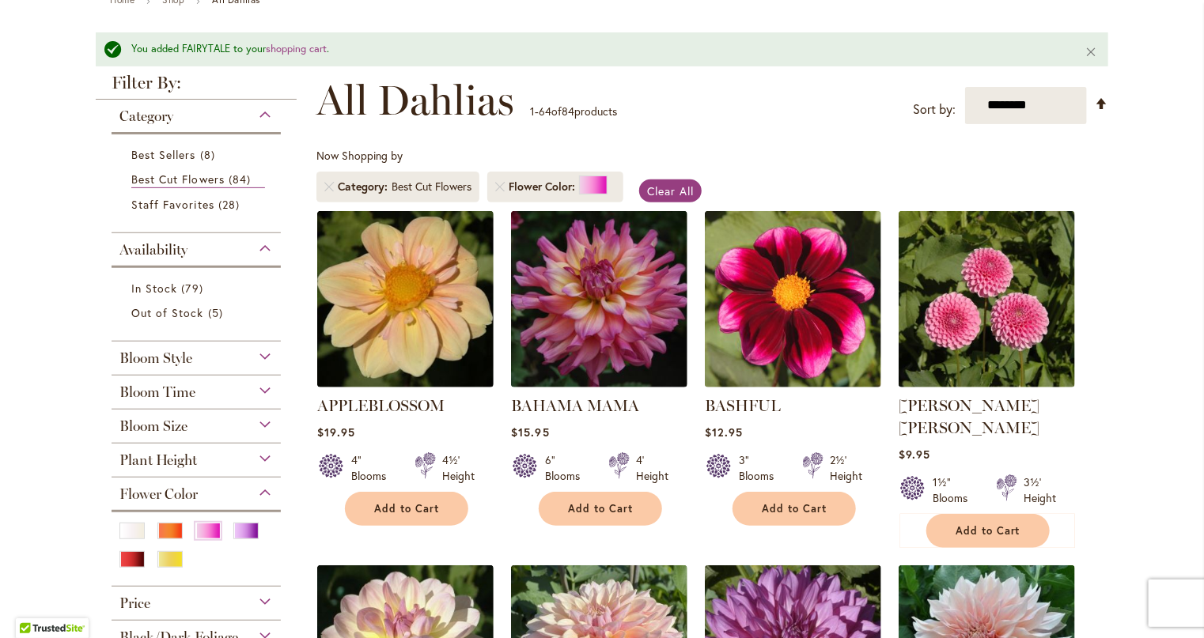
scroll to position [0, 0]
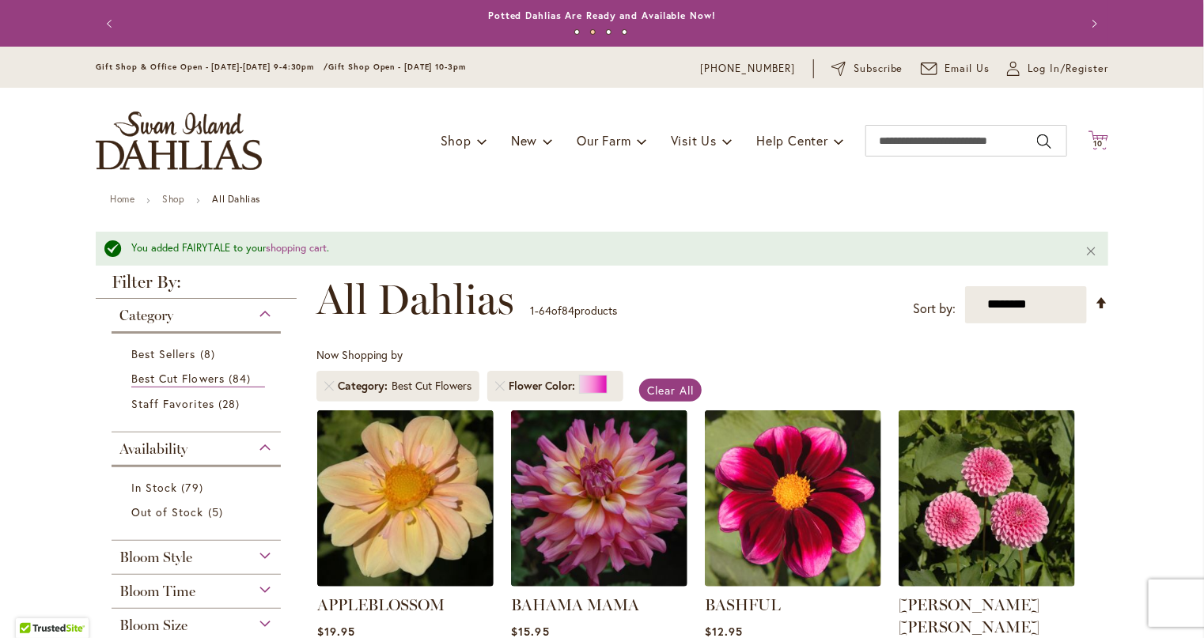
click at [1091, 137] on icon at bounding box center [1098, 139] width 20 height 19
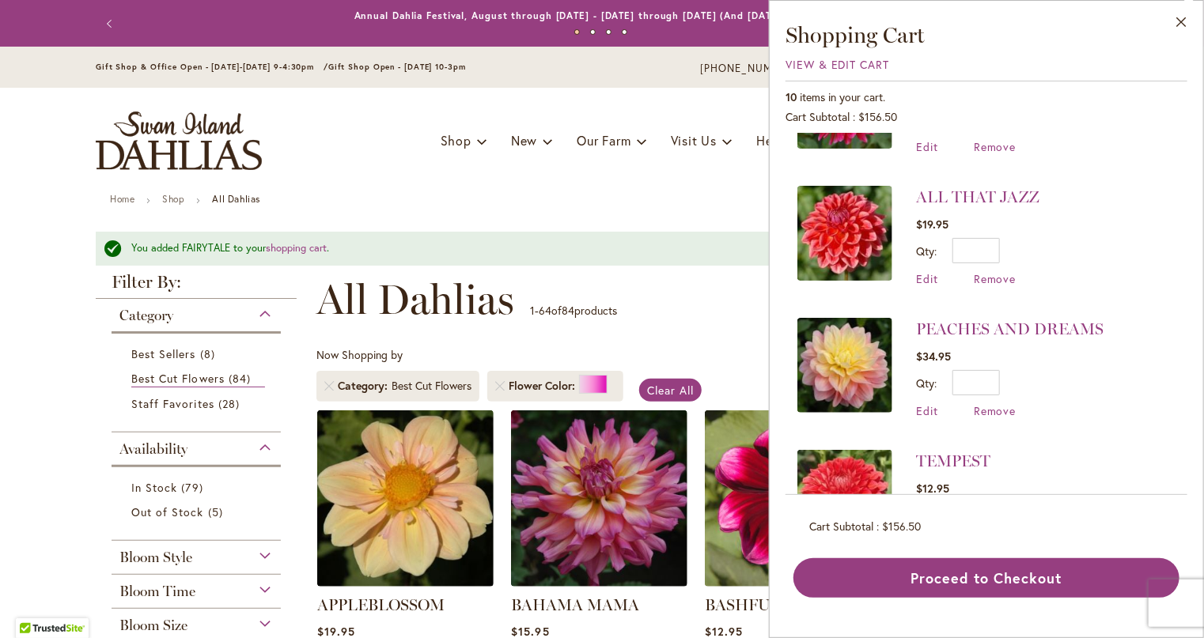
scroll to position [949, 0]
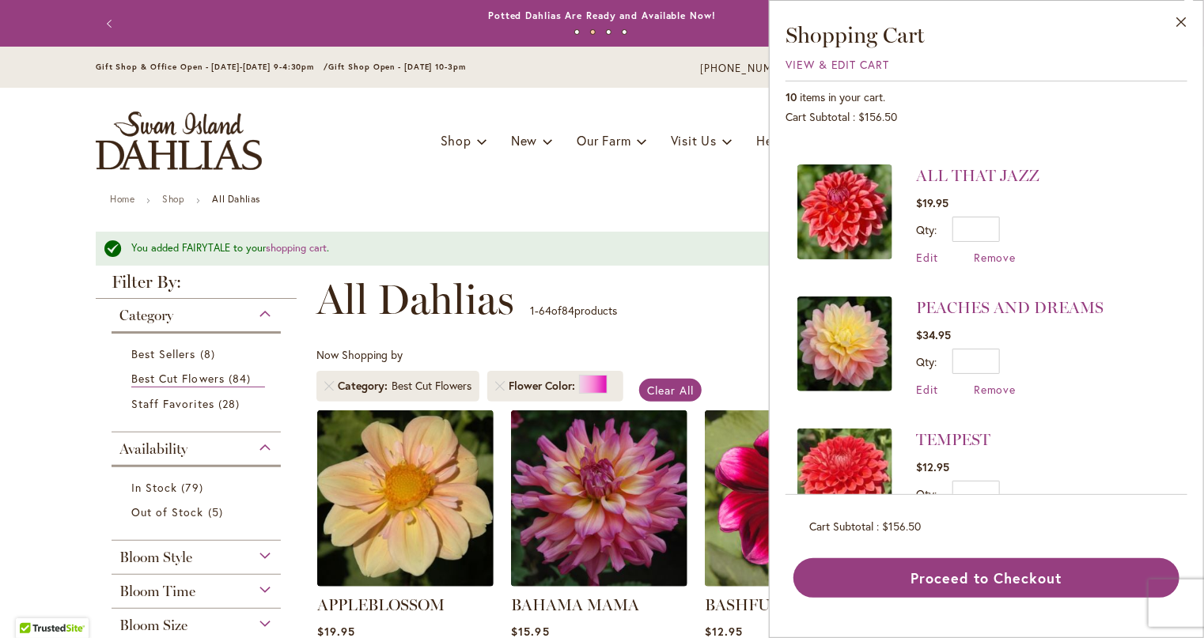
click at [847, 429] on img at bounding box center [844, 476] width 95 height 95
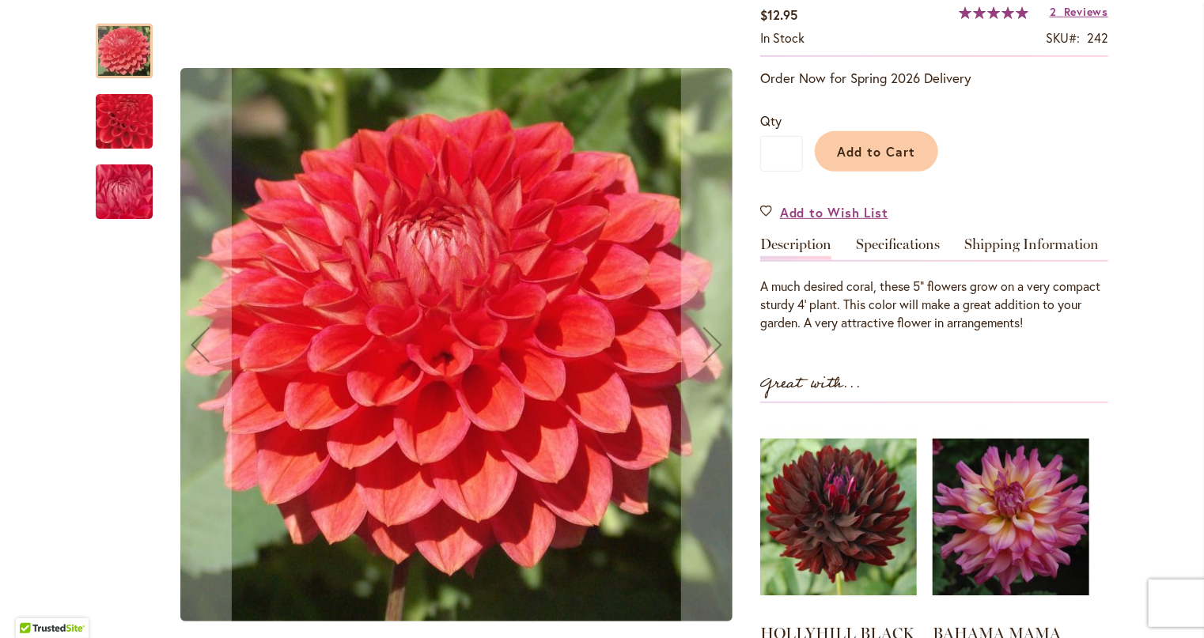
scroll to position [158, 0]
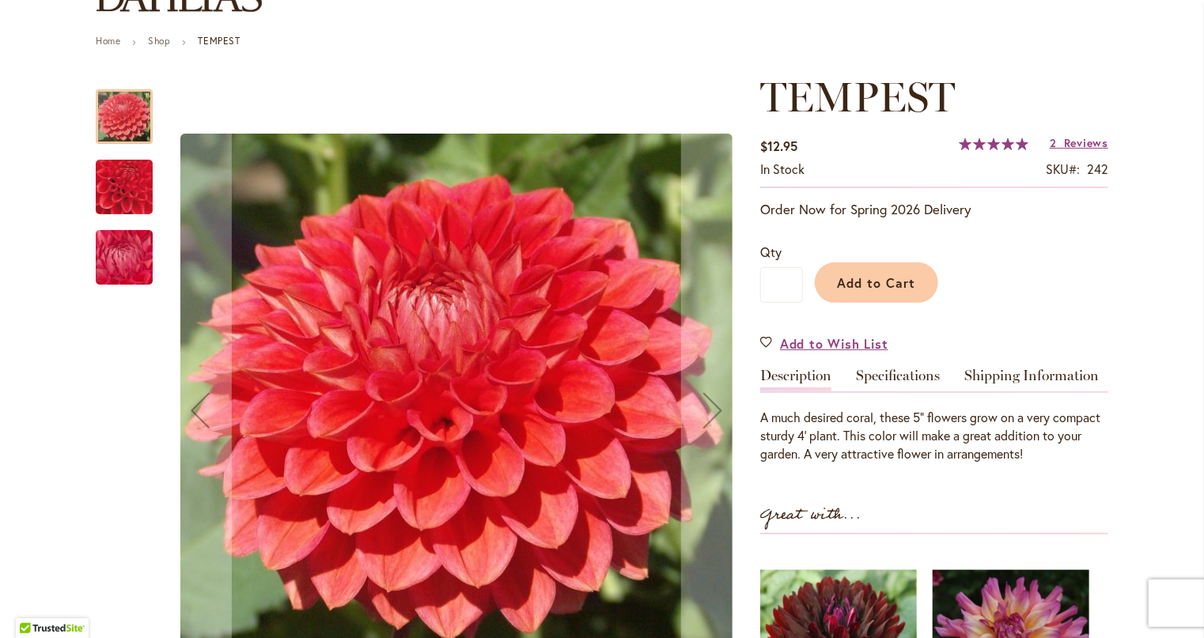
click at [109, 267] on img "TEMPEST" at bounding box center [124, 257] width 114 height 85
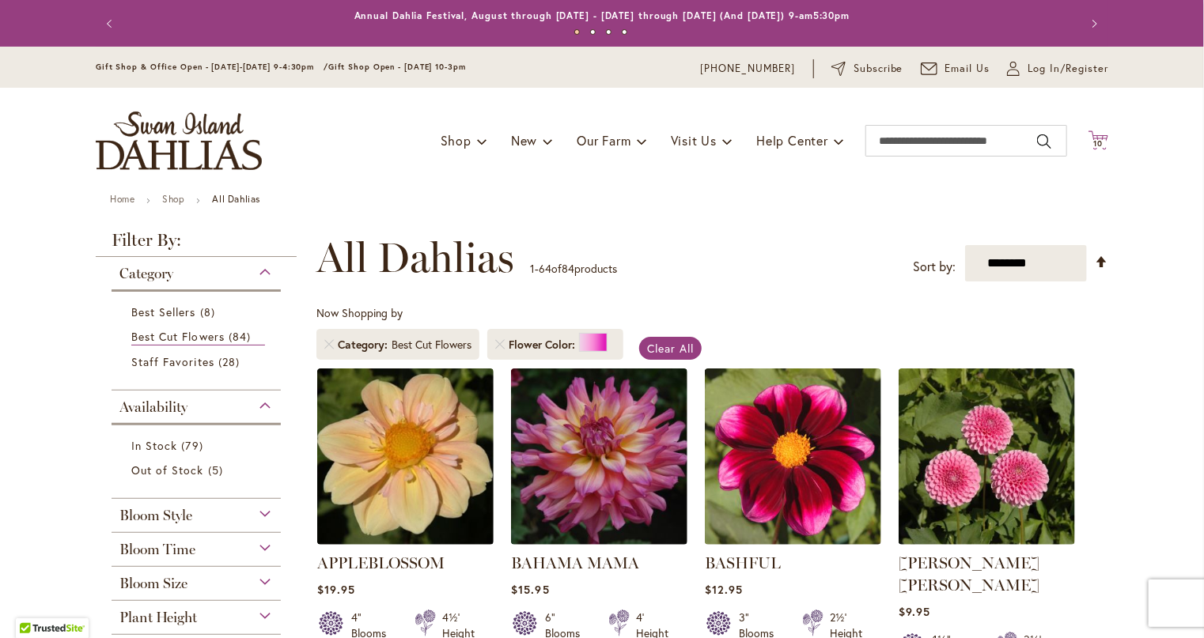
click at [1094, 136] on icon "Cart .cls-1 { fill: #231f20; }" at bounding box center [1098, 140] width 20 height 20
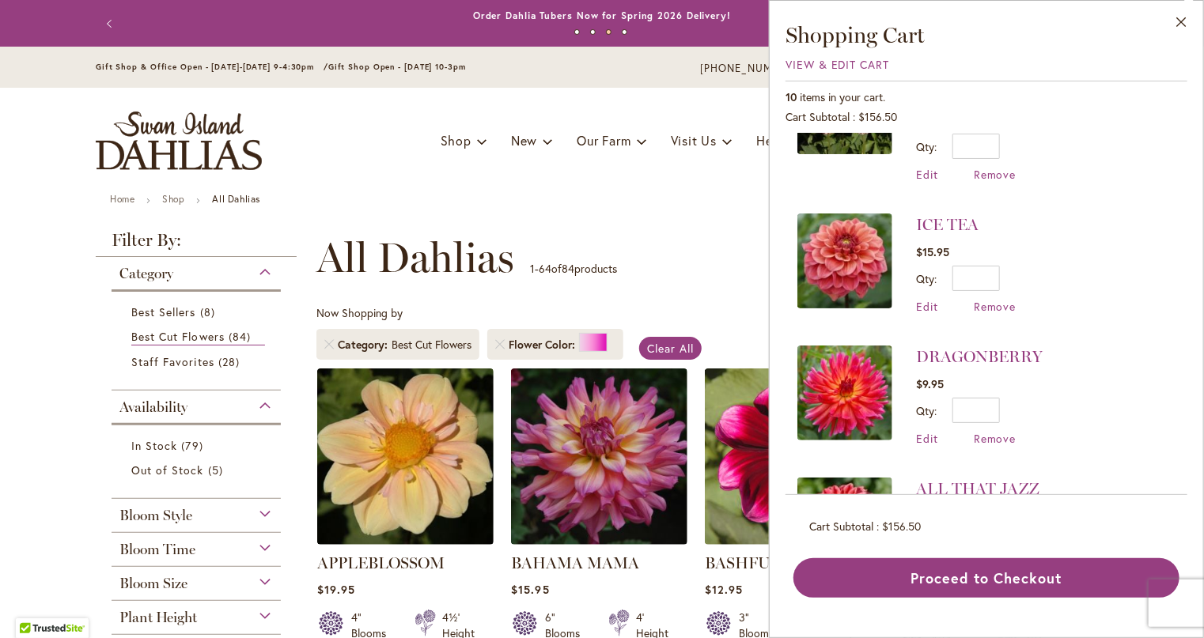
scroll to position [633, 0]
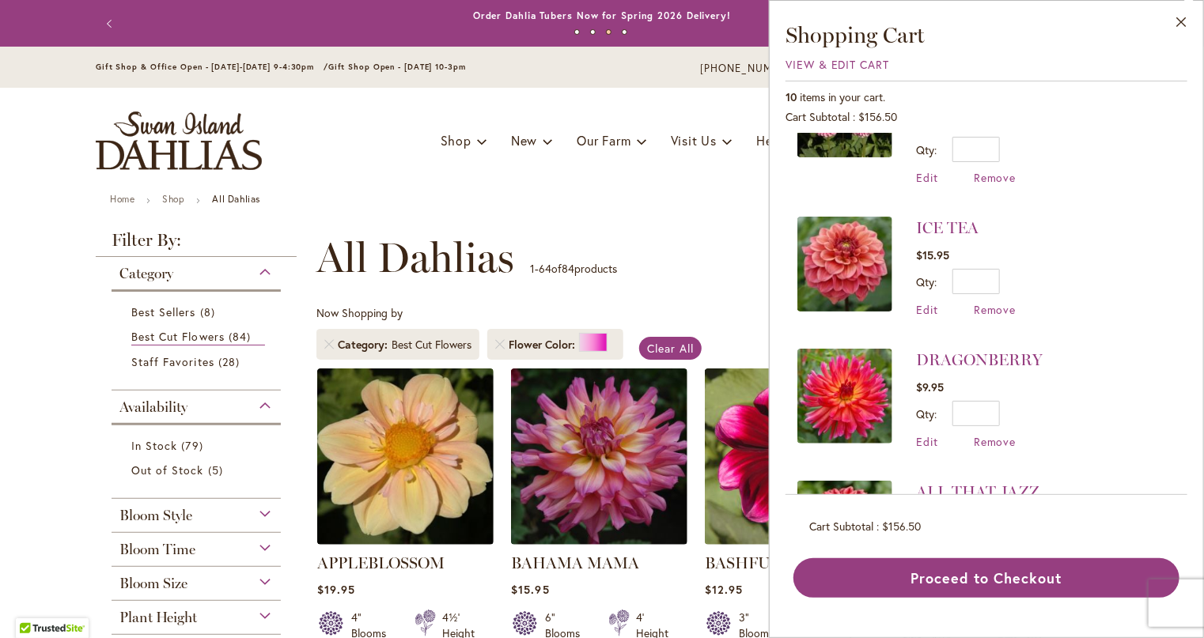
click at [854, 217] on img at bounding box center [844, 264] width 95 height 95
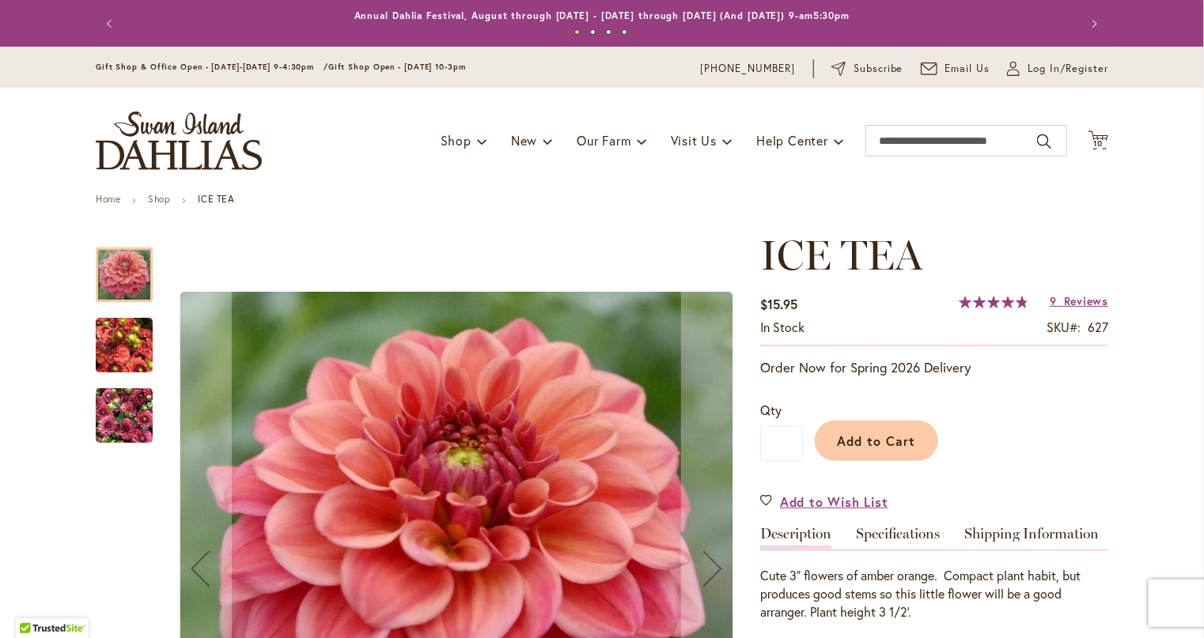
click at [127, 411] on img "ICE TEA" at bounding box center [124, 416] width 57 height 76
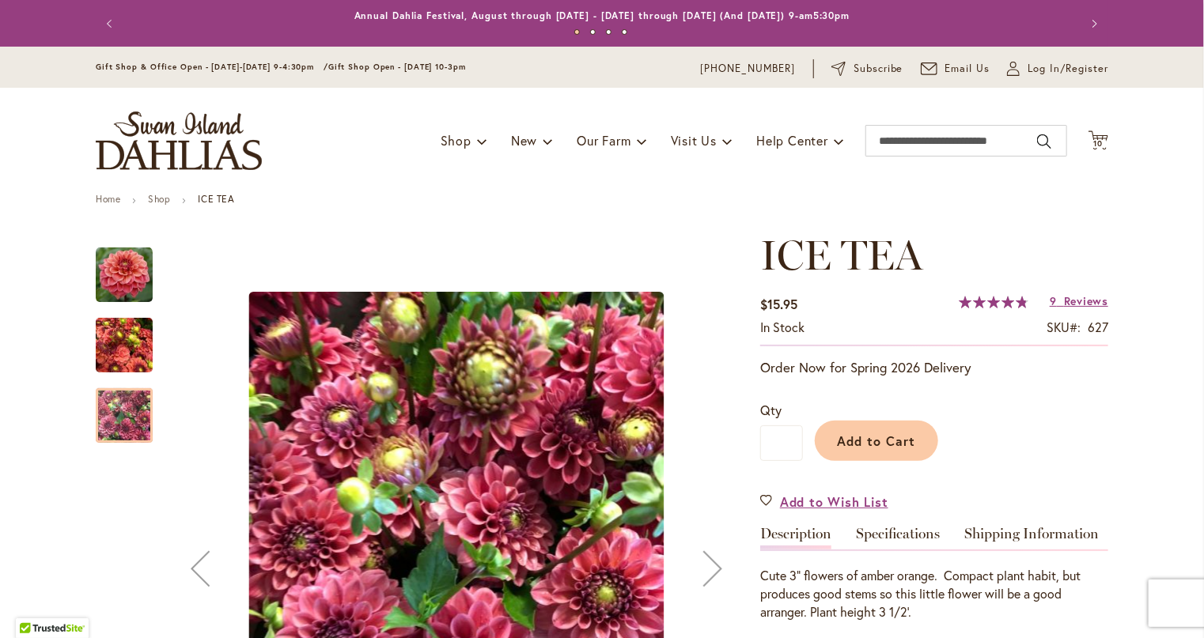
click at [127, 353] on img "ICE TEA" at bounding box center [124, 346] width 57 height 76
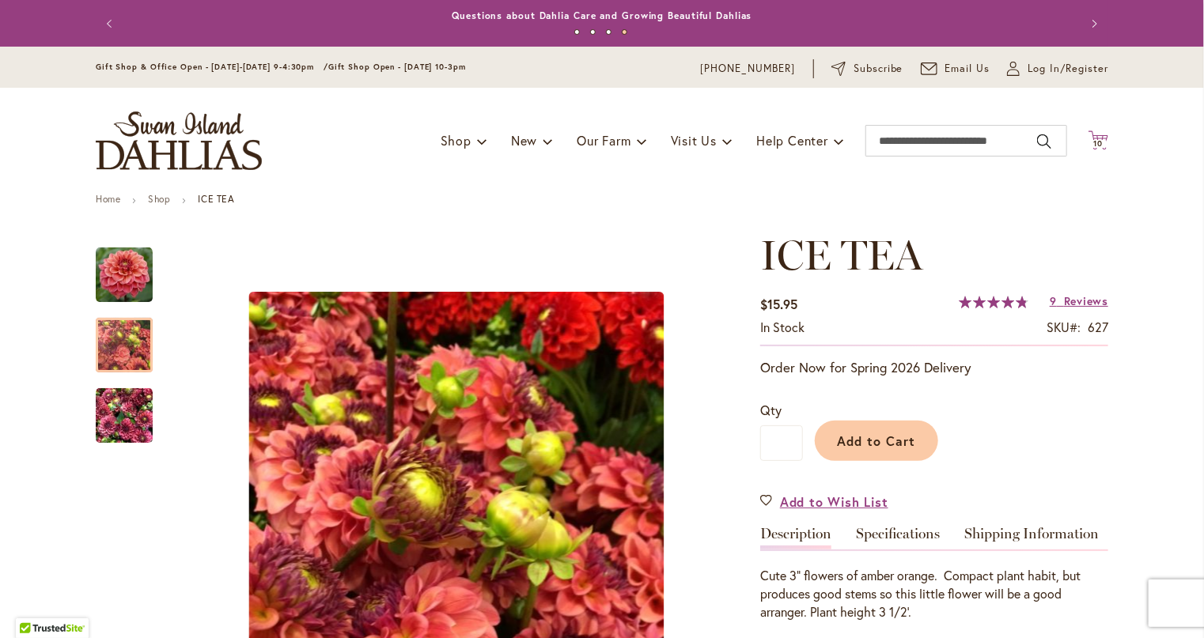
click at [1091, 134] on icon "Cart .cls-1 { fill: #231f20; }" at bounding box center [1098, 140] width 20 height 20
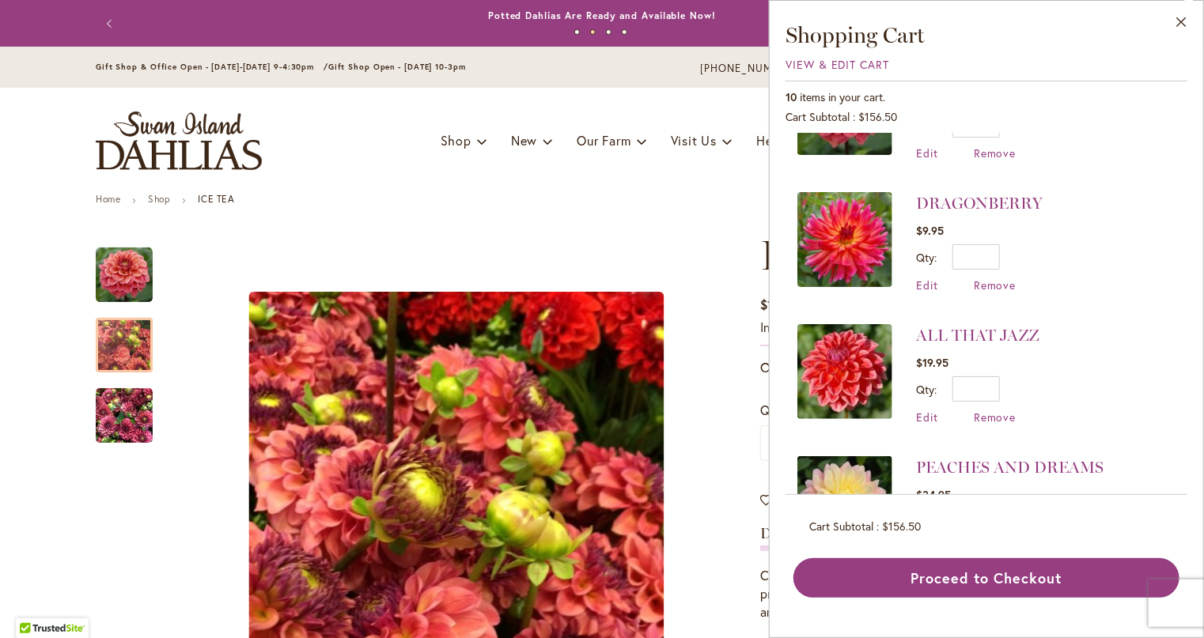
scroll to position [870, 0]
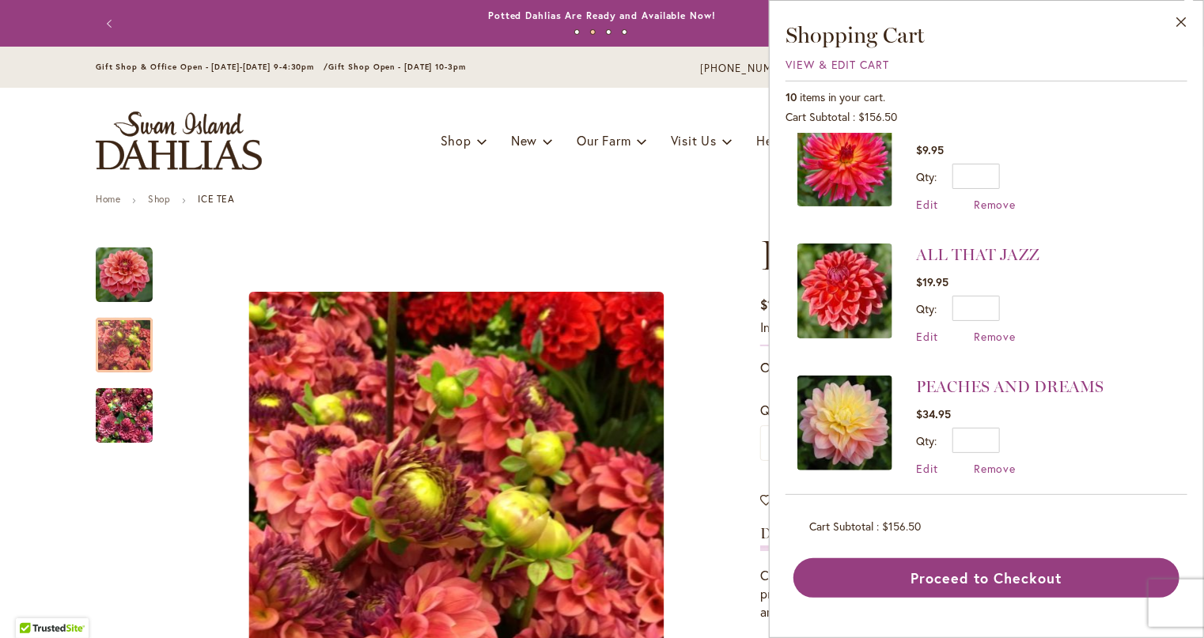
click at [830, 244] on img at bounding box center [844, 291] width 95 height 95
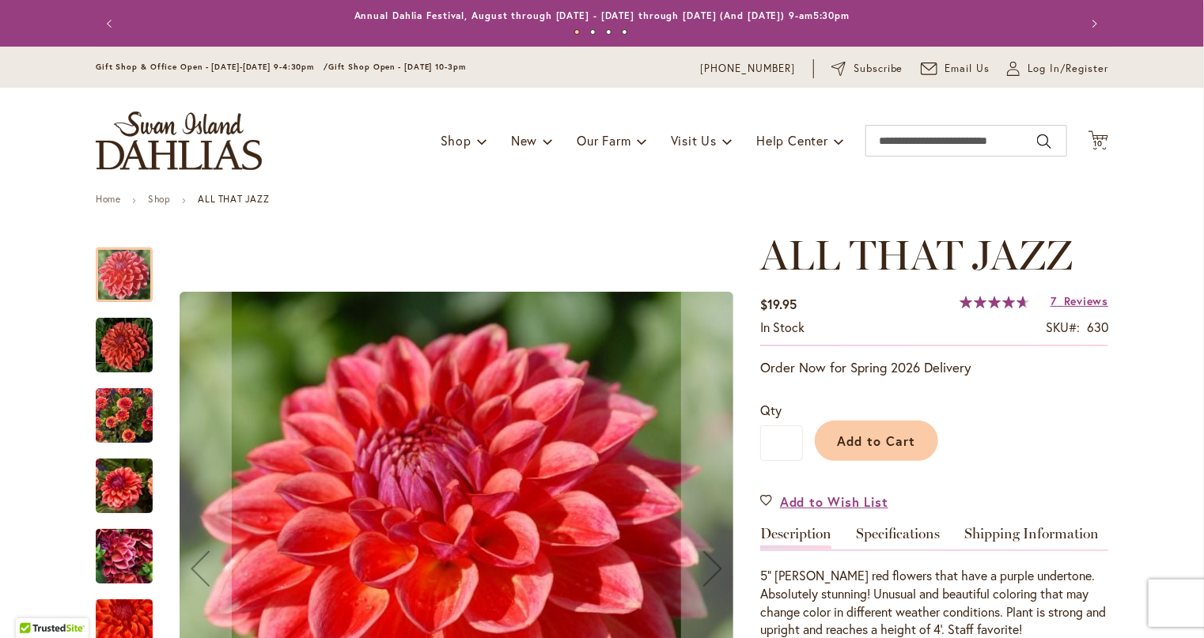
click at [107, 569] on img "ALL THAT JAZZ" at bounding box center [124, 557] width 57 height 76
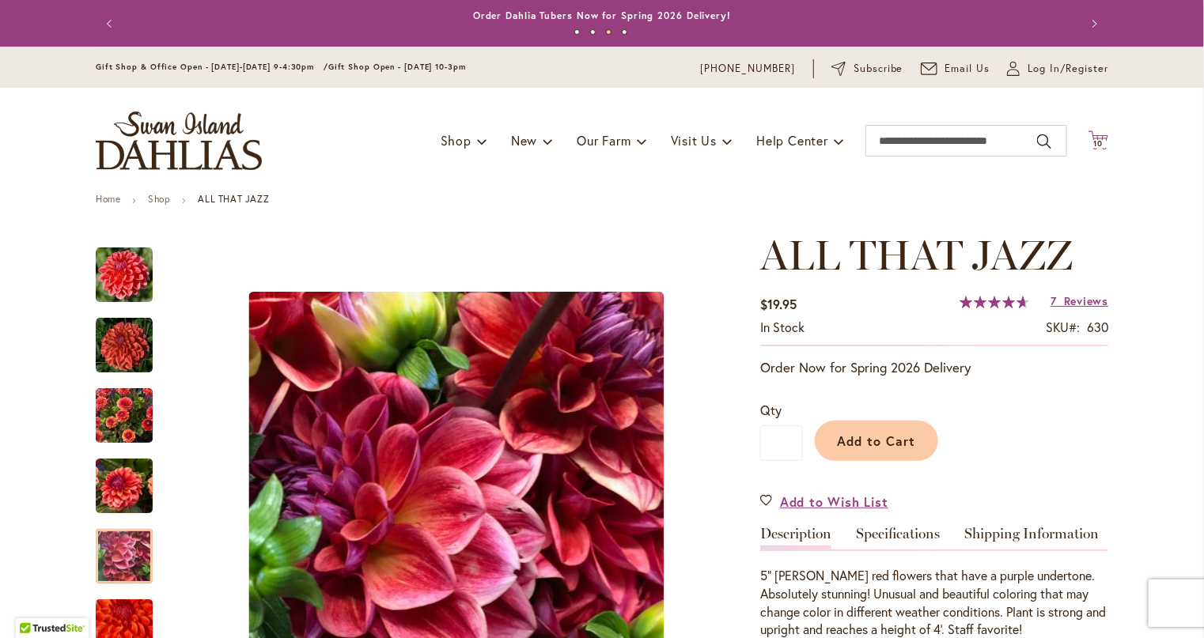
click at [1101, 144] on icon "Cart .cls-1 { fill: #231f20; }" at bounding box center [1098, 140] width 20 height 20
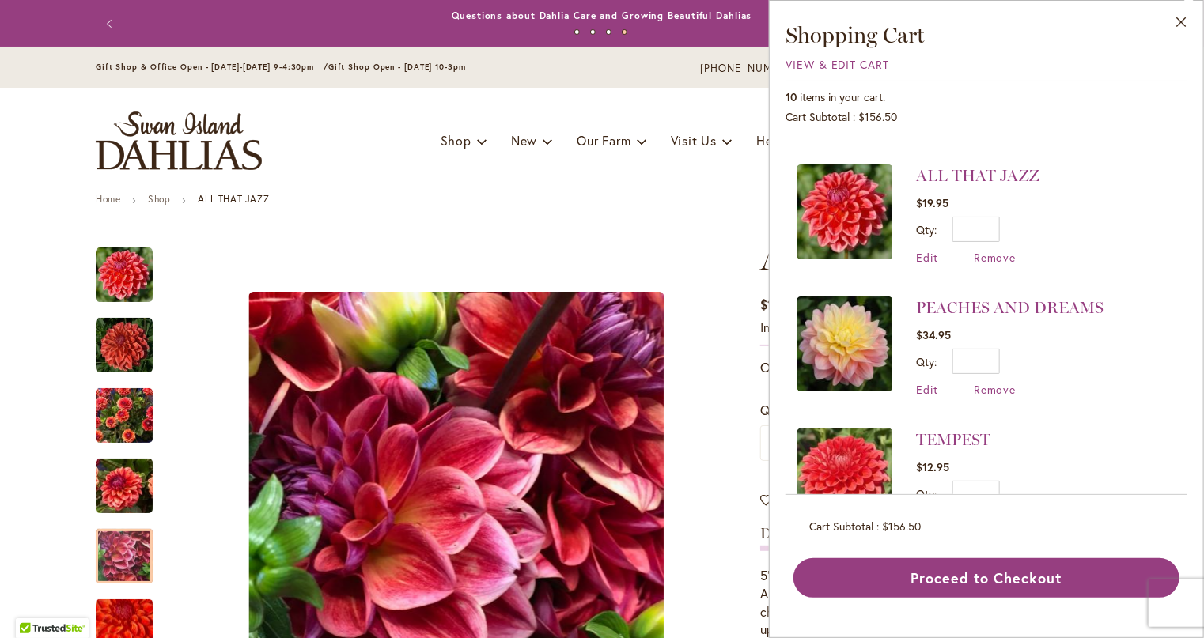
scroll to position [949, 0]
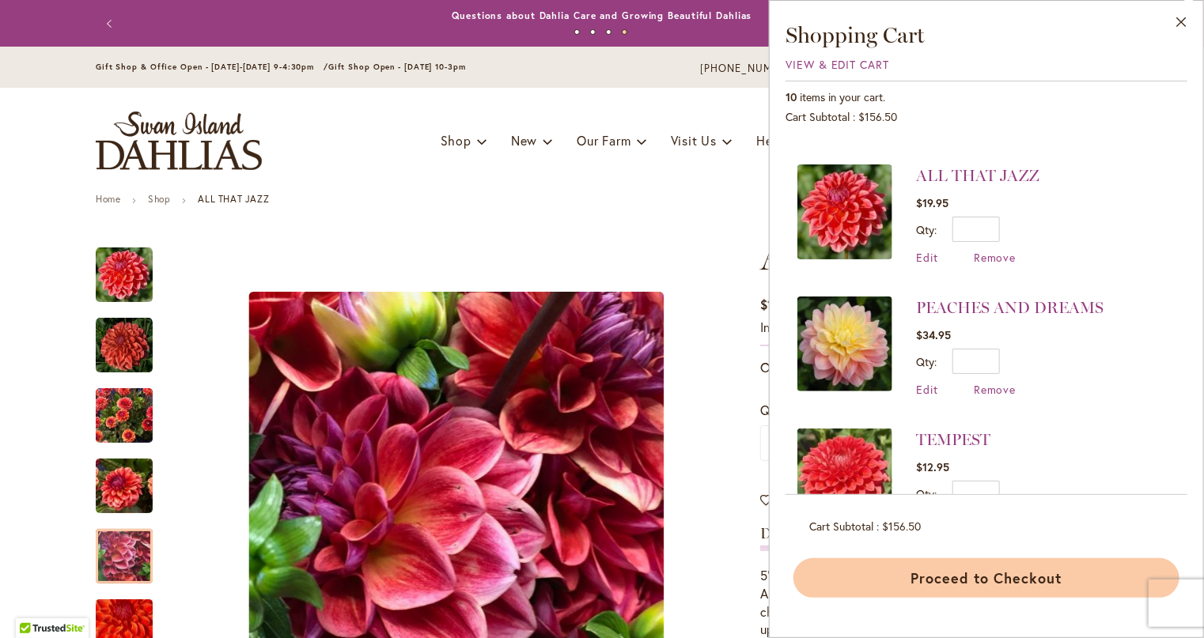
click at [1079, 578] on button "Proceed to Checkout" at bounding box center [986, 578] width 386 height 40
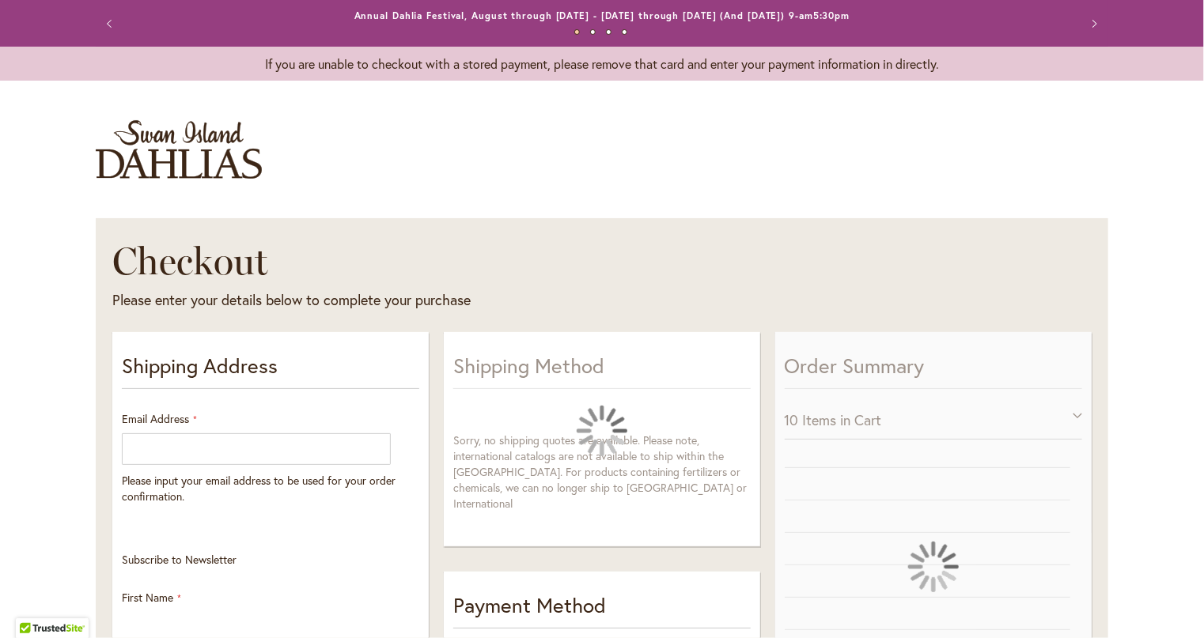
select select "**"
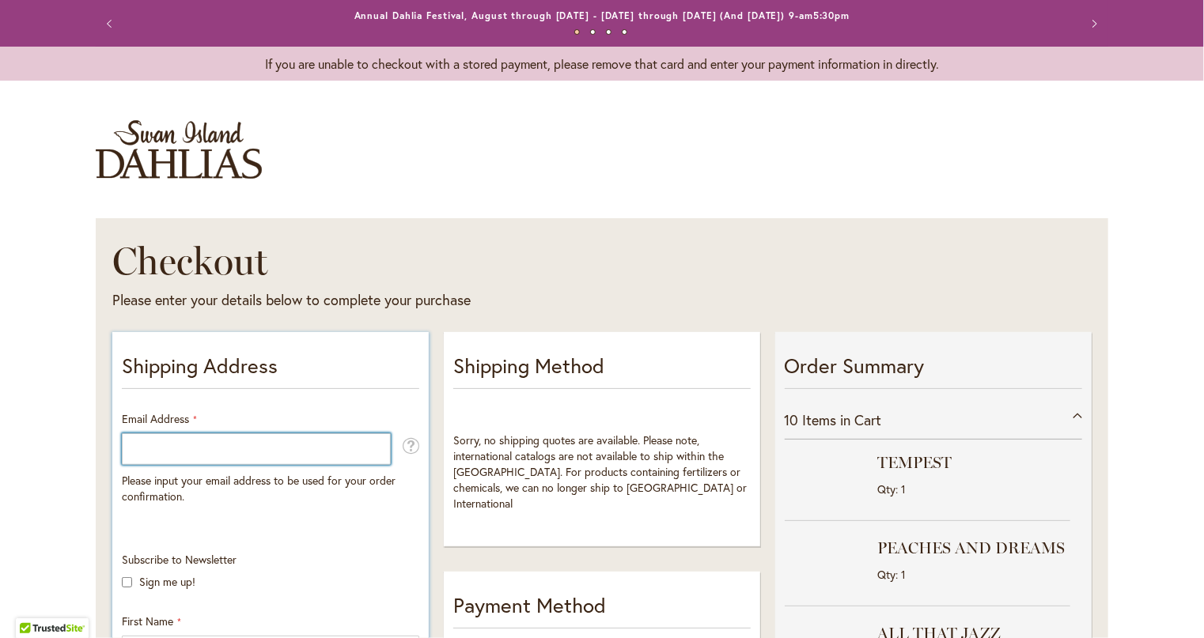
click at [266, 456] on input "Email Address" at bounding box center [256, 449] width 269 height 32
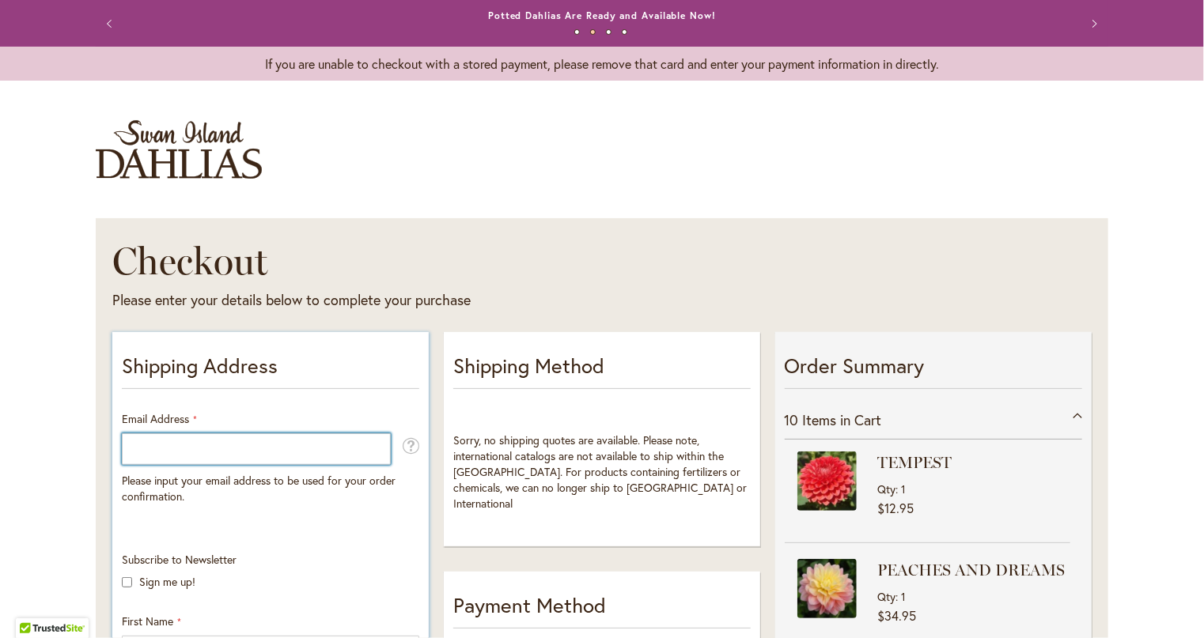
type input "**********"
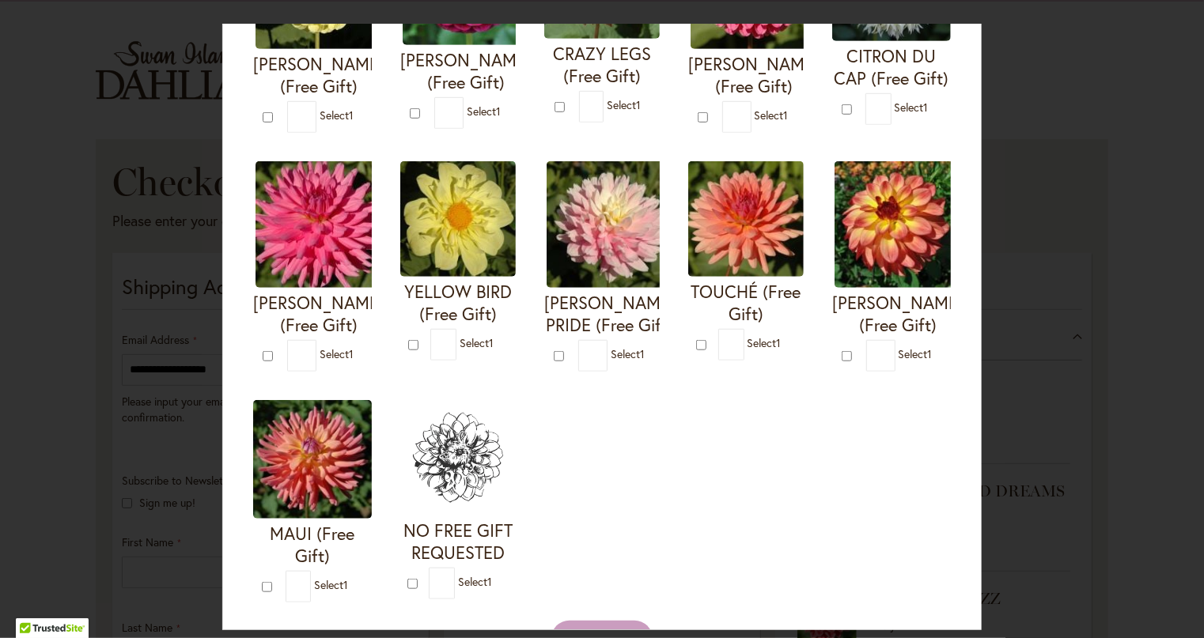
scroll to position [554, 0]
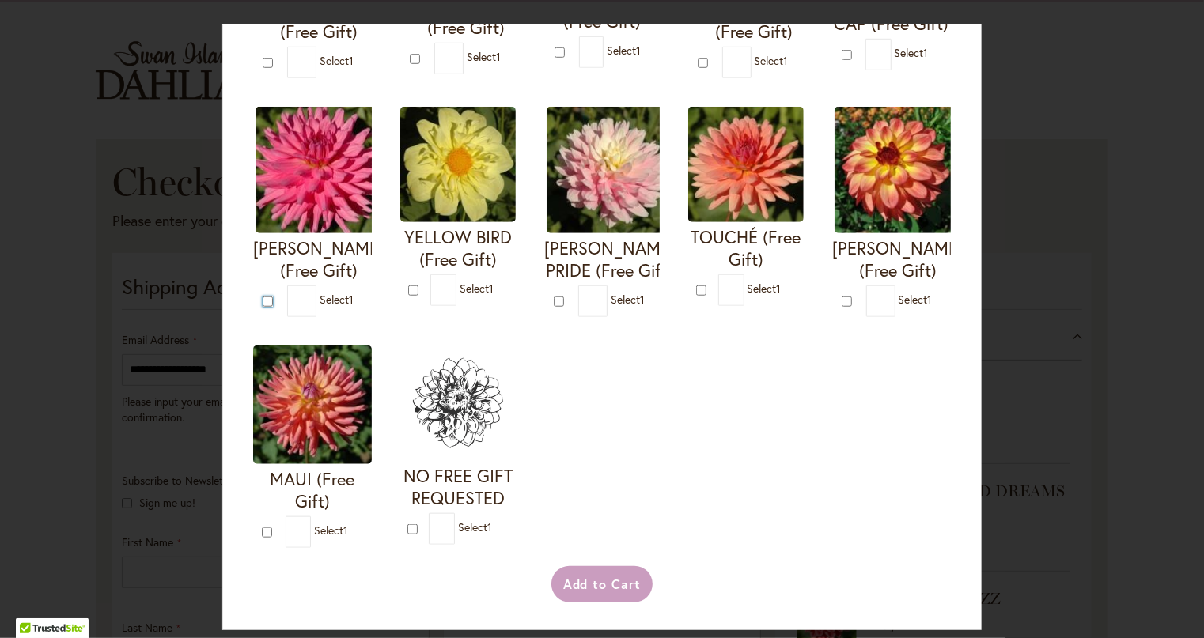
type input "*"
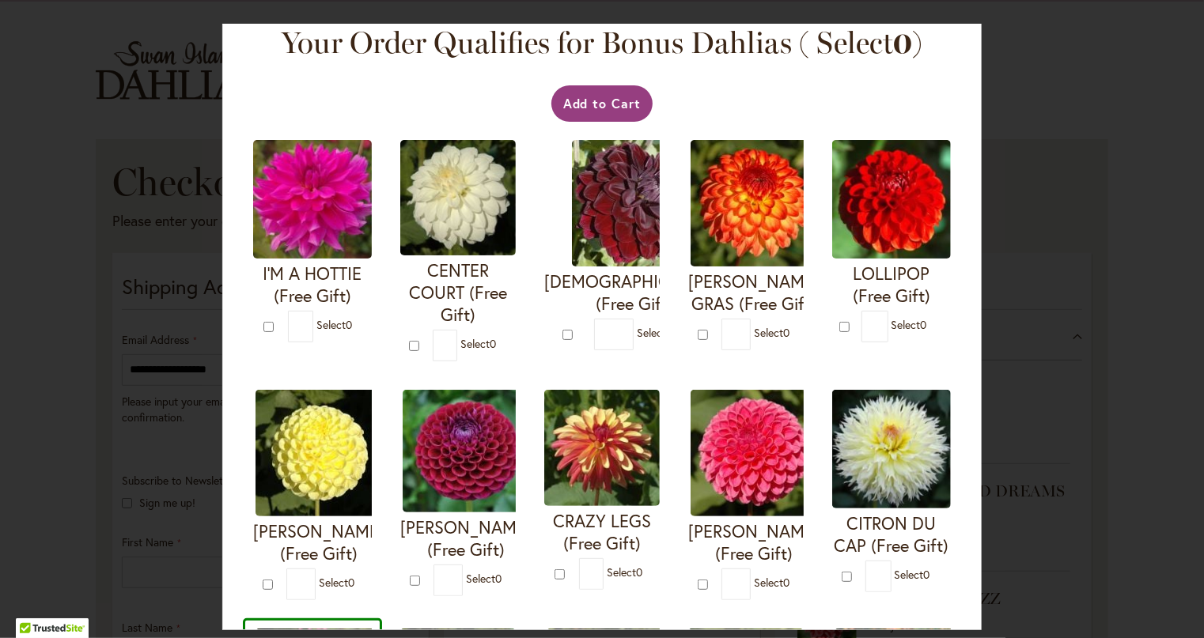
scroll to position [0, 0]
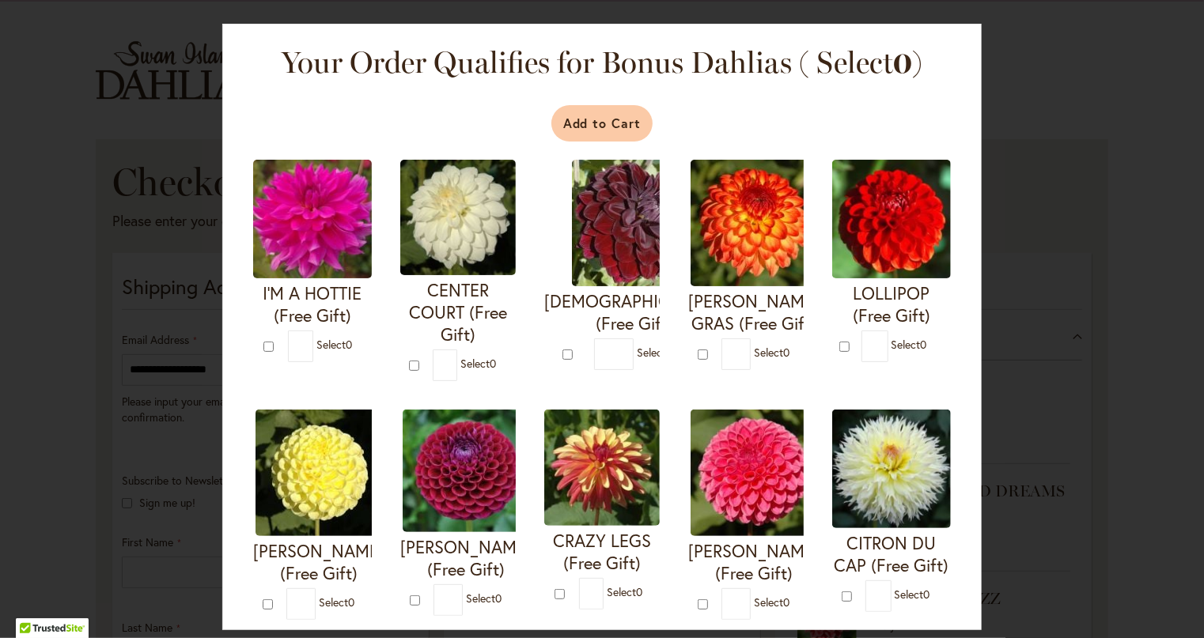
click at [611, 125] on button "Add to Cart" at bounding box center [602, 123] width 102 height 36
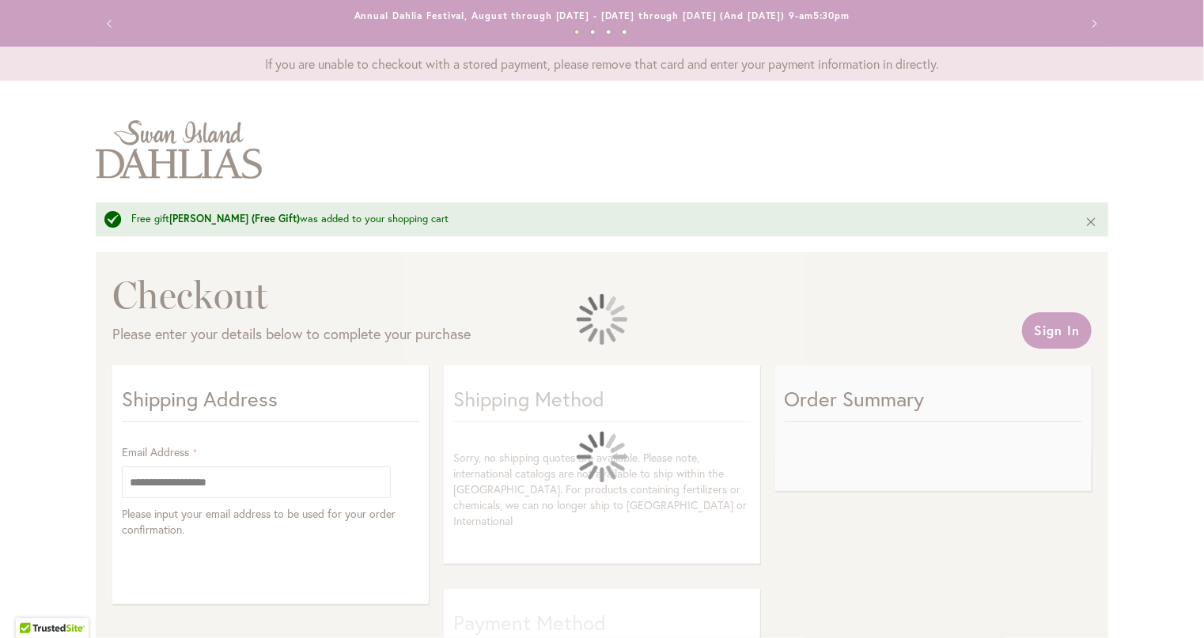
select select "**"
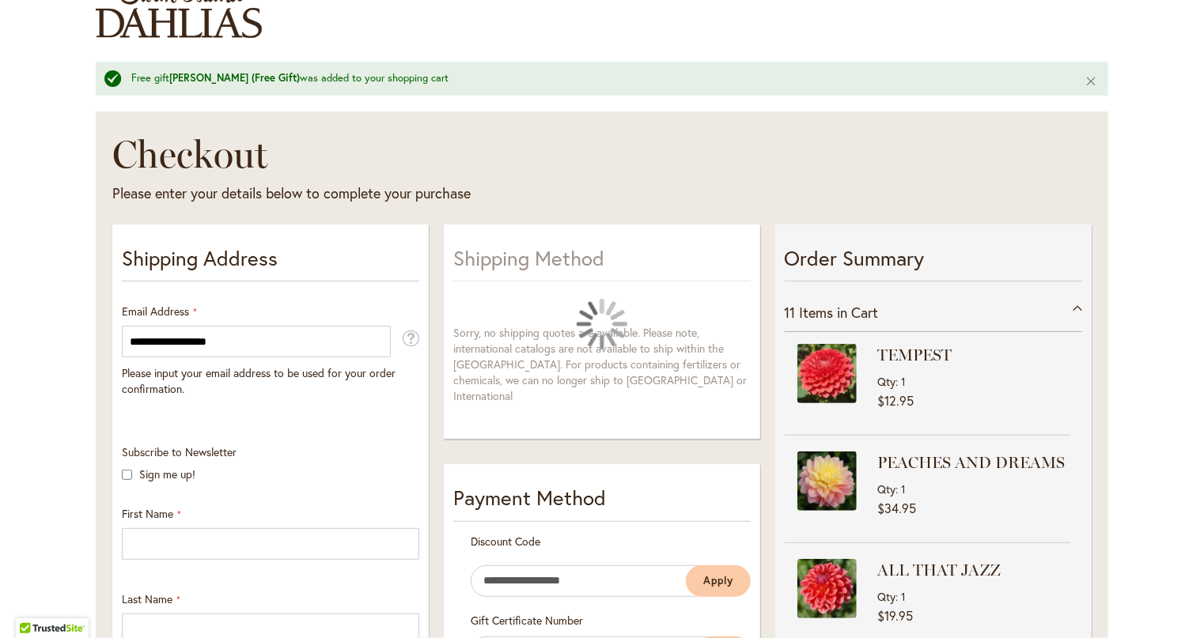
scroll to position [237, 0]
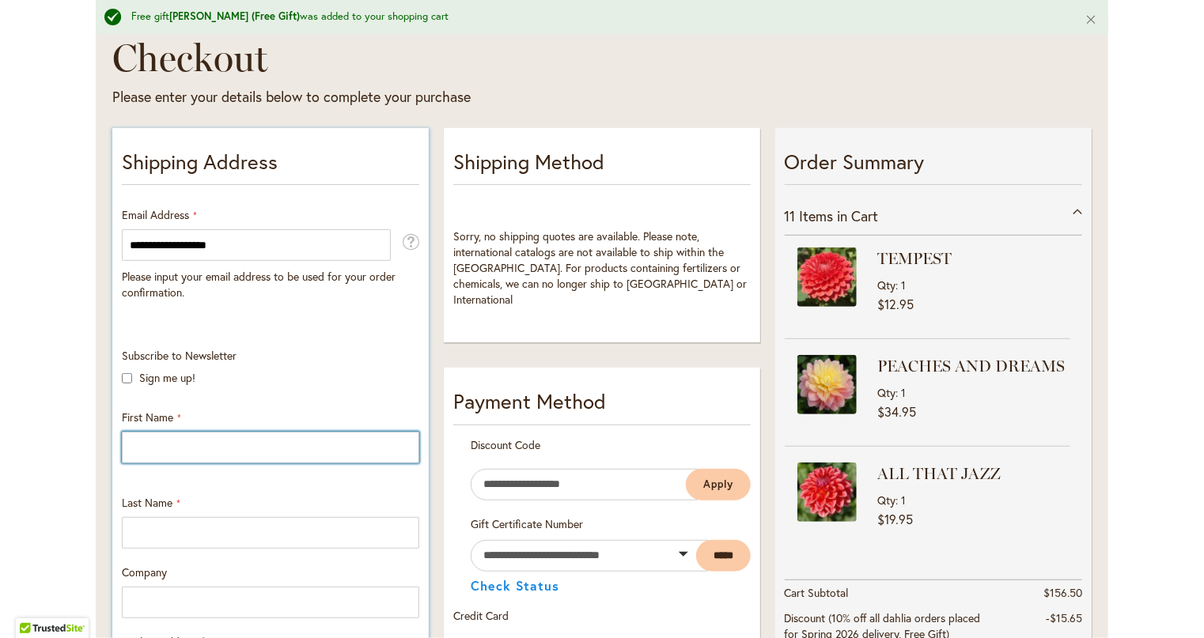
click at [167, 444] on input "First Name" at bounding box center [270, 448] width 297 height 32
type input "********"
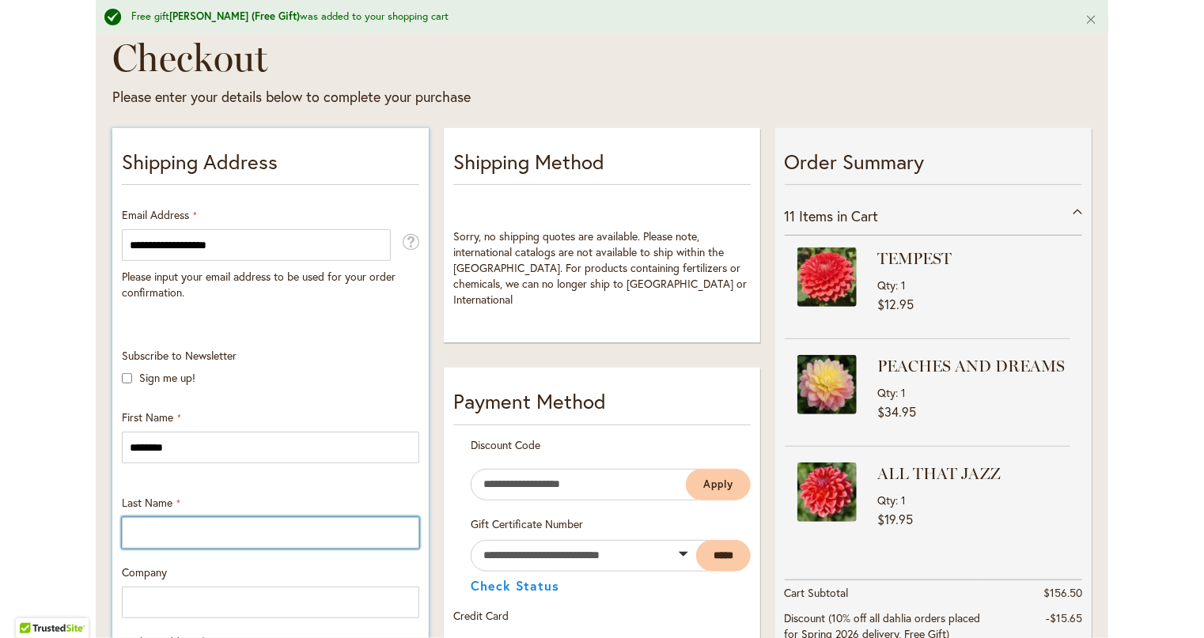
type input "*******"
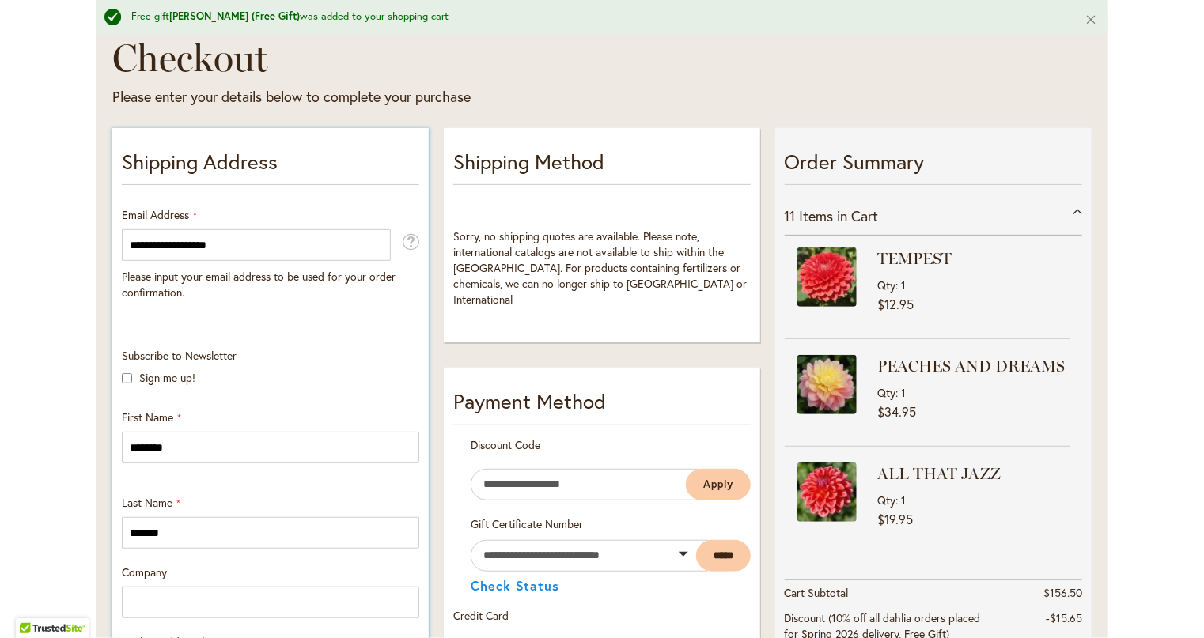
type input "**********"
select select "**"
type input "******"
type input "*****"
type input "**********"
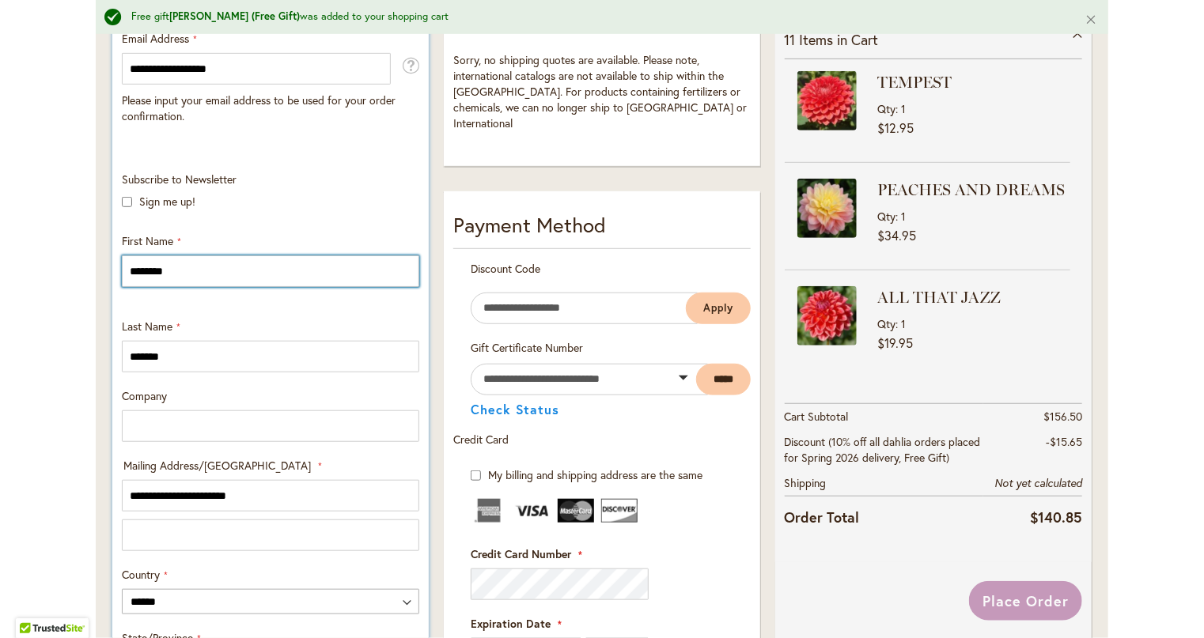
scroll to position [475, 0]
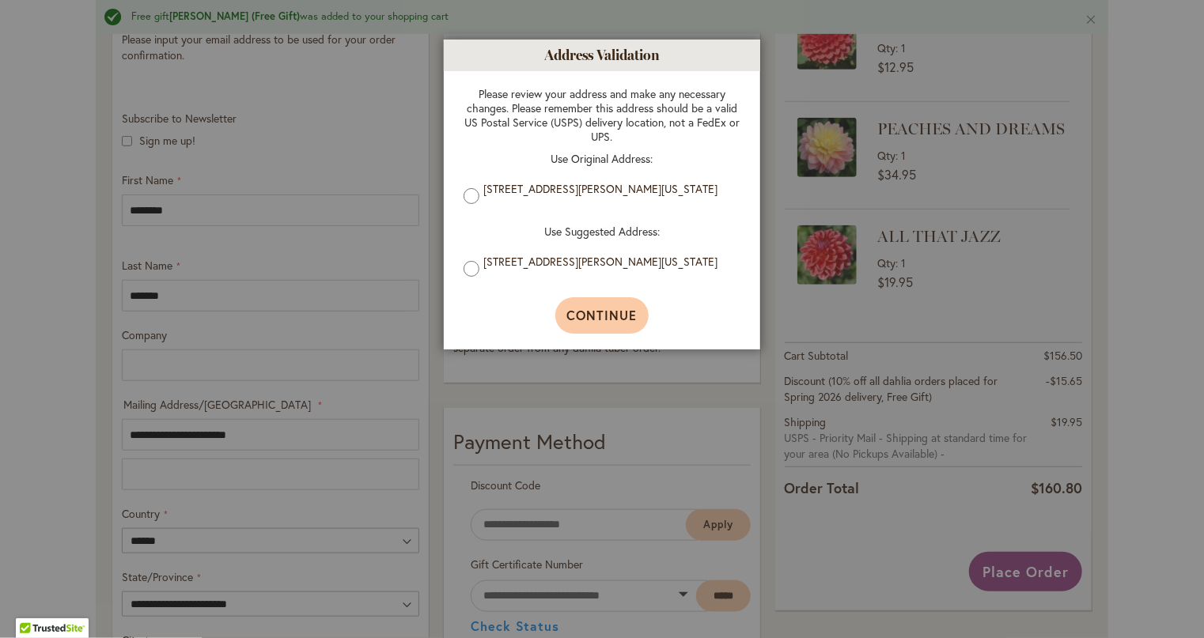
click at [623, 319] on span "Continue" at bounding box center [602, 315] width 70 height 17
type input "**********"
type input "******"
type input "**********"
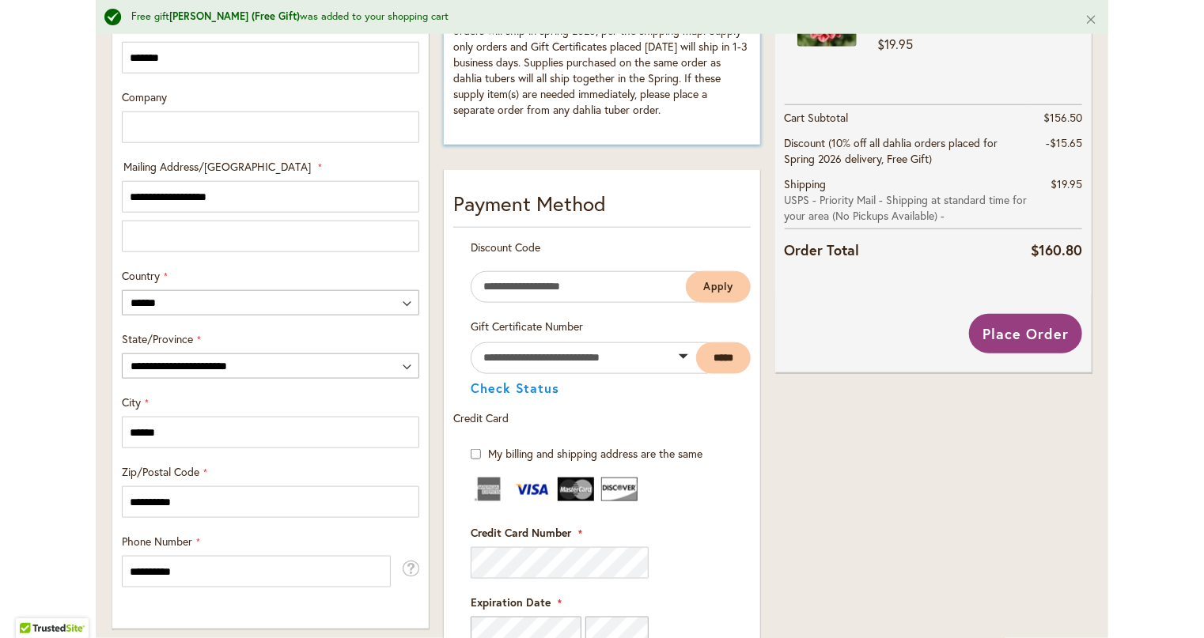
scroll to position [690, 0]
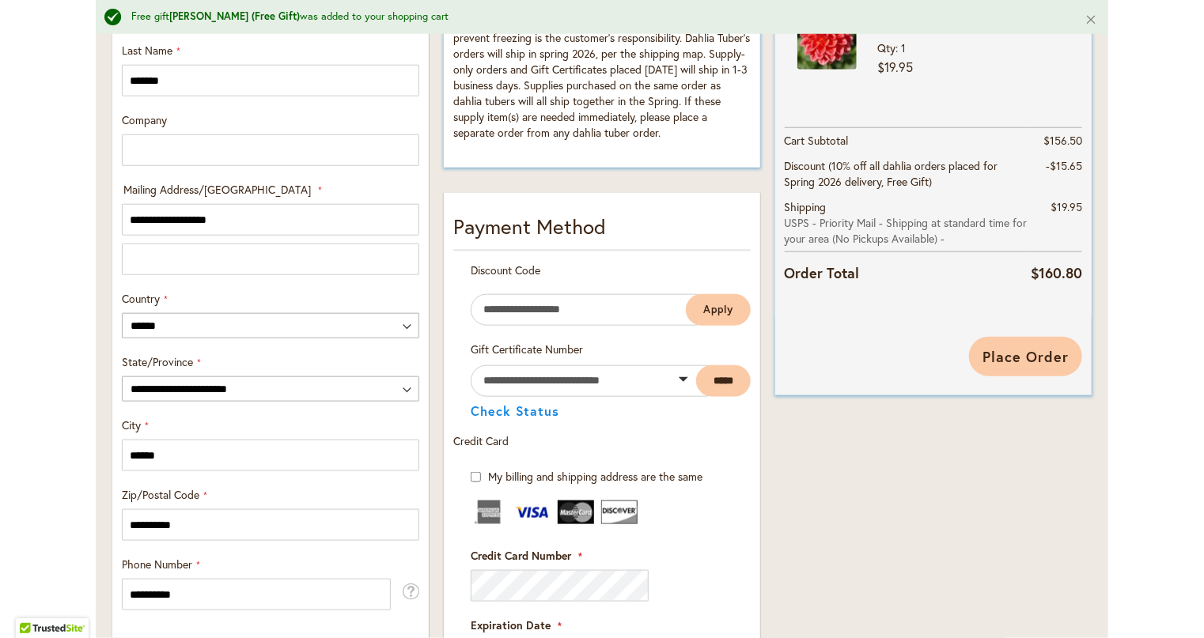
click at [1025, 363] on span "Place Order" at bounding box center [1025, 356] width 86 height 19
